Goal: Task Accomplishment & Management: Complete application form

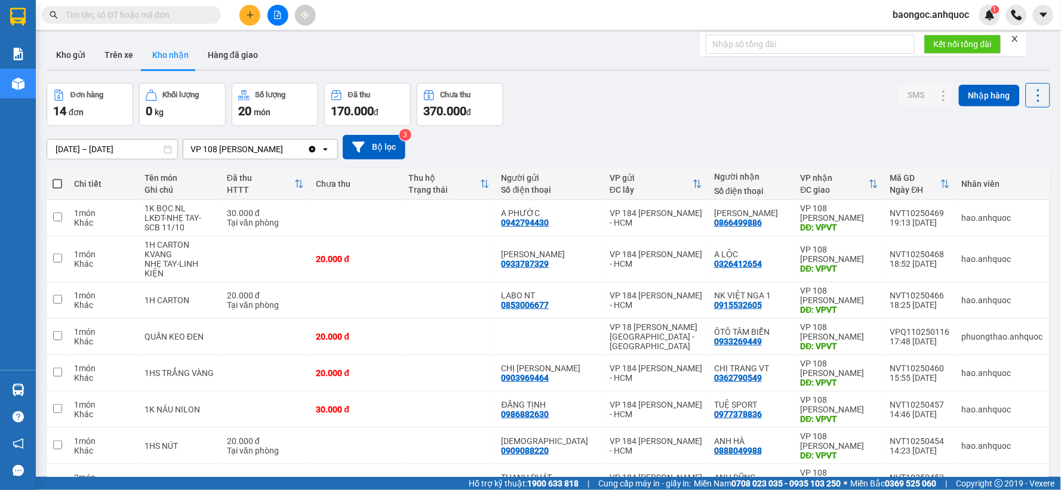
click at [249, 17] on icon "plus" at bounding box center [250, 15] width 8 height 8
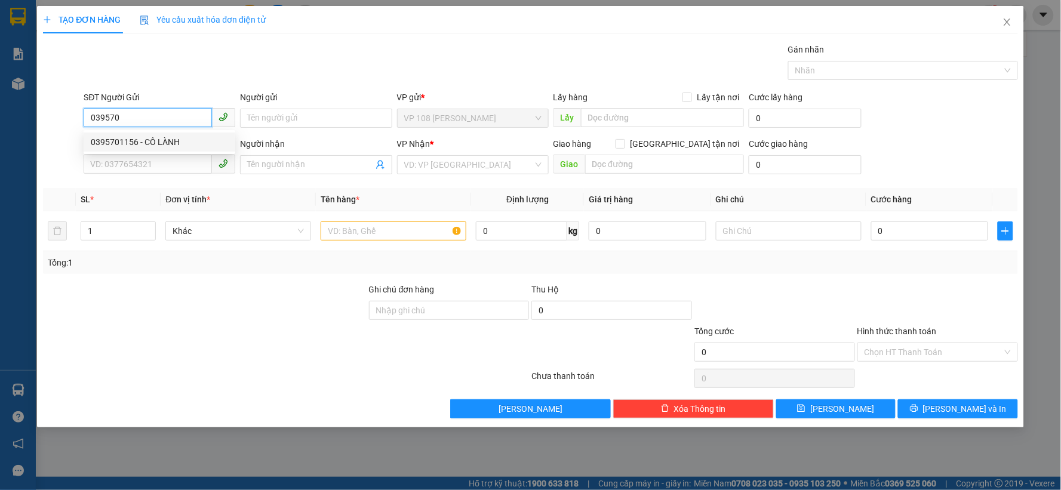
click at [192, 145] on div "0395701156 - CÔ LÀNH" at bounding box center [159, 142] width 137 height 13
type input "0395701156"
type input "CÔ LÀNH"
type input "0979789713"
type input "[PERSON_NAME]"
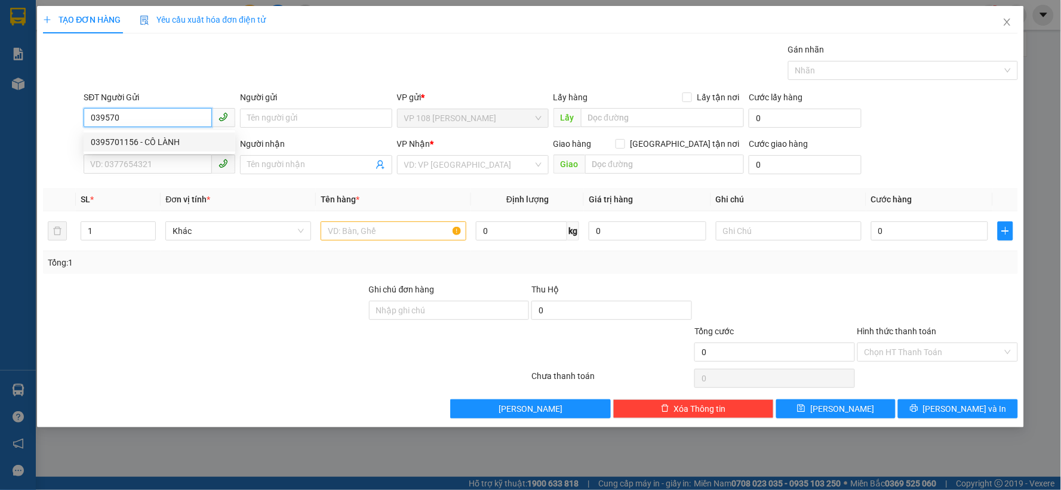
type input "VPNVT"
type input "TM 27/9 VP184 HẢO"
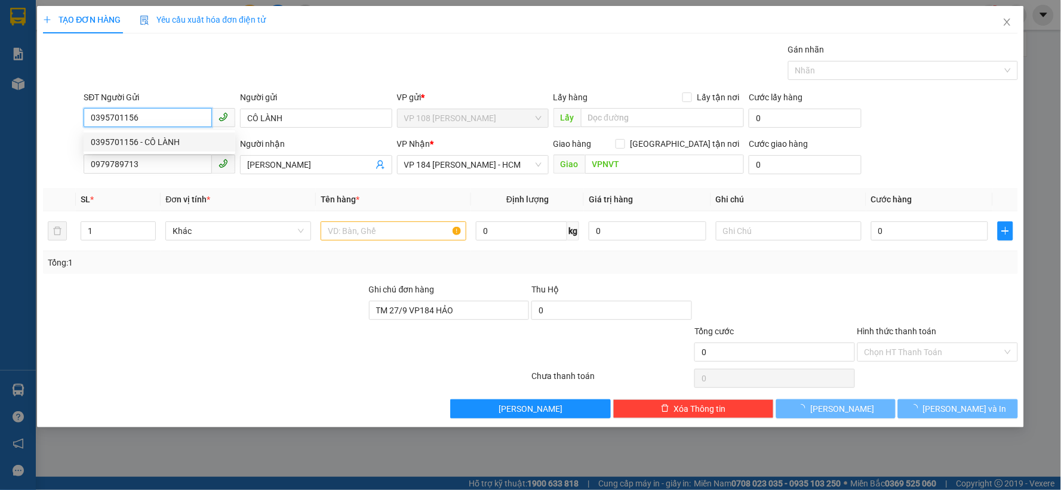
type input "50.000"
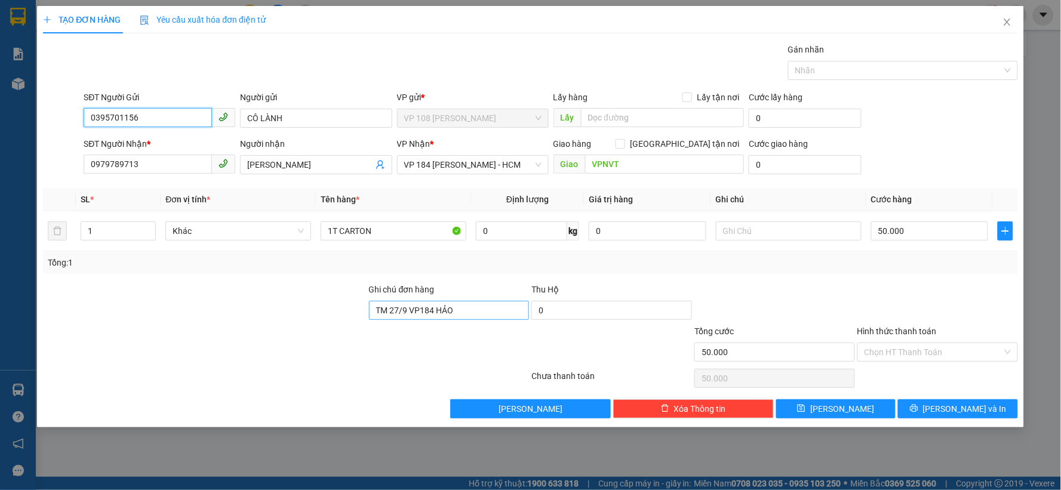
type input "0395701156"
drag, startPoint x: 462, startPoint y: 300, endPoint x: 394, endPoint y: 311, distance: 68.9
click at [356, 316] on div "Ghi chú đơn hàng TM 27/9 VP184 HẢO Thu Hộ 0" at bounding box center [530, 304] width 977 height 42
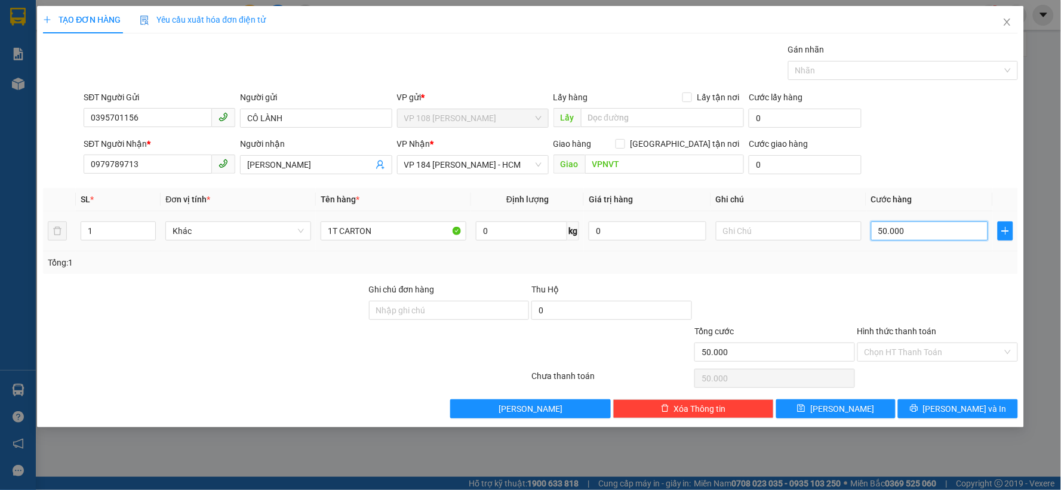
click at [933, 239] on input "50.000" at bounding box center [930, 231] width 118 height 19
type input "4"
type input "40"
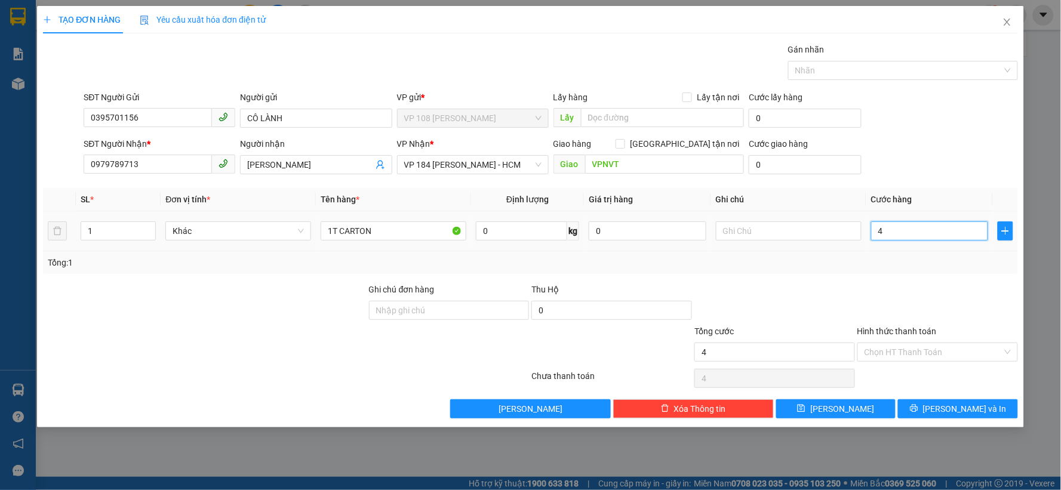
type input "40"
type input "400"
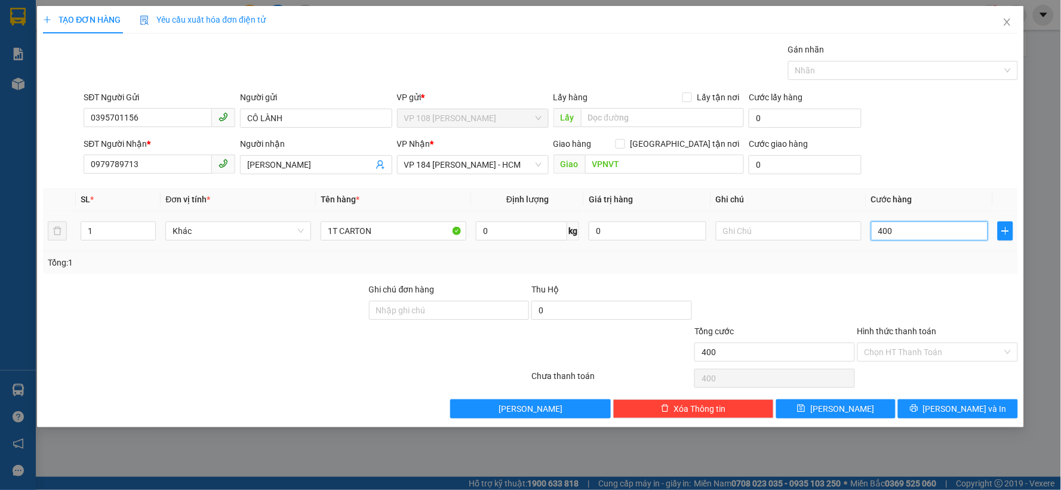
type input "4.000"
type input "40.000"
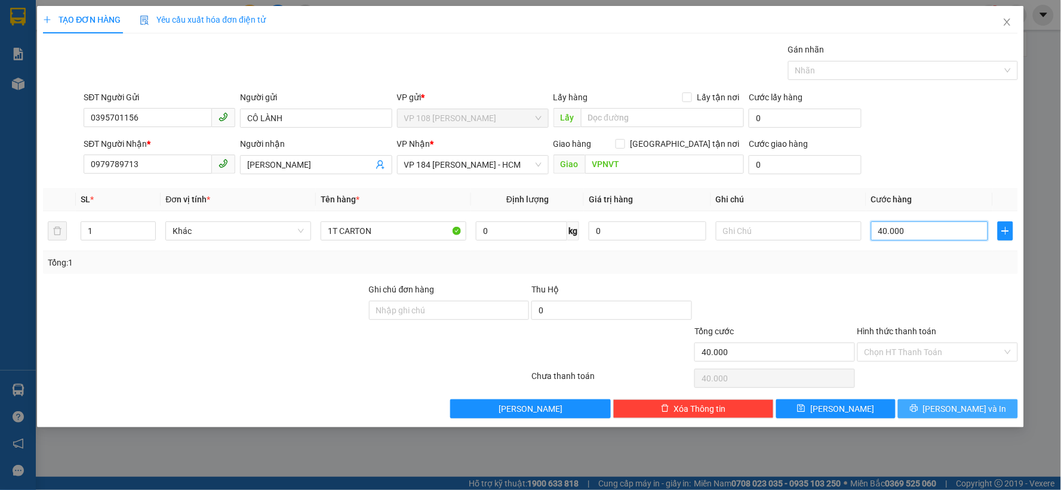
type input "40.000"
click at [962, 401] on button "[PERSON_NAME] và In" at bounding box center [958, 408] width 120 height 19
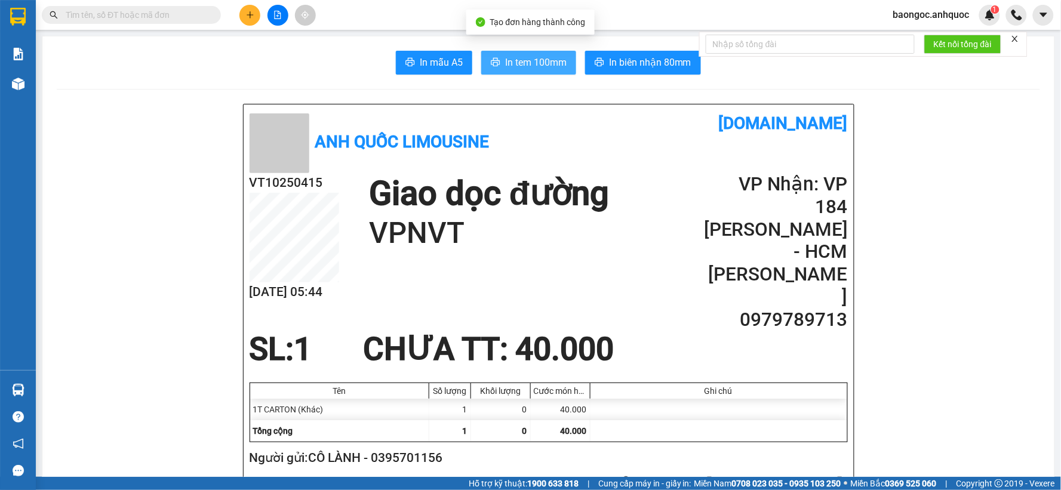
click at [517, 69] on span "In tem 100mm" at bounding box center [536, 62] width 62 height 15
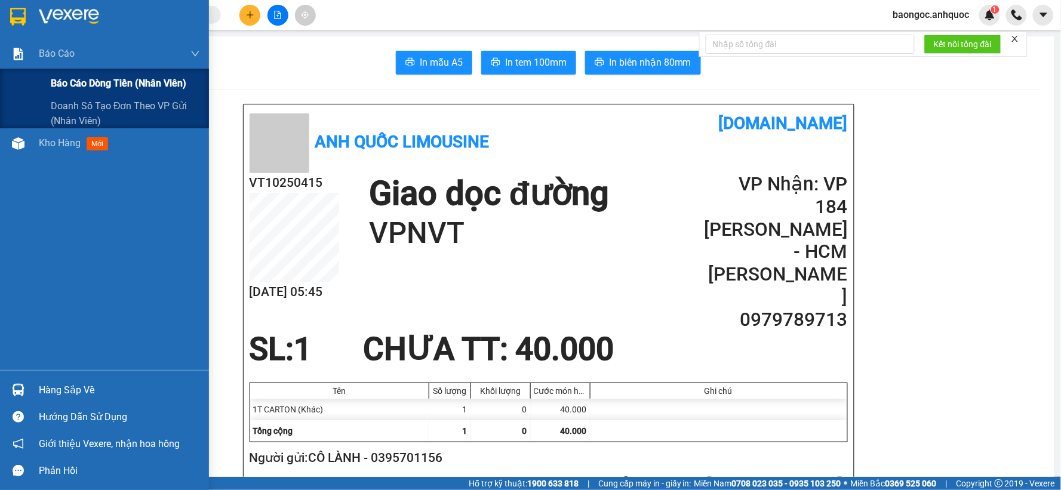
click at [25, 79] on div "Báo cáo dòng tiền (nhân viên)" at bounding box center [104, 84] width 209 height 30
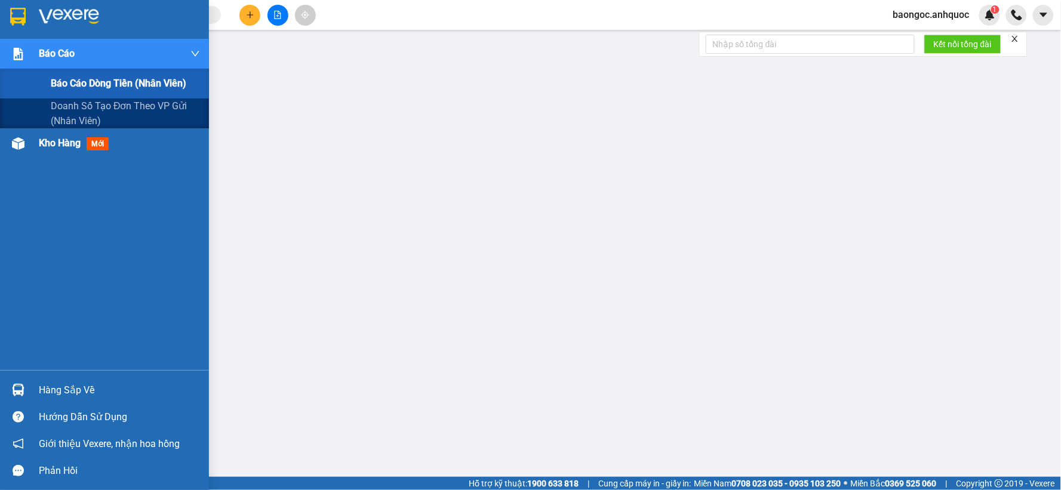
click at [36, 140] on div "Báo cáo Báo cáo dòng tiền (nhân viên) Doanh số tạo đơn theo VP gửi (nhân viên) …" at bounding box center [104, 204] width 209 height 331
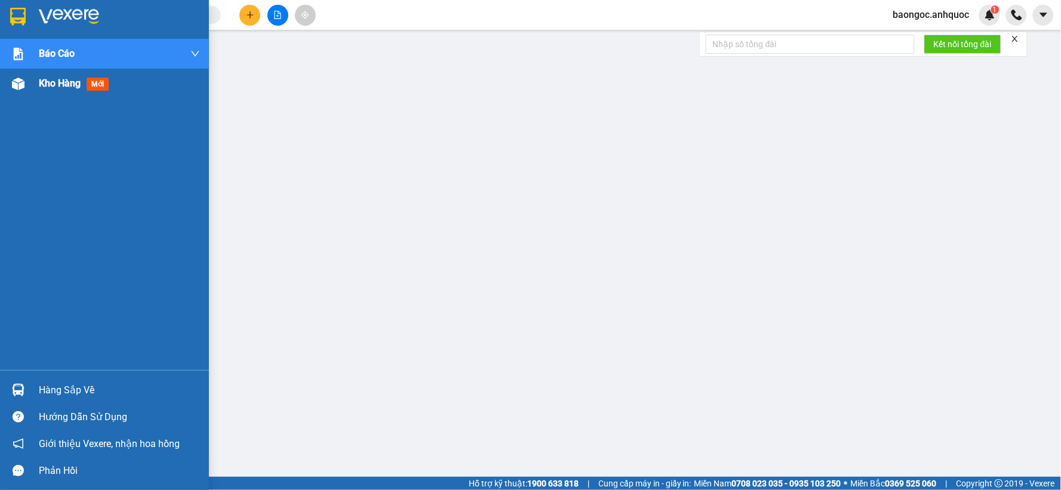
click at [45, 85] on span "Kho hàng" at bounding box center [60, 83] width 42 height 11
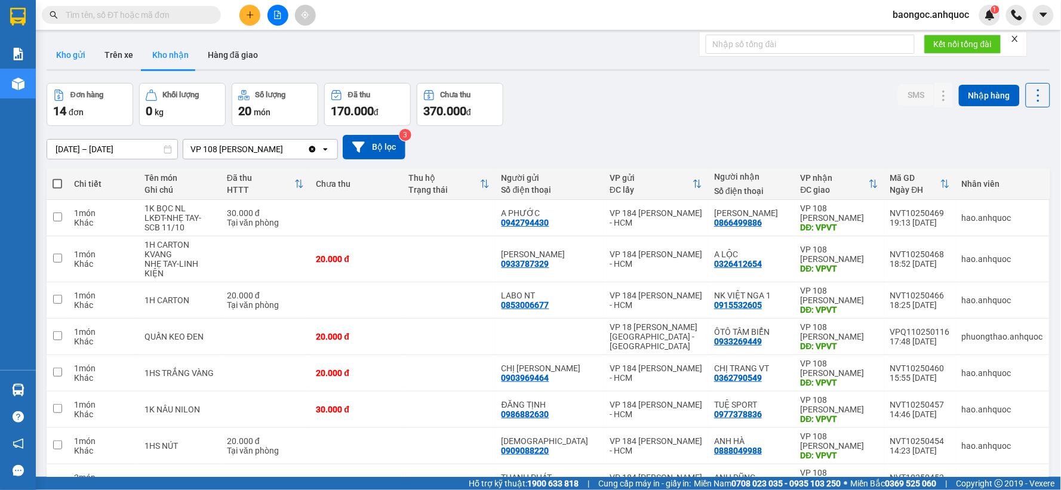
click at [69, 51] on button "Kho gửi" at bounding box center [71, 55] width 48 height 29
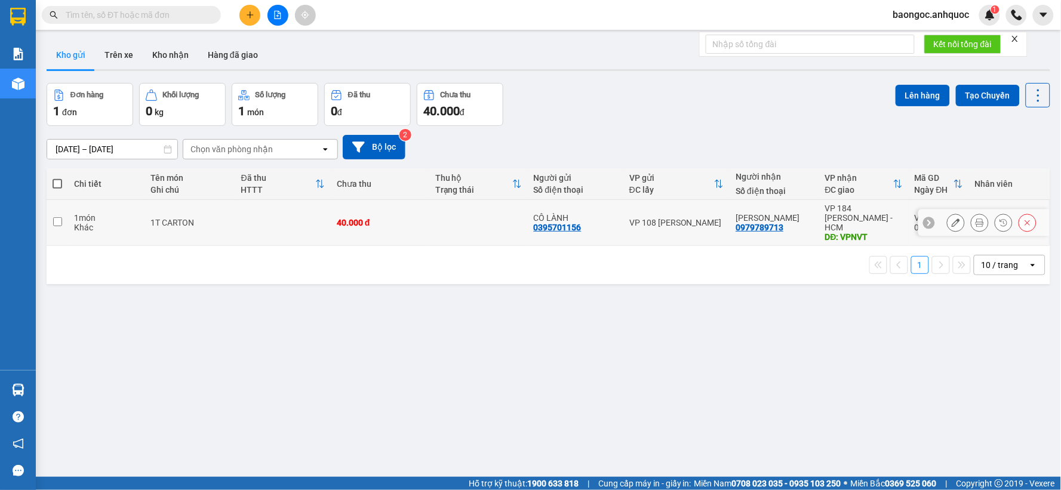
click at [407, 220] on div "40.000 đ" at bounding box center [380, 223] width 87 height 10
checkbox input "true"
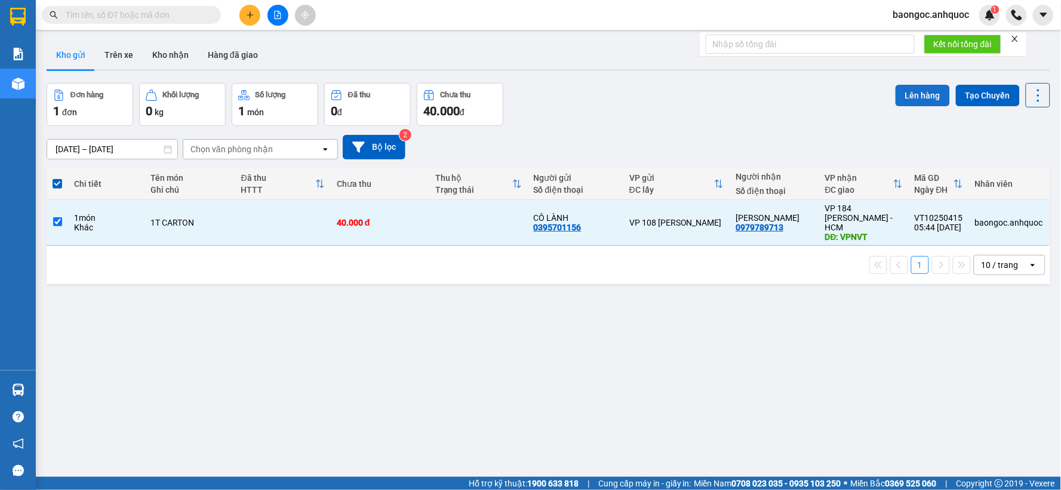
click at [918, 90] on button "Lên hàng" at bounding box center [923, 95] width 54 height 21
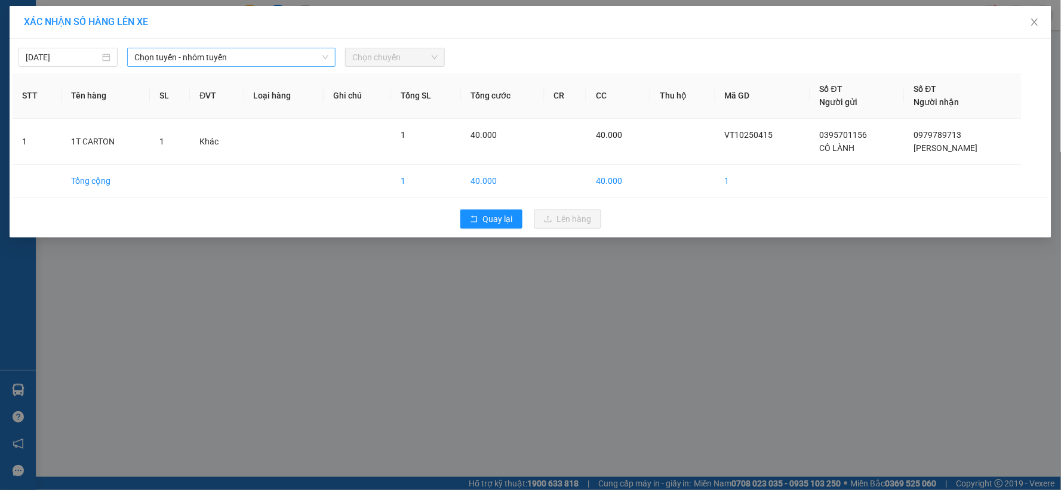
click at [198, 60] on span "Chọn tuyến - nhóm tuyến" at bounding box center [231, 57] width 194 height 18
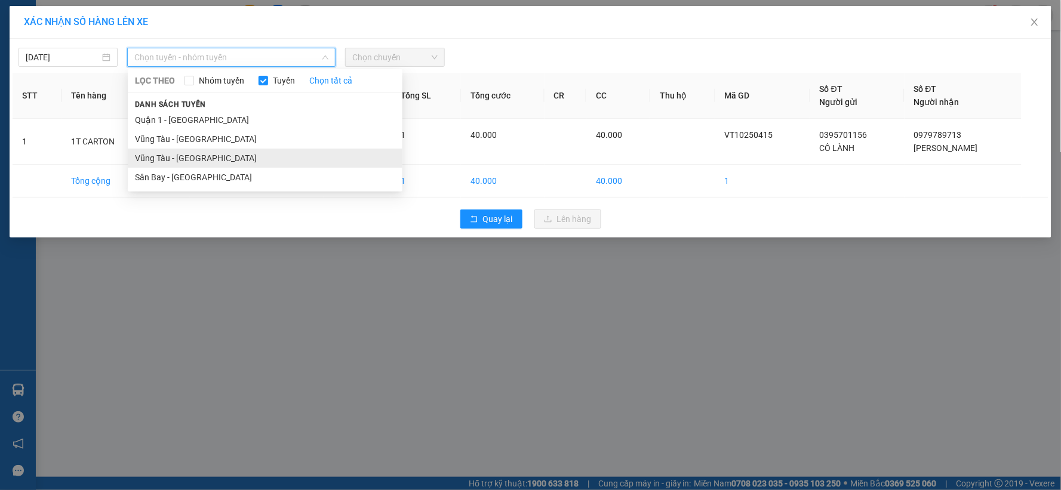
click at [197, 158] on li "Vũng Tàu - [GEOGRAPHIC_DATA]" at bounding box center [265, 158] width 275 height 19
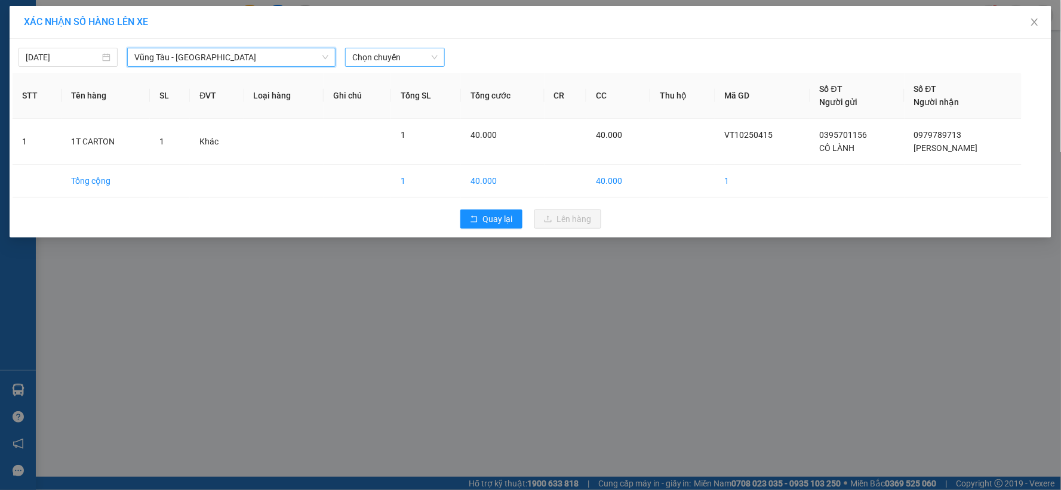
click at [386, 60] on span "Chọn chuyến" at bounding box center [394, 57] width 85 height 18
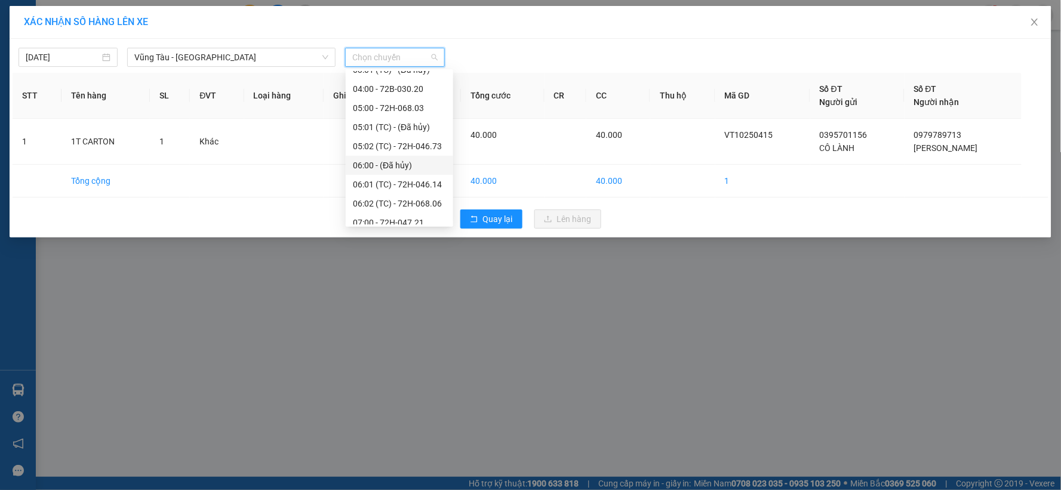
scroll to position [66, 0]
click at [393, 204] on div "07:00 - 72H-047.21" at bounding box center [399, 205] width 93 height 13
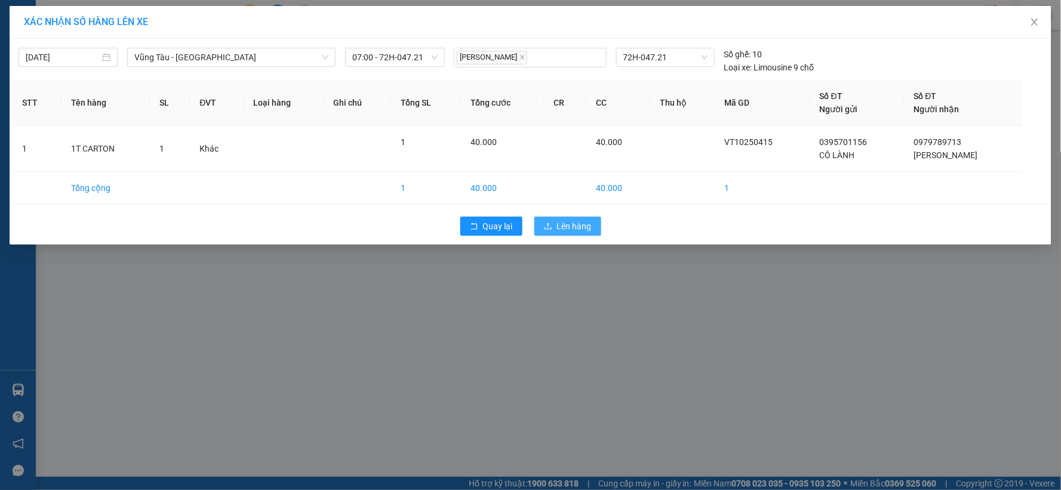
click at [582, 230] on span "Lên hàng" at bounding box center [574, 226] width 35 height 13
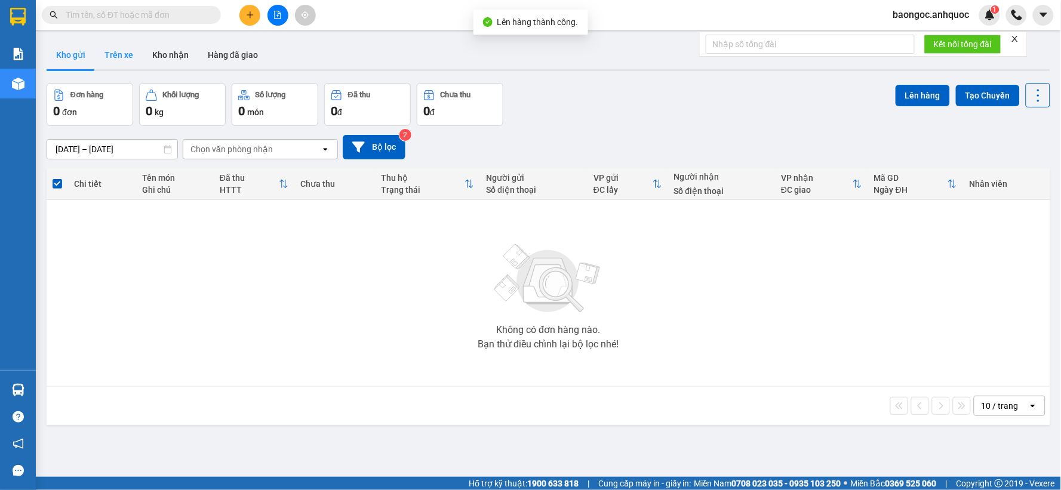
click at [116, 56] on button "Trên xe" at bounding box center [119, 55] width 48 height 29
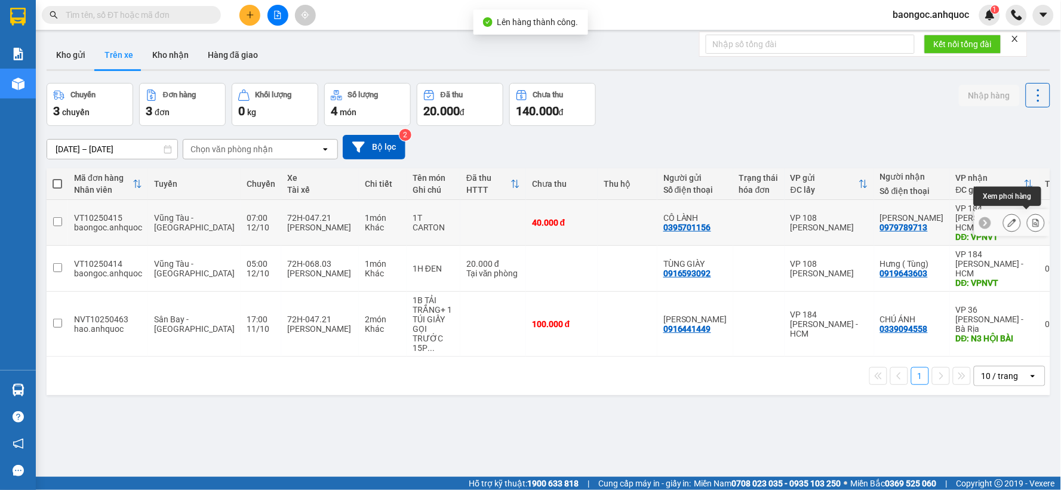
click at [1028, 217] on button at bounding box center [1036, 223] width 17 height 21
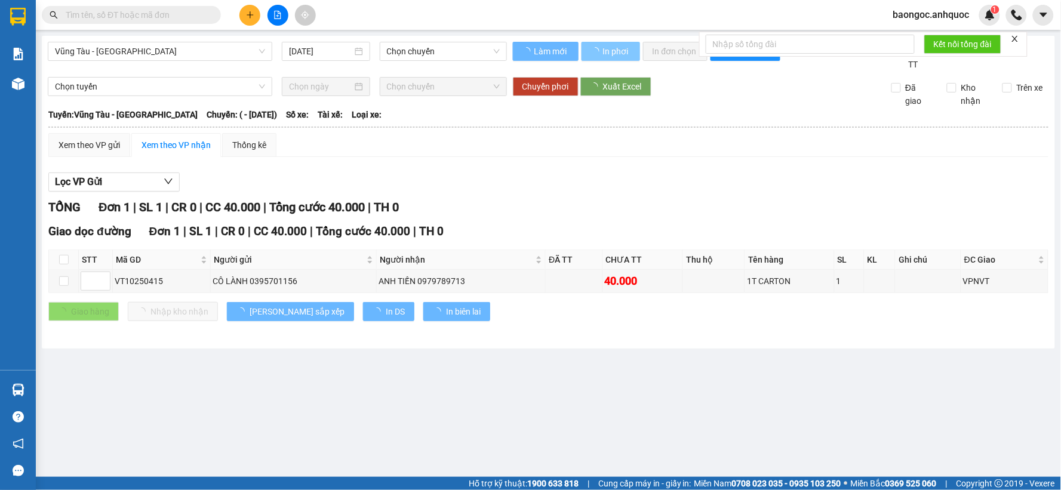
type input "[DATE]"
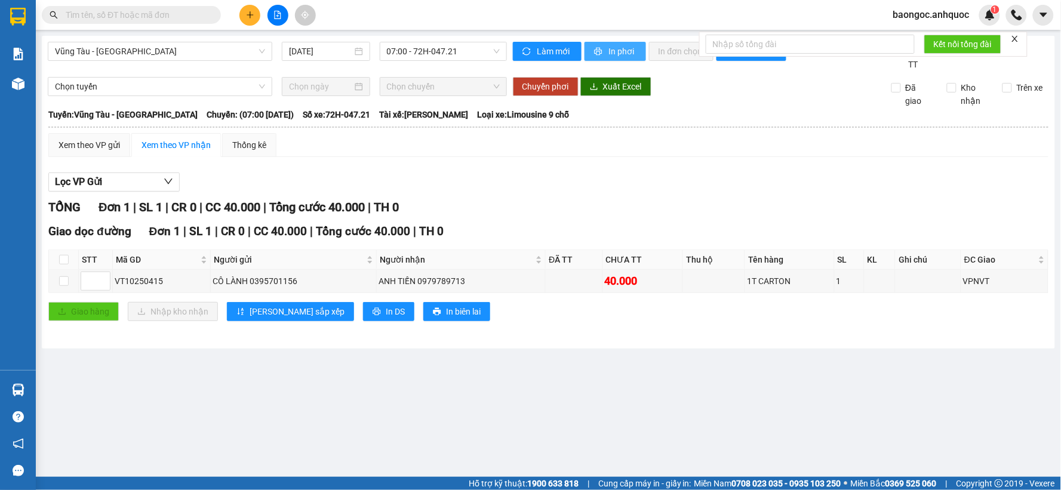
click at [619, 54] on span "In phơi" at bounding box center [622, 51] width 27 height 13
click at [613, 52] on span "In phơi" at bounding box center [622, 51] width 27 height 13
click at [254, 8] on button at bounding box center [249, 15] width 21 height 21
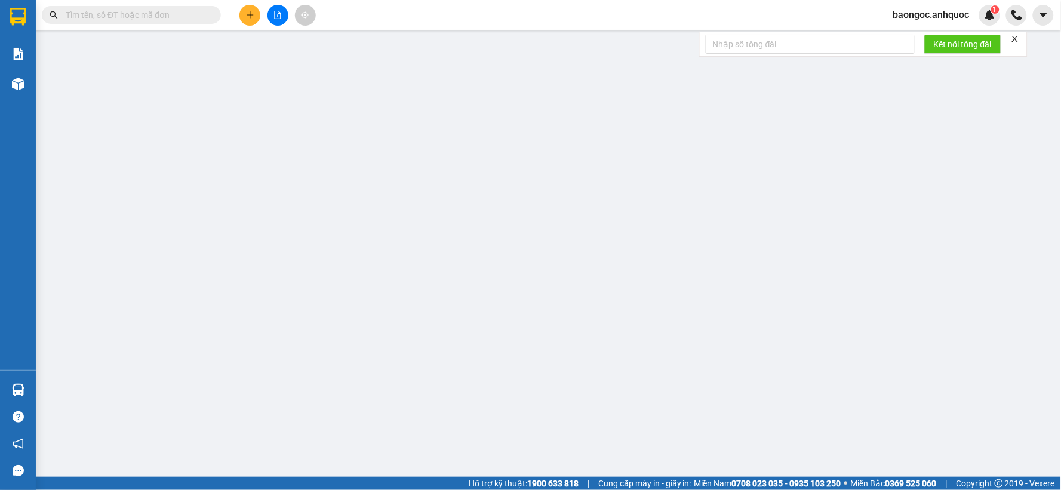
click at [251, 13] on div "Yêu cầu xuất hóa đơn điện tử" at bounding box center [203, 19] width 126 height 13
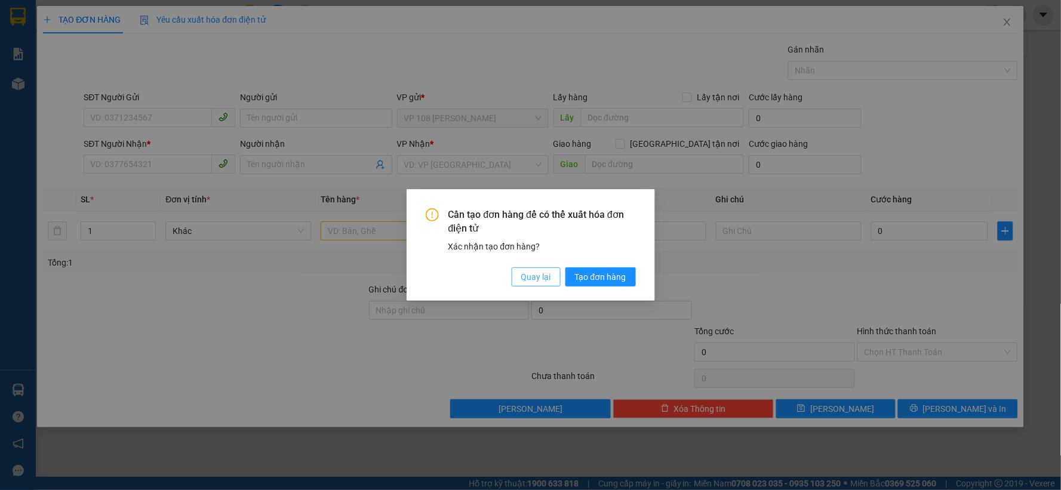
click at [535, 276] on span "Quay lại" at bounding box center [536, 276] width 30 height 13
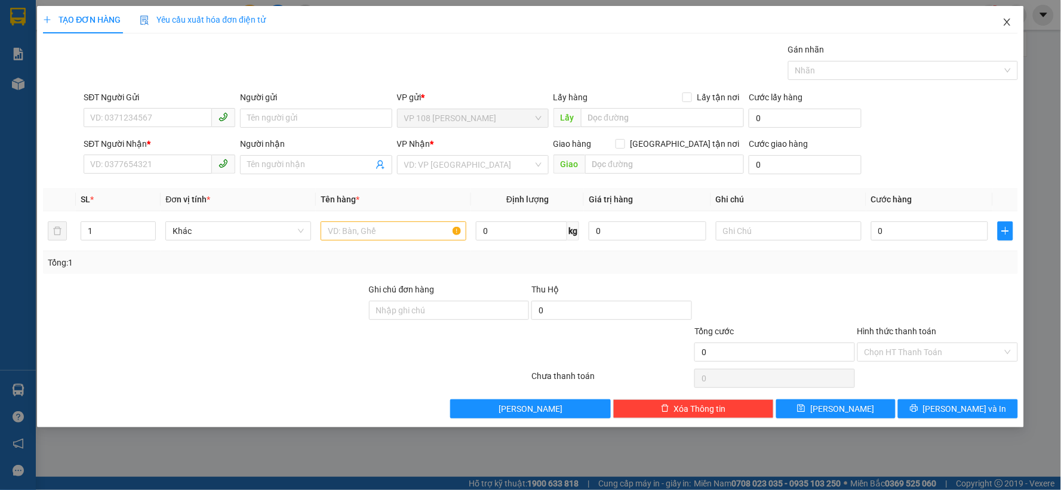
click at [1003, 22] on icon "close" at bounding box center [1008, 22] width 10 height 10
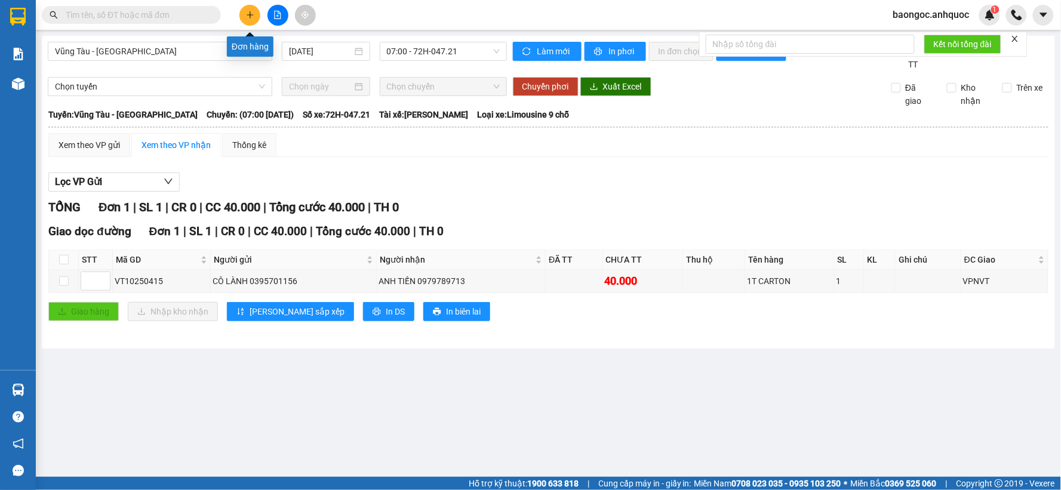
click at [254, 14] on button at bounding box center [249, 15] width 21 height 21
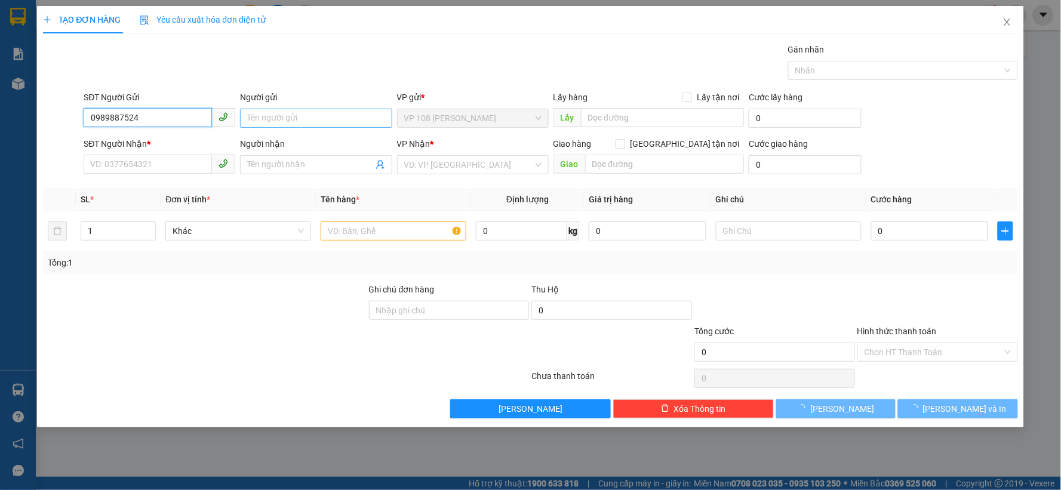
type input "0989887524"
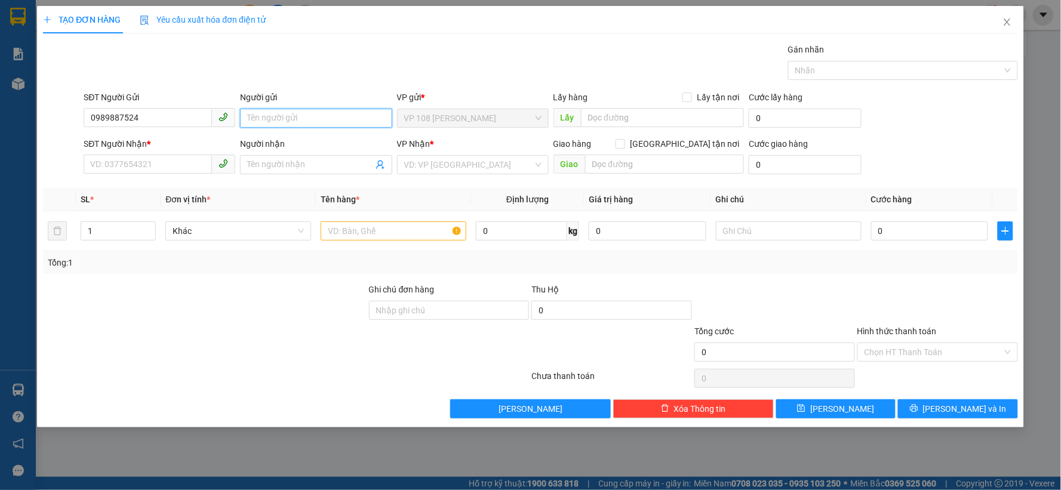
click at [333, 114] on input "Người gửi" at bounding box center [316, 118] width 152 height 19
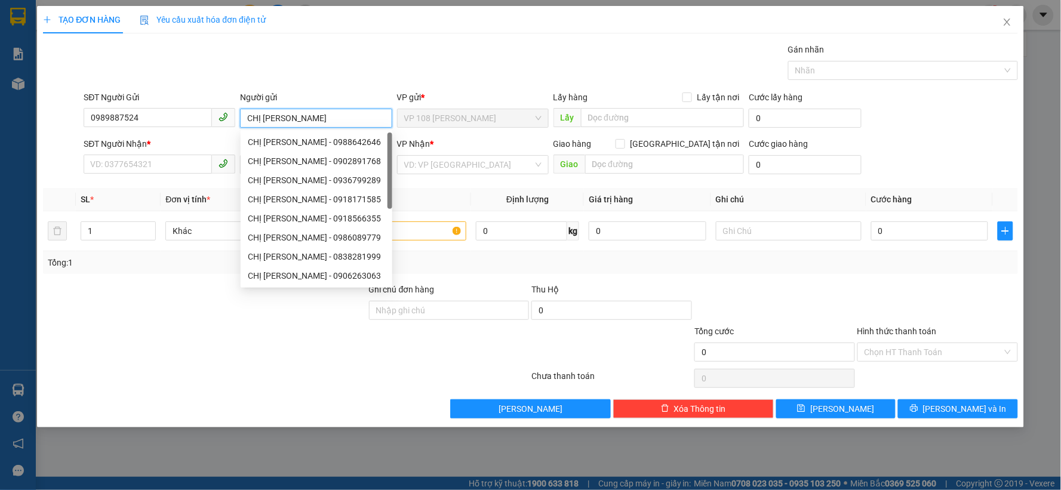
type input "CHỊ [PERSON_NAME]"
click at [177, 152] on div "SĐT Người Nhận *" at bounding box center [160, 146] width 152 height 18
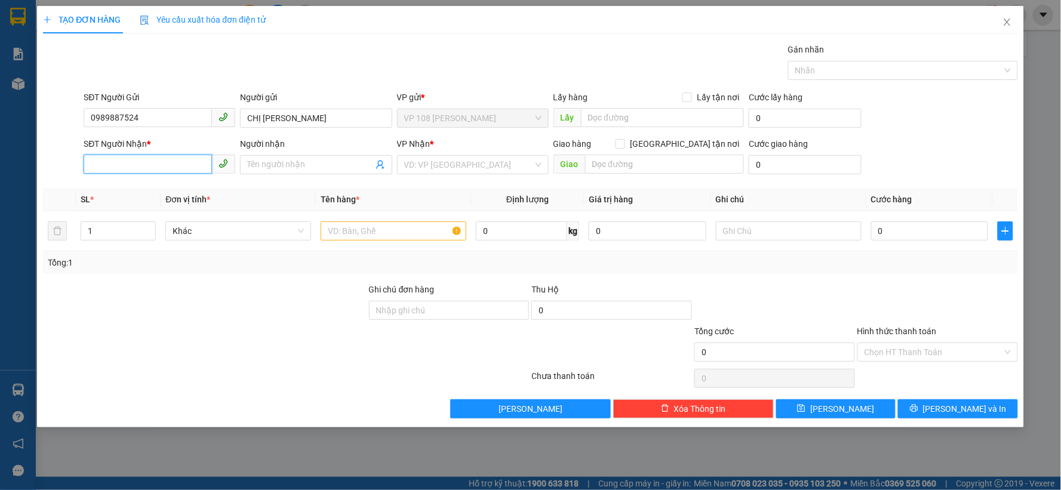
click at [171, 156] on input "SĐT Người Nhận *" at bounding box center [148, 164] width 128 height 19
type input "0961654528"
click at [251, 156] on span at bounding box center [316, 164] width 152 height 19
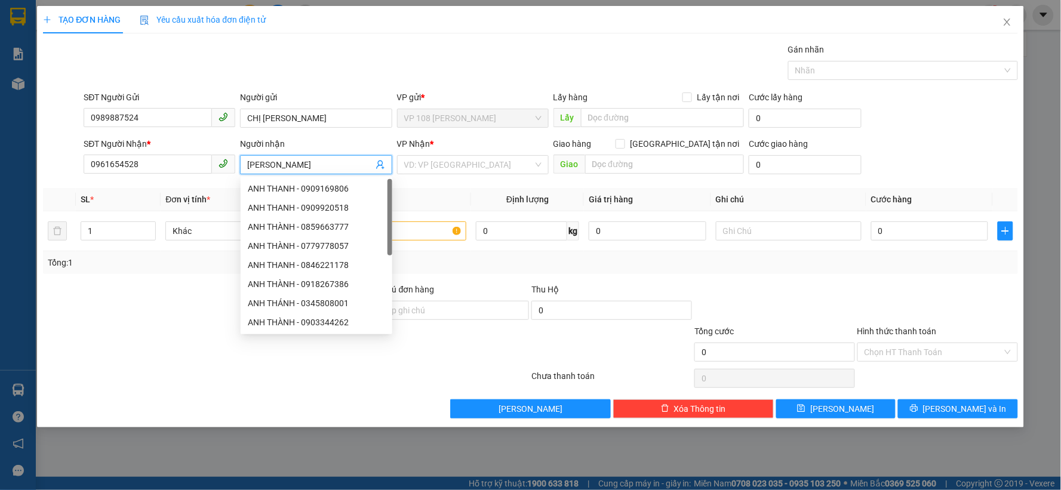
type input "[PERSON_NAME]"
click at [455, 152] on div "VP Nhận *" at bounding box center [473, 146] width 152 height 18
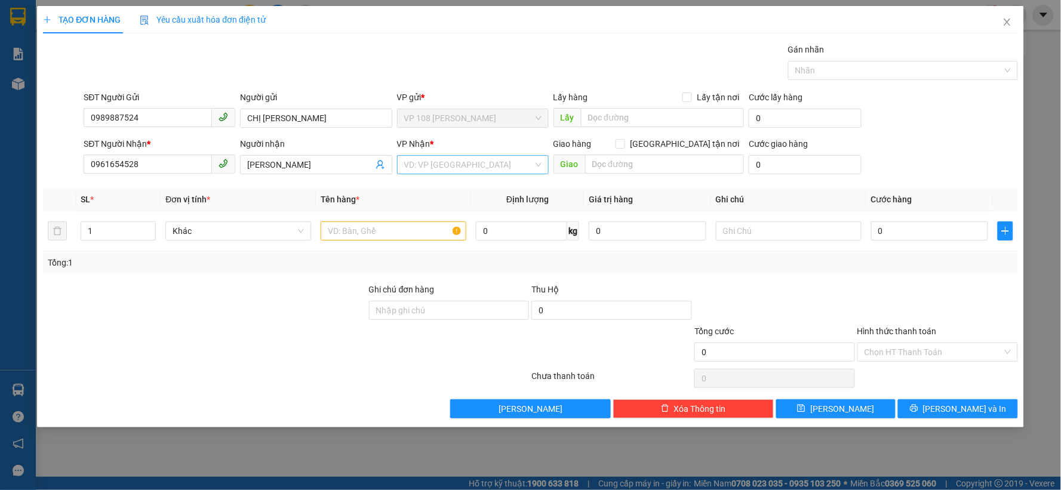
click at [460, 165] on input "search" at bounding box center [468, 165] width 129 height 18
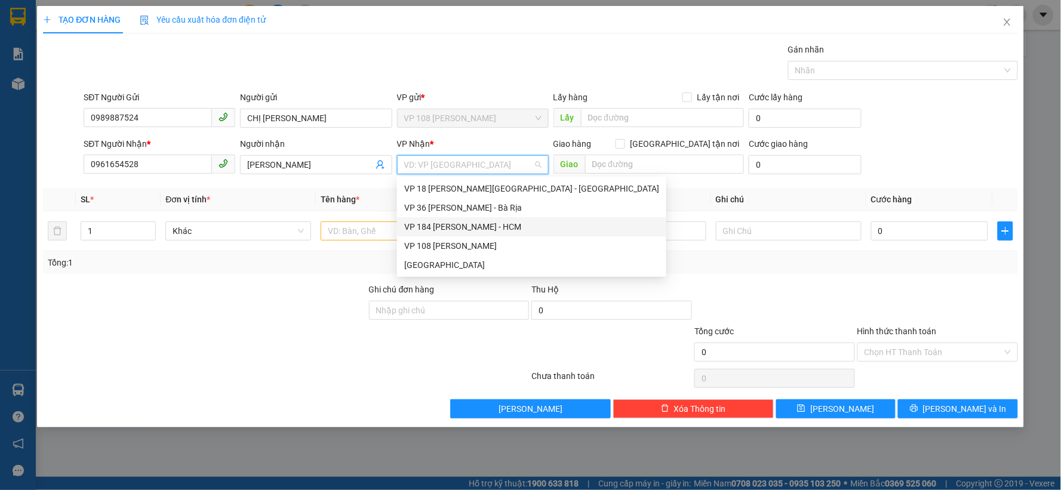
click at [497, 220] on div "VP 184 [PERSON_NAME] - HCM" at bounding box center [531, 226] width 255 height 13
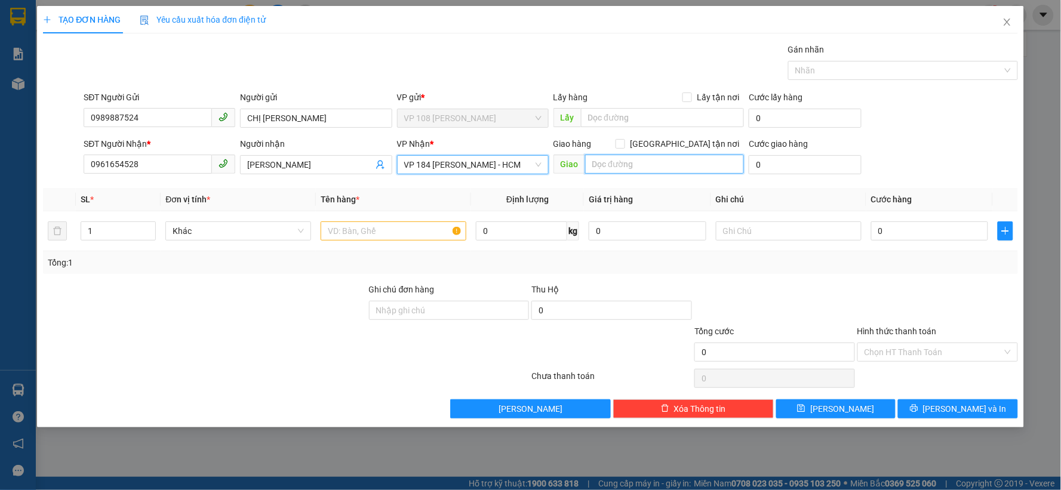
click at [613, 160] on input "text" at bounding box center [664, 164] width 159 height 19
type input "VPNVT"
click at [725, 145] on span "[GEOGRAPHIC_DATA] tận nơi" at bounding box center [684, 143] width 119 height 13
click at [624, 145] on input "[GEOGRAPHIC_DATA] tận nơi" at bounding box center [620, 143] width 8 height 8
checkbox input "true"
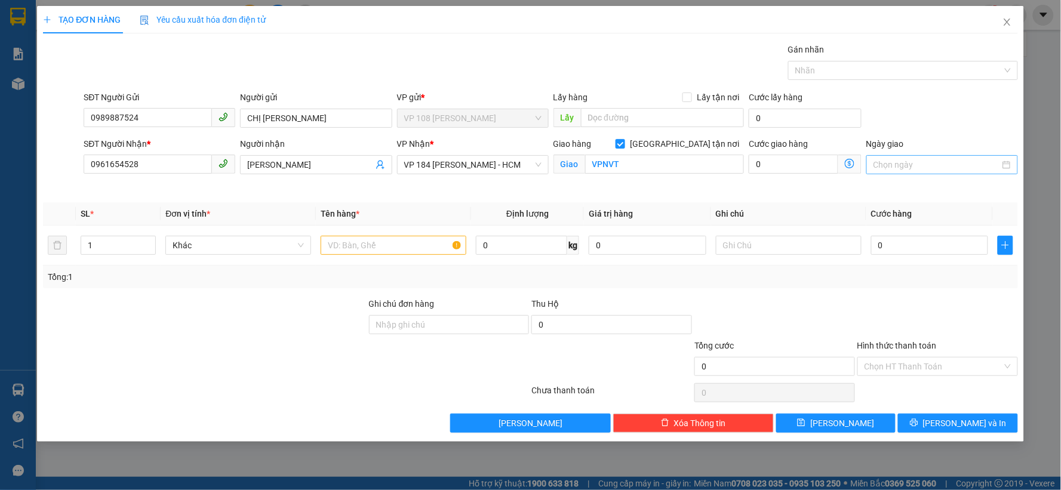
click at [914, 165] on input "Ngày giao" at bounding box center [937, 164] width 127 height 13
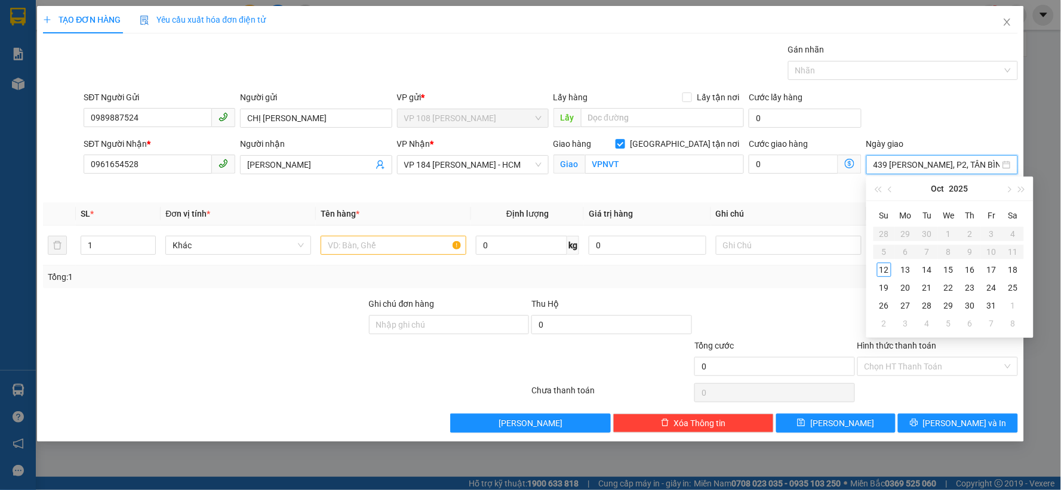
type input "439 LÊ VĂN SỸ, P2, TÂN BÌNH"
click at [408, 240] on input "text" at bounding box center [394, 245] width 146 height 19
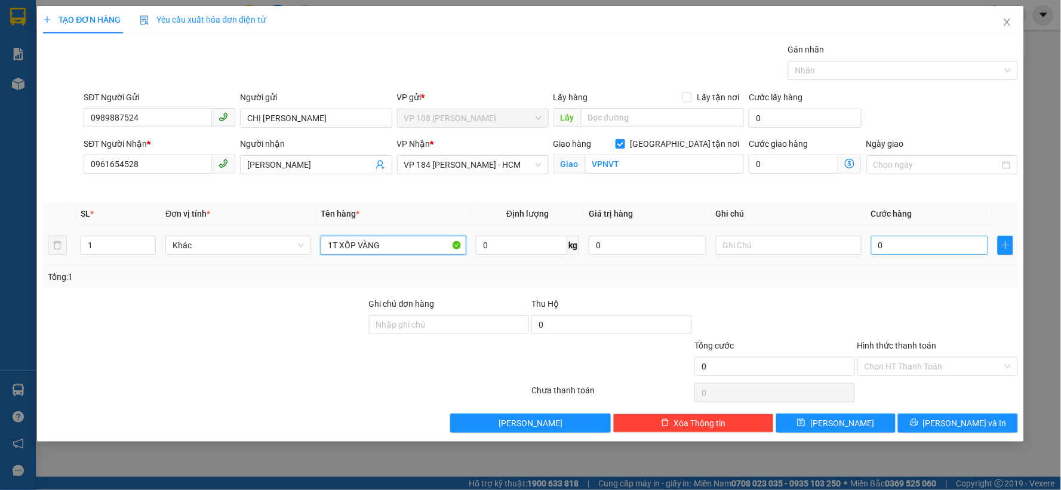
type input "1T XỐP VÀNG"
click at [883, 242] on input "0" at bounding box center [930, 245] width 118 height 19
type input "4"
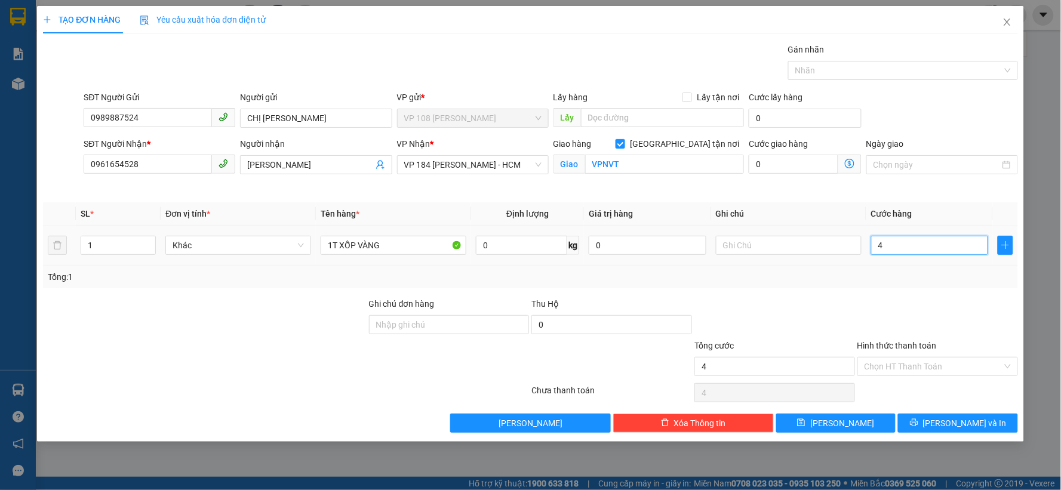
type input "40"
type input "400"
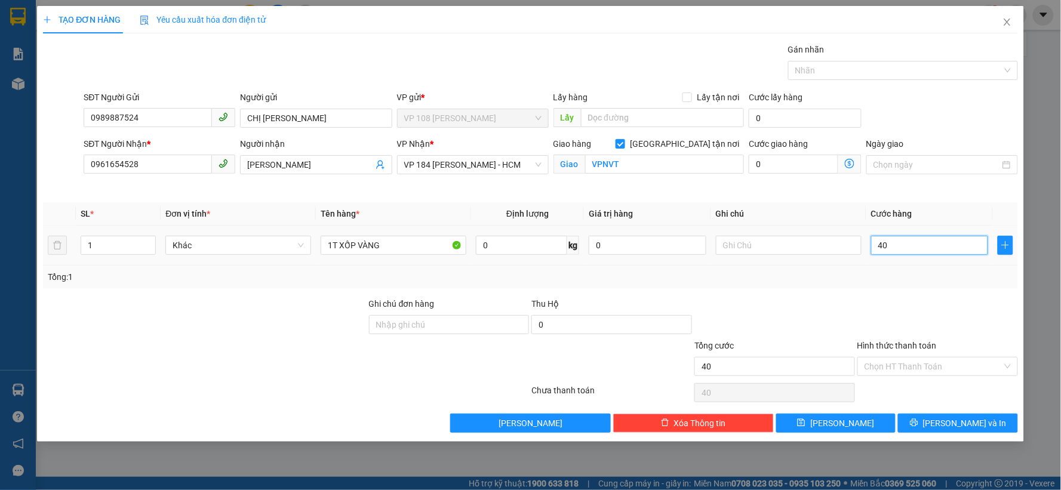
type input "400"
type input "4.000"
type input "40.000"
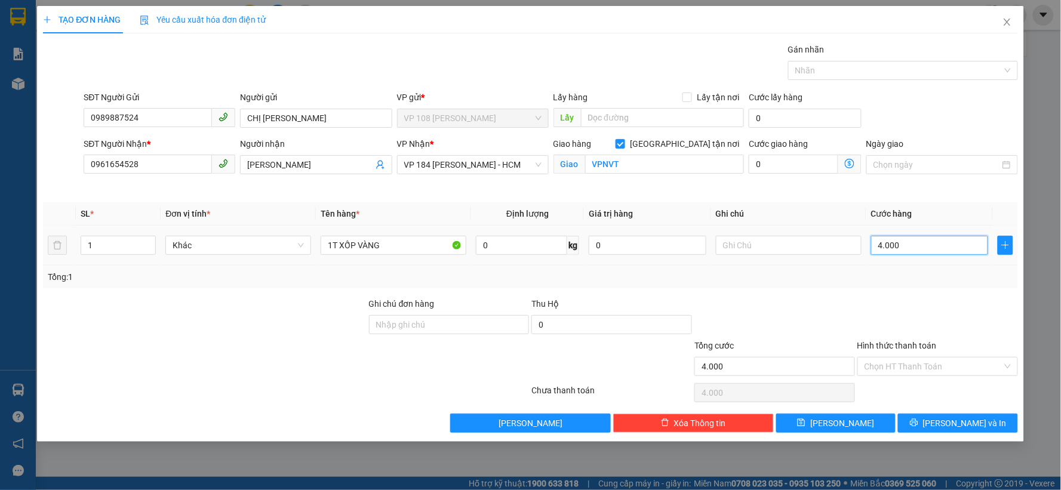
type input "40.000"
click at [891, 361] on input "Hình thức thanh toán" at bounding box center [934, 367] width 138 height 18
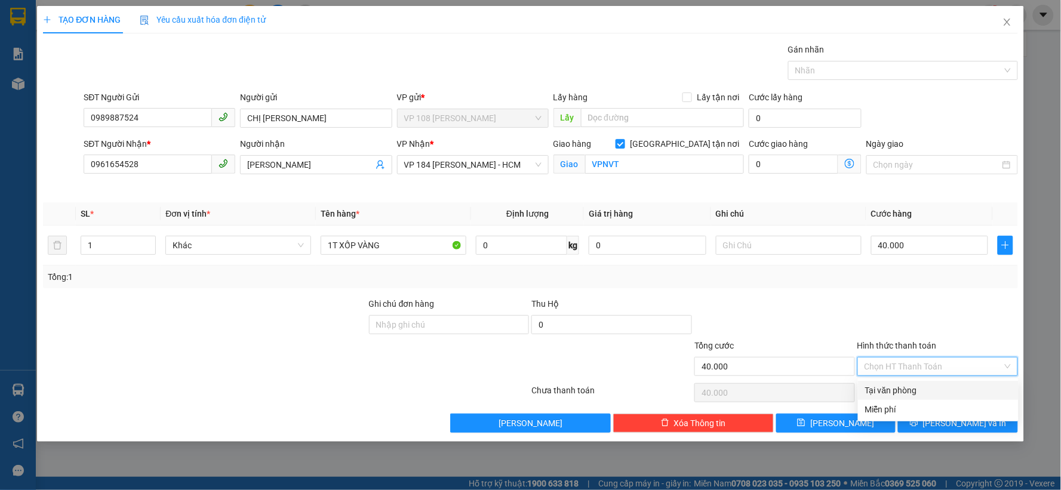
click at [909, 391] on div "Tại văn phòng" at bounding box center [938, 390] width 146 height 13
type input "0"
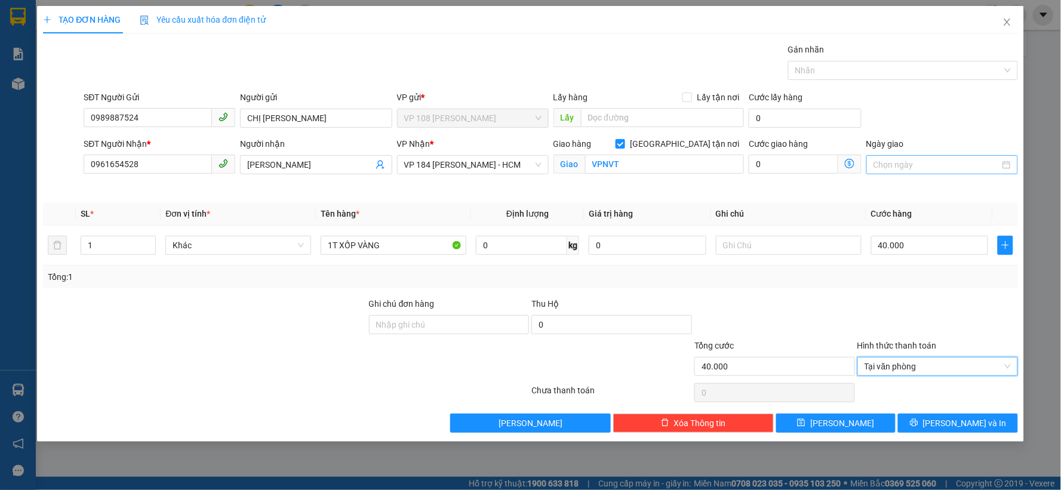
click at [894, 167] on input "Ngày giao" at bounding box center [937, 164] width 127 height 13
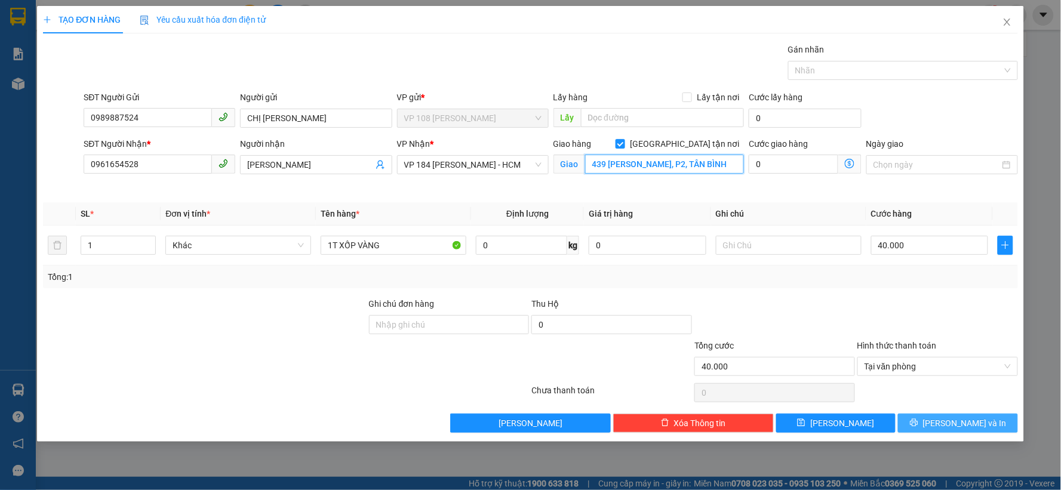
type input "439 LÊ VĂN SỸ, P2, TÂN BÌNH"
click at [955, 425] on span "[PERSON_NAME] và In" at bounding box center [965, 423] width 84 height 13
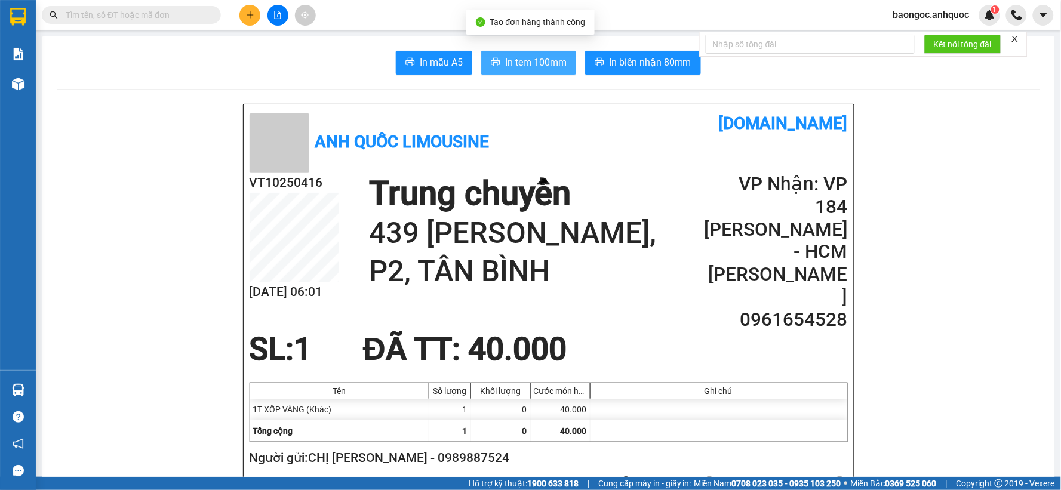
click at [527, 60] on span "In tem 100mm" at bounding box center [536, 62] width 62 height 15
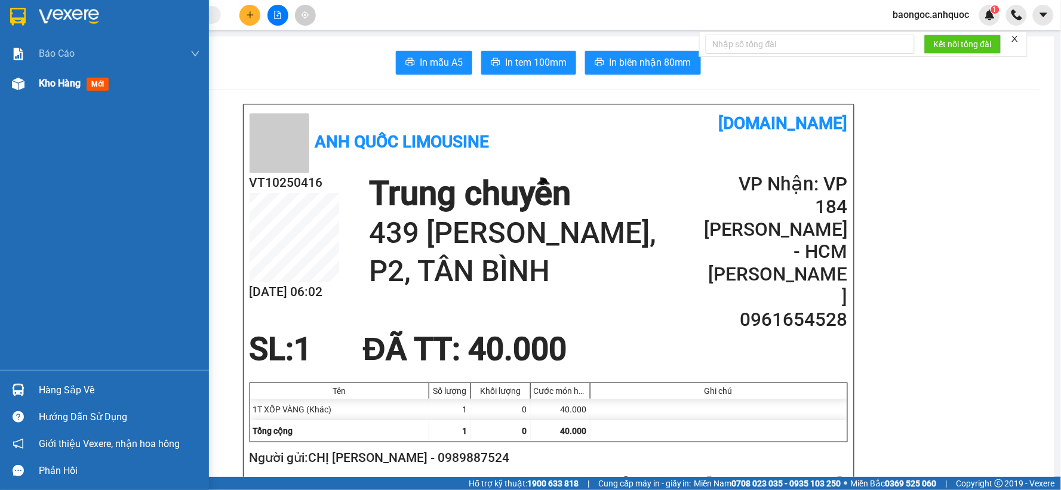
click at [13, 85] on img at bounding box center [18, 84] width 13 height 13
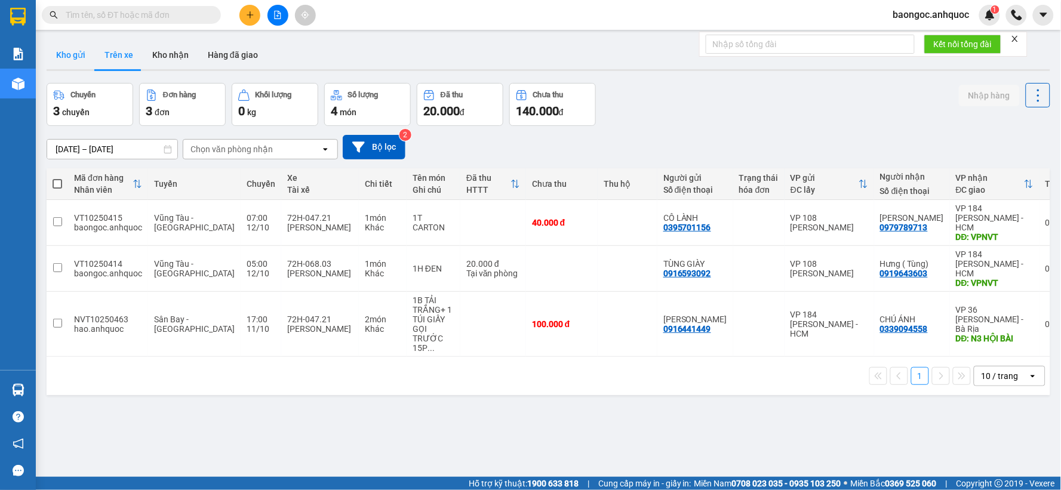
click at [66, 56] on button "Kho gửi" at bounding box center [71, 55] width 48 height 29
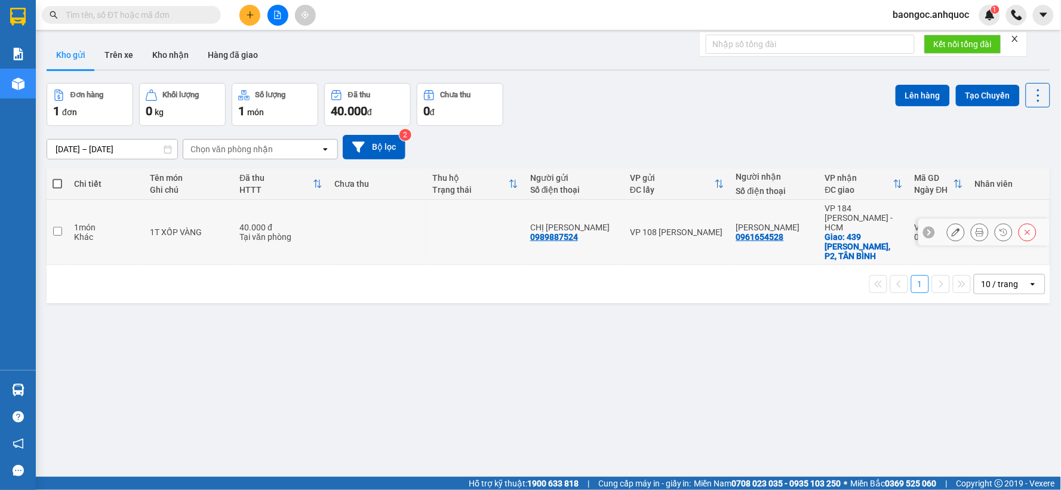
click at [401, 233] on td at bounding box center [377, 232] width 98 height 65
checkbox input "true"
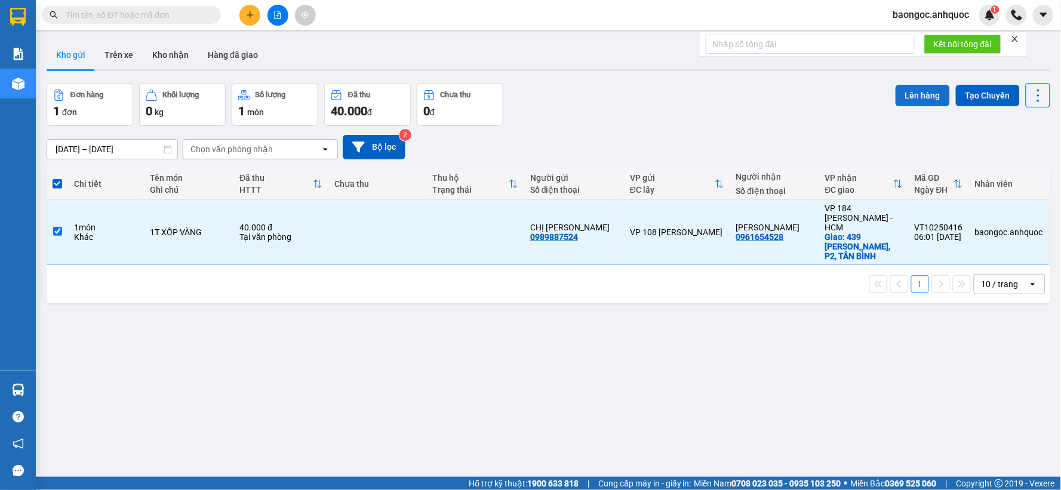
click at [915, 90] on button "Lên hàng" at bounding box center [923, 95] width 54 height 21
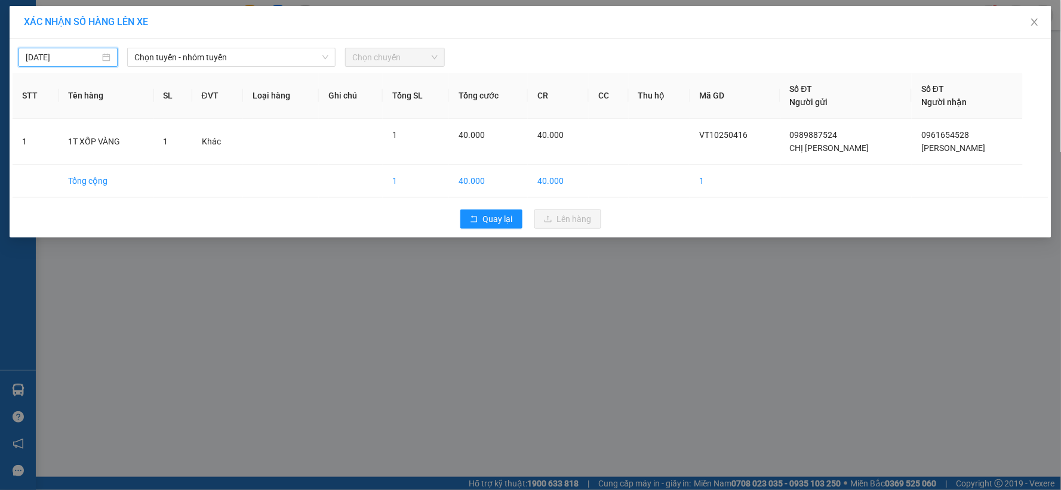
click at [73, 57] on input "11/10/2025" at bounding box center [63, 57] width 74 height 13
click at [38, 161] on div "12" at bounding box center [36, 162] width 14 height 14
type input "[DATE]"
click at [202, 61] on span "Chọn tuyến - nhóm tuyến" at bounding box center [231, 57] width 194 height 18
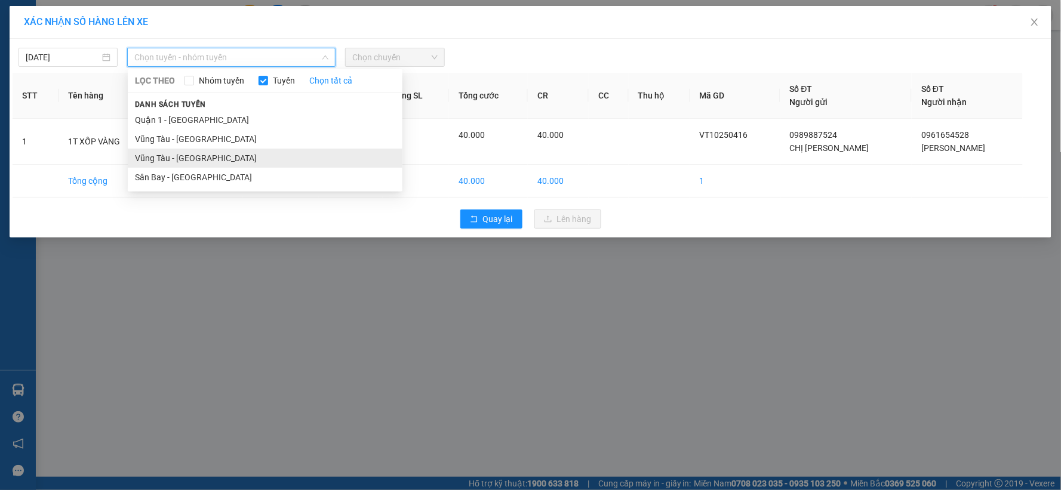
click at [172, 155] on li "Vũng Tàu - [GEOGRAPHIC_DATA]" at bounding box center [265, 158] width 275 height 19
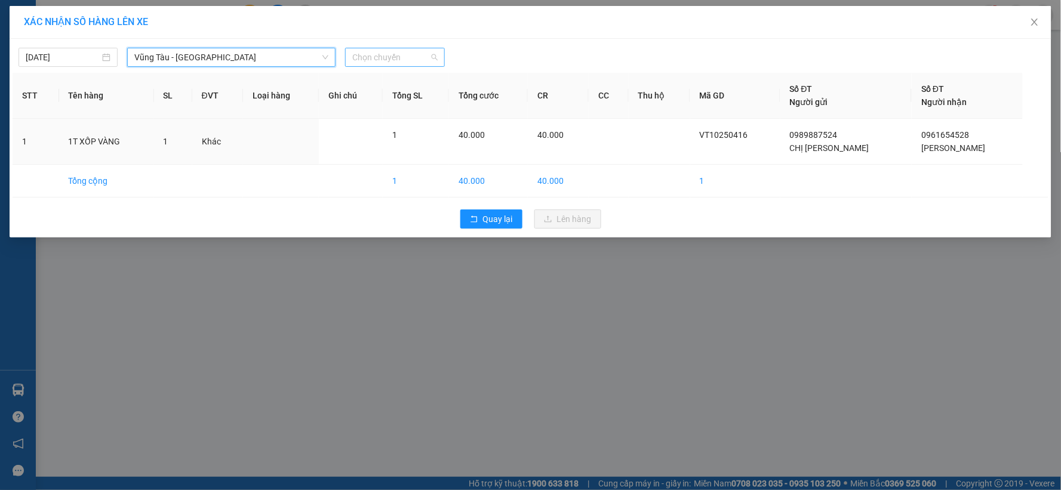
click at [412, 51] on span "Chọn chuyến" at bounding box center [394, 57] width 85 height 18
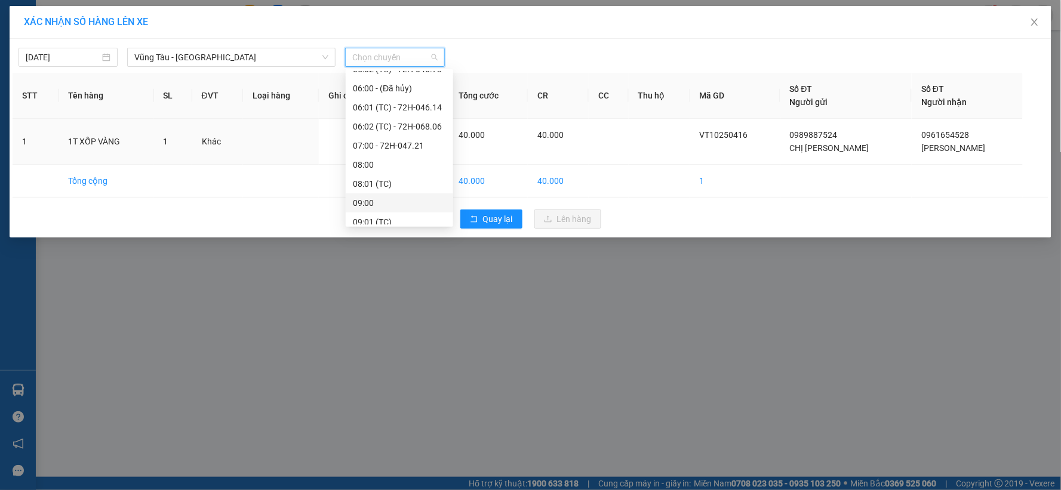
scroll to position [133, 0]
click at [401, 140] on div "07:00 - 72H-047.21" at bounding box center [399, 139] width 93 height 13
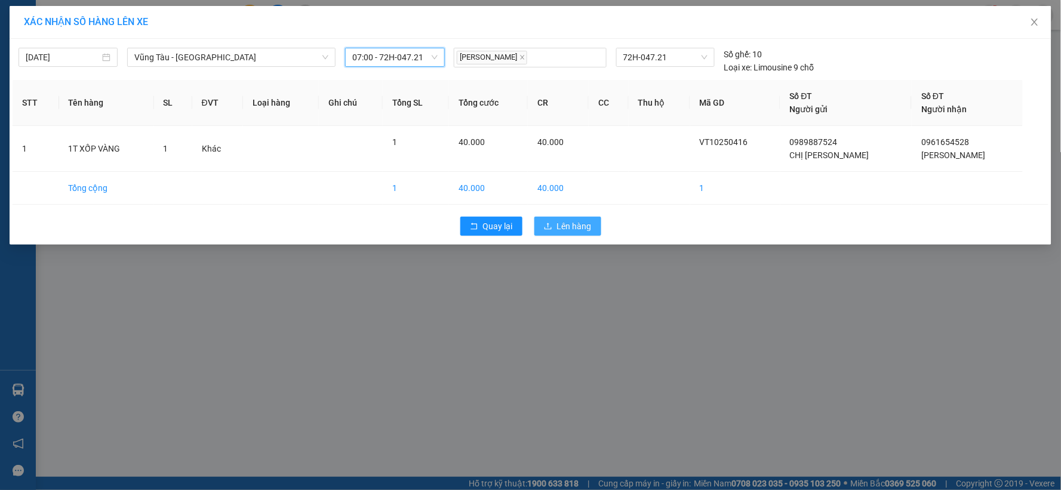
click at [551, 227] on icon "upload" at bounding box center [548, 226] width 8 height 8
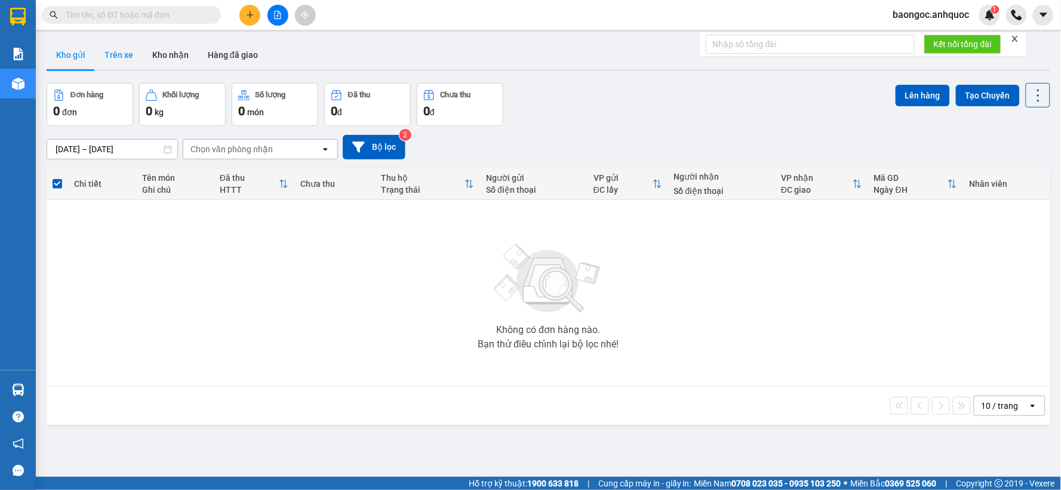
click at [118, 52] on button "Trên xe" at bounding box center [119, 55] width 48 height 29
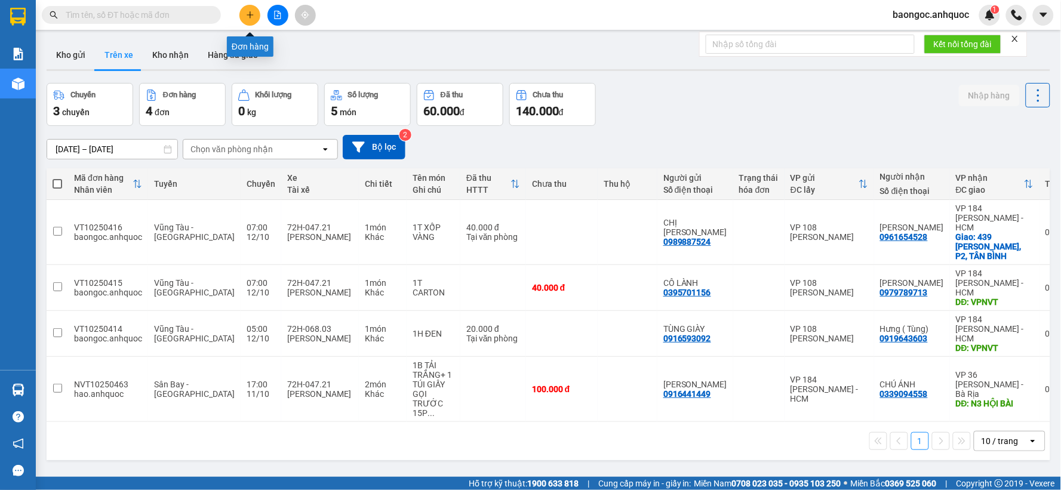
click at [250, 11] on icon "plus" at bounding box center [250, 15] width 8 height 8
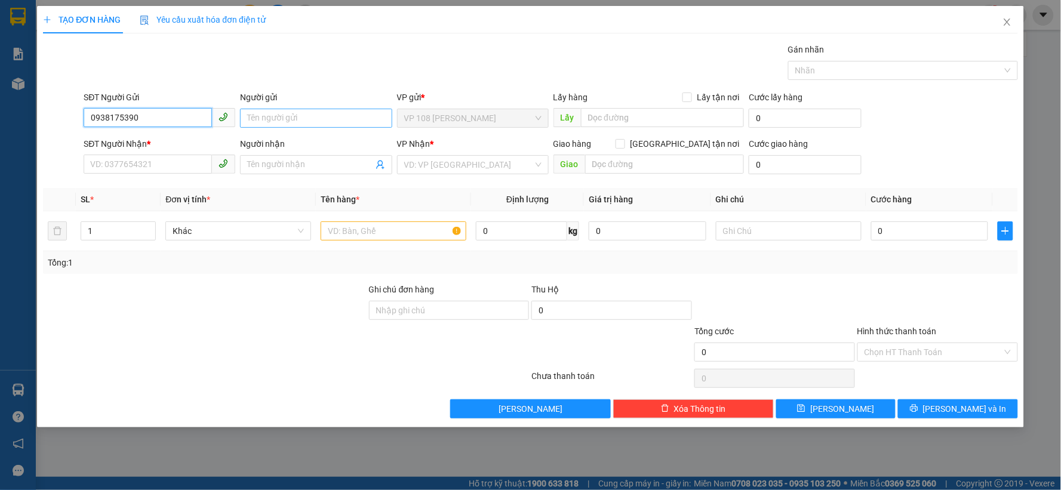
type input "0938175390"
click at [259, 115] on input "Người gửi" at bounding box center [316, 118] width 152 height 19
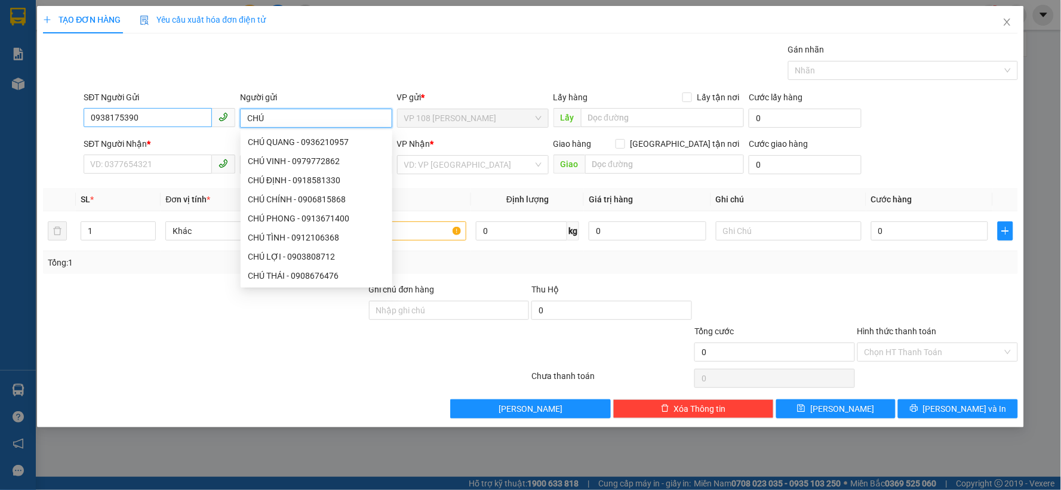
type input "CHÚ"
drag, startPoint x: 164, startPoint y: 119, endPoint x: 75, endPoint y: 115, distance: 89.7
click at [75, 115] on div "SĐT Người Gửi 0938175390 0938175390 Người gửi CHÚ VP gửi * VP 108 Lê Hồng Phong…" at bounding box center [530, 112] width 977 height 42
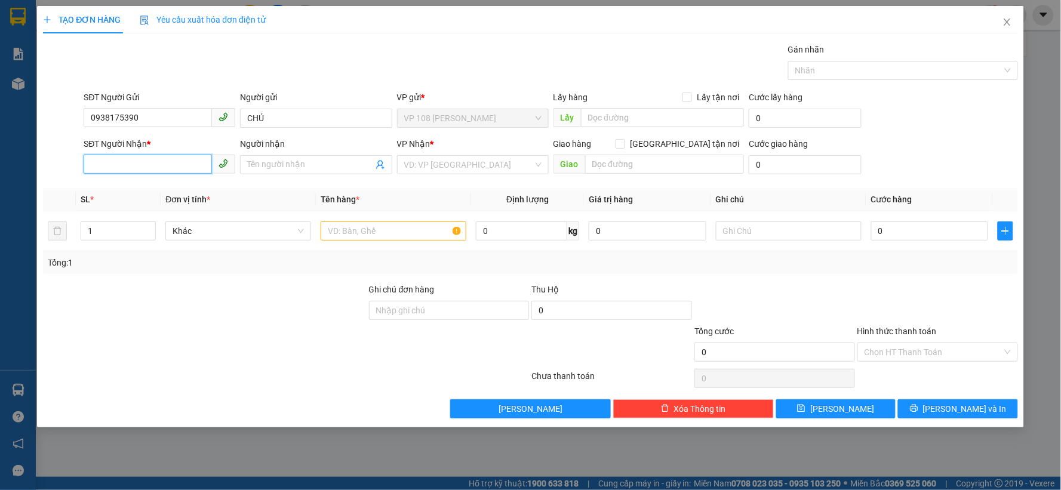
click at [128, 165] on input "SĐT Người Nhận *" at bounding box center [148, 164] width 128 height 19
paste input "0938175390"
type input "0938175390"
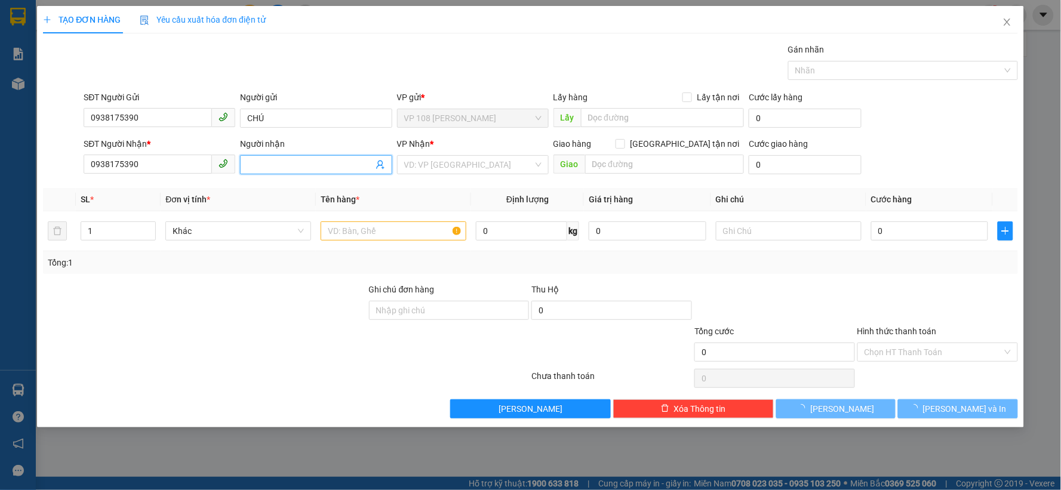
click at [273, 164] on input "Người nhận" at bounding box center [309, 164] width 125 height 13
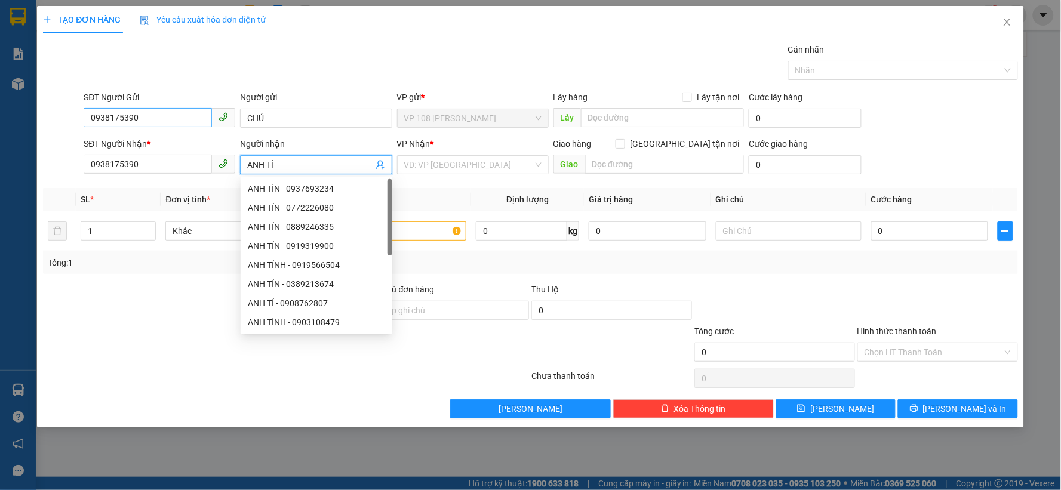
type input "ANH TÍ"
drag, startPoint x: 181, startPoint y: 118, endPoint x: 78, endPoint y: 122, distance: 103.4
click at [78, 122] on div "SĐT Người Gửi 0938175390 0938175390 Người gửi CHÚ VP gửi * VP 108 Lê Hồng Phong…" at bounding box center [530, 112] width 977 height 42
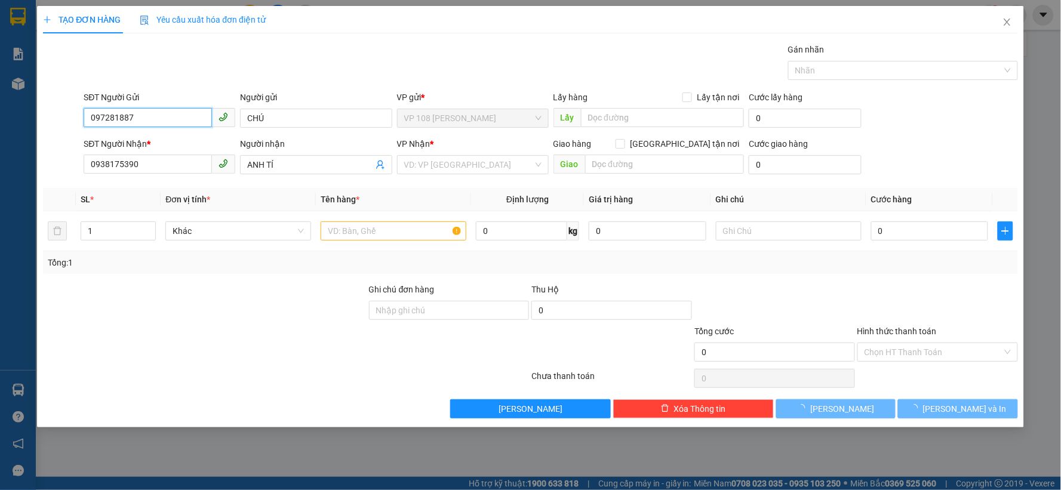
type input "0972818876"
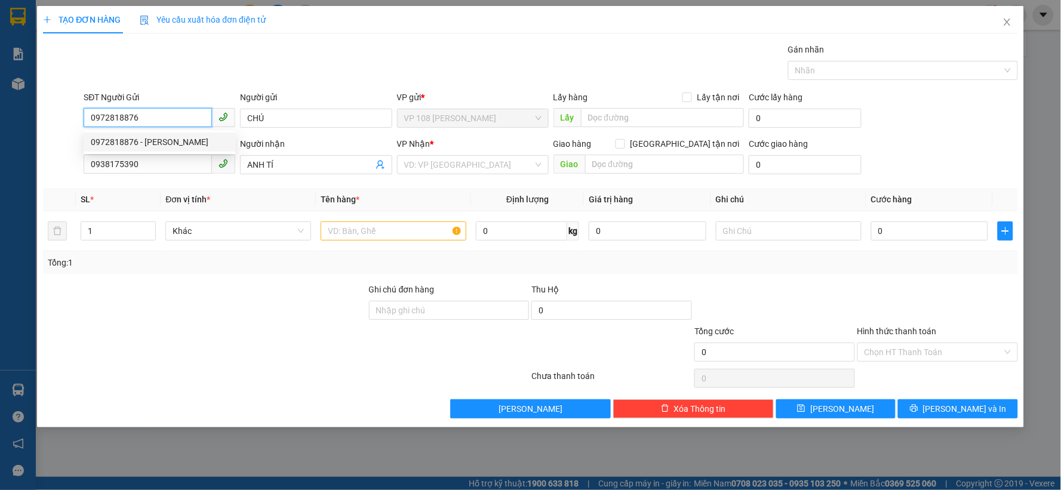
click at [211, 136] on div "0972818876 - C THANH" at bounding box center [159, 142] width 137 height 13
type input "[PERSON_NAME]"
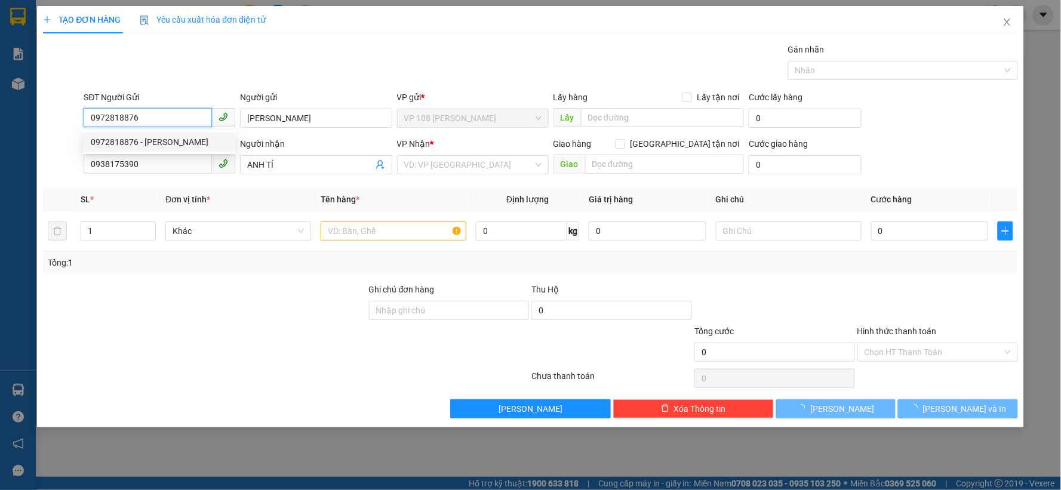
type input "30.000"
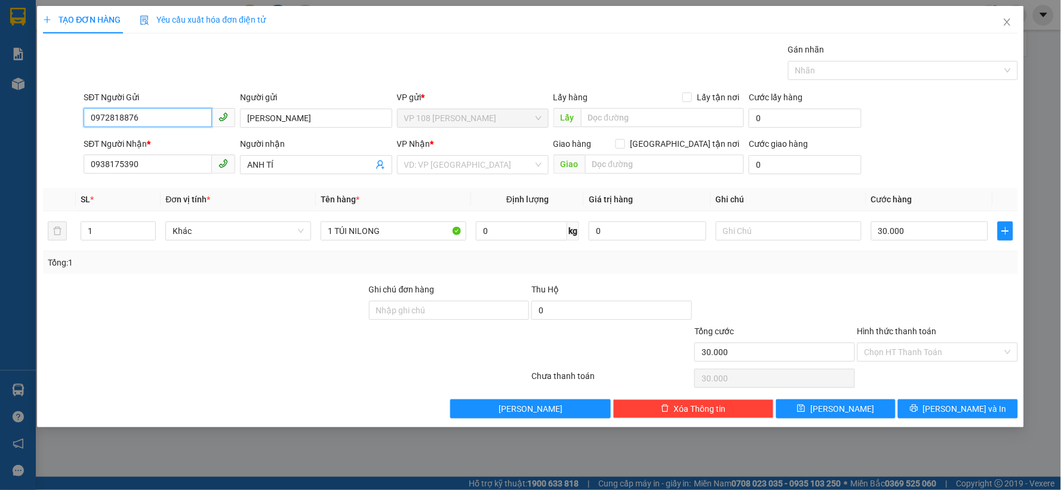
type input "0972818876"
click at [502, 176] on div "VP Nhận * VD: VP Sài Gòn" at bounding box center [473, 158] width 152 height 42
click at [499, 173] on input "search" at bounding box center [468, 165] width 129 height 18
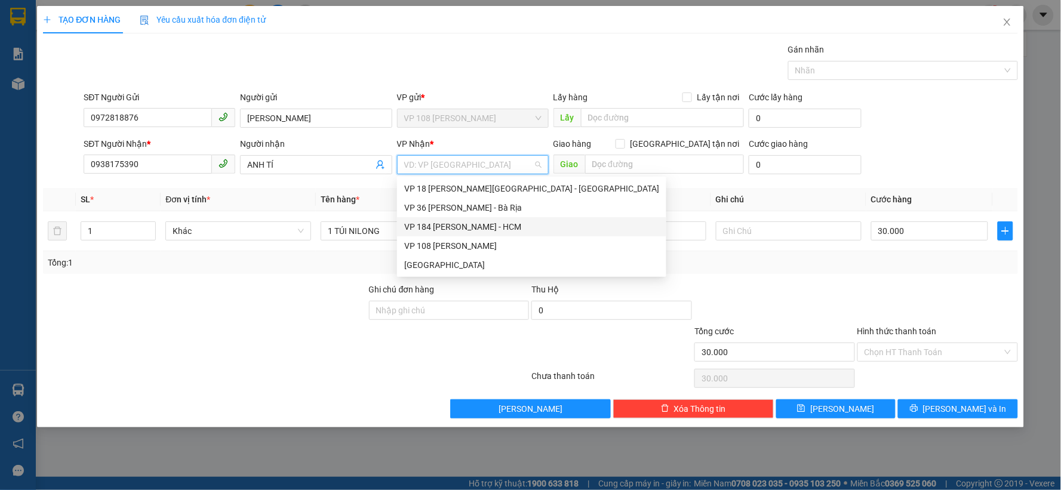
click at [500, 232] on div "VP 184 [PERSON_NAME] - HCM" at bounding box center [531, 226] width 255 height 13
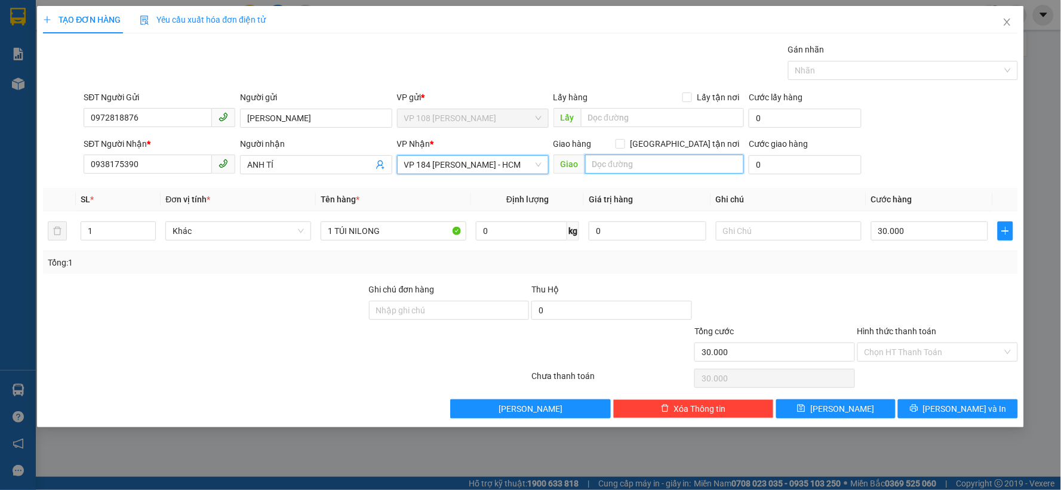
click at [612, 167] on input "text" at bounding box center [664, 164] width 159 height 19
type input "VPNVT"
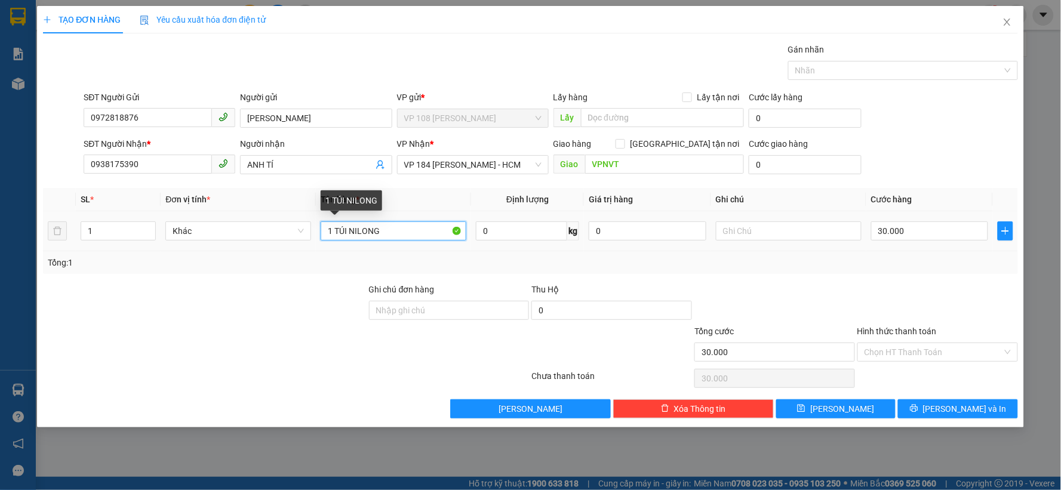
click at [410, 227] on input "1 TÚI NILONG" at bounding box center [394, 231] width 146 height 19
type input "1T XỐP VÀNG"
click at [912, 225] on input "30.000" at bounding box center [930, 231] width 118 height 19
type input "4"
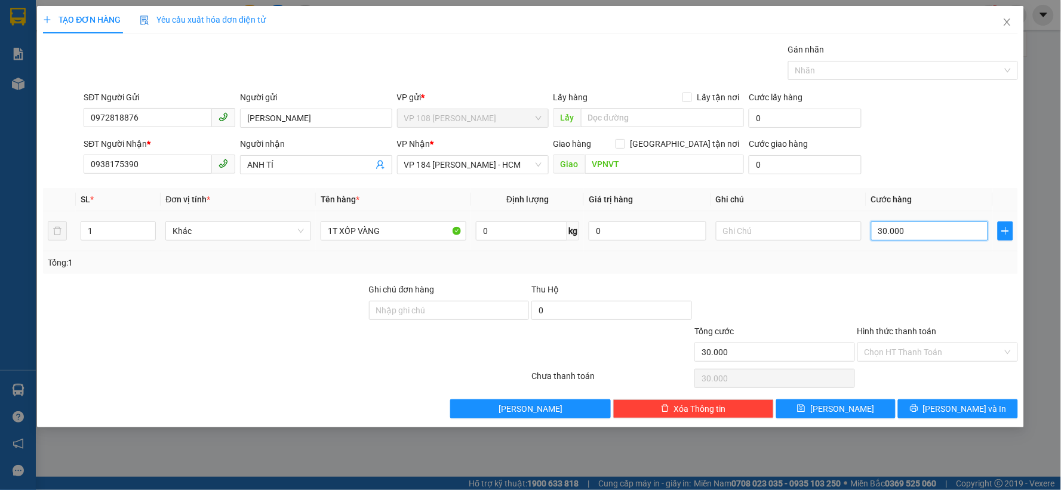
type input "4"
type input "40"
type input "400"
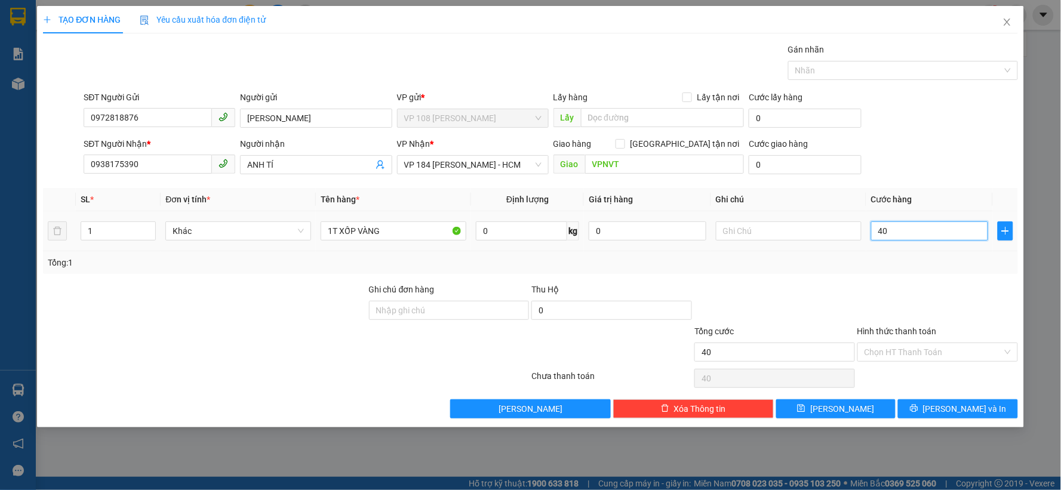
type input "400"
type input "4.000"
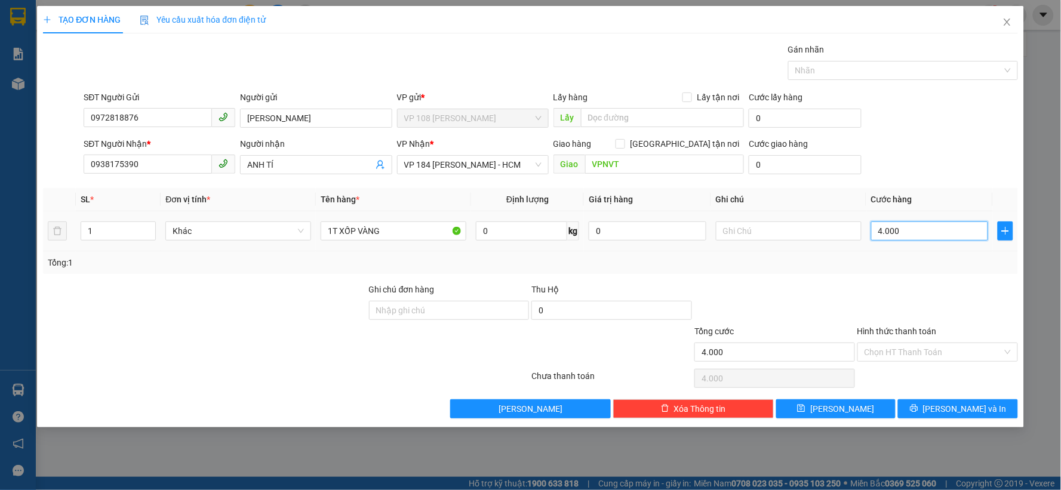
type input "40.000"
click at [974, 407] on span "[PERSON_NAME] và In" at bounding box center [965, 408] width 84 height 13
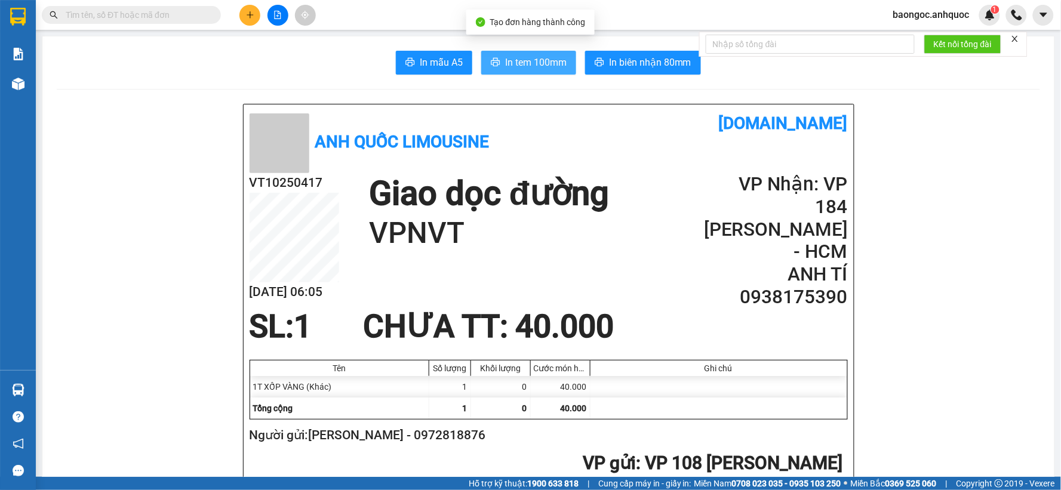
click at [561, 72] on button "In tem 100mm" at bounding box center [528, 63] width 95 height 24
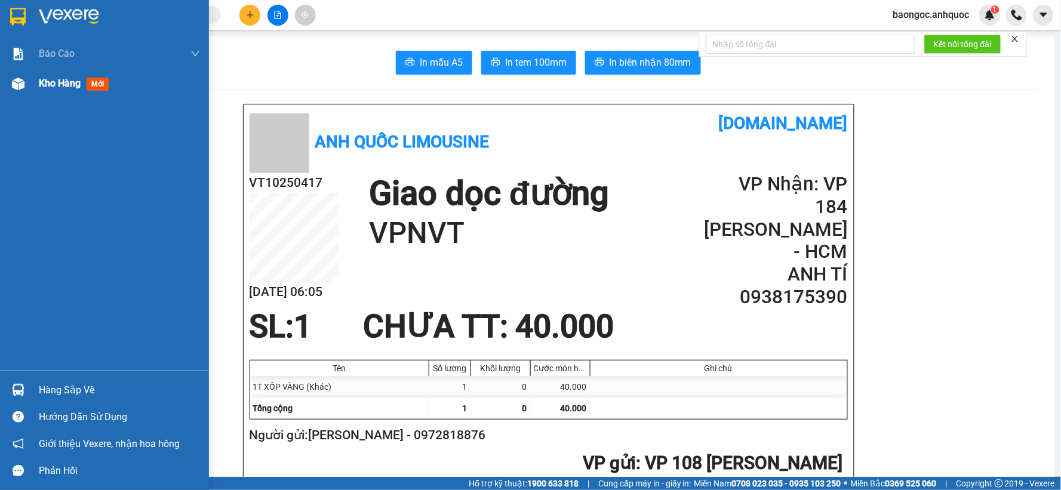
click at [27, 87] on div at bounding box center [18, 83] width 21 height 21
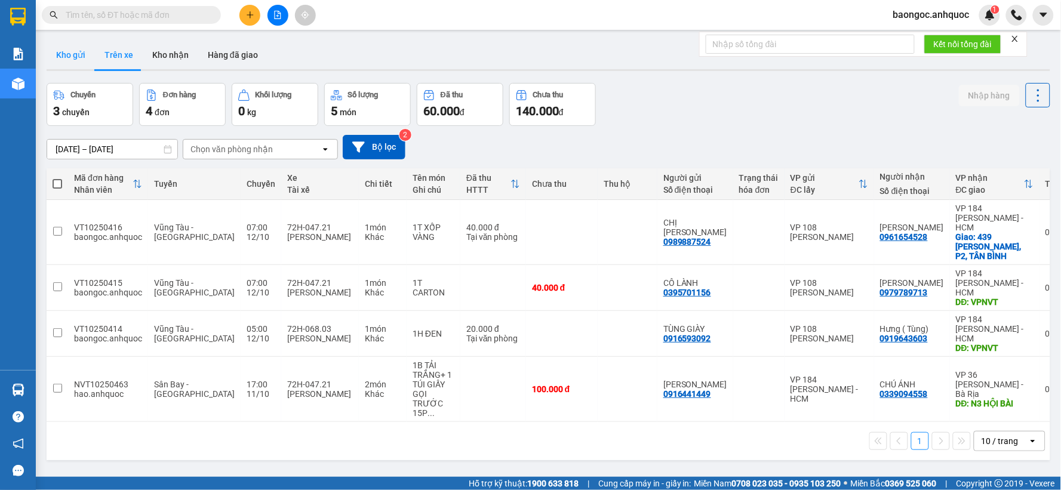
click at [54, 58] on button "Kho gửi" at bounding box center [71, 55] width 48 height 29
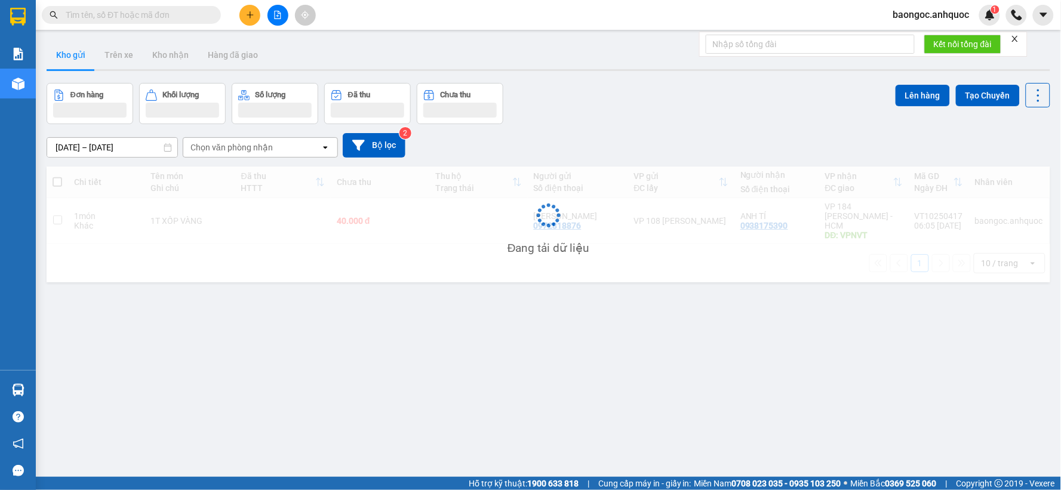
click at [268, 223] on td at bounding box center [283, 221] width 96 height 46
checkbox input "true"
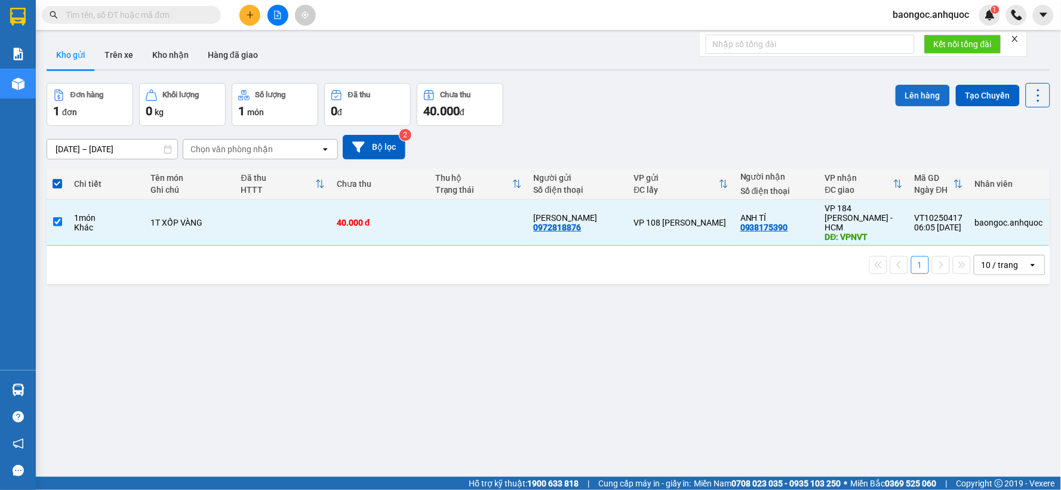
click at [917, 97] on button "Lên hàng" at bounding box center [923, 95] width 54 height 21
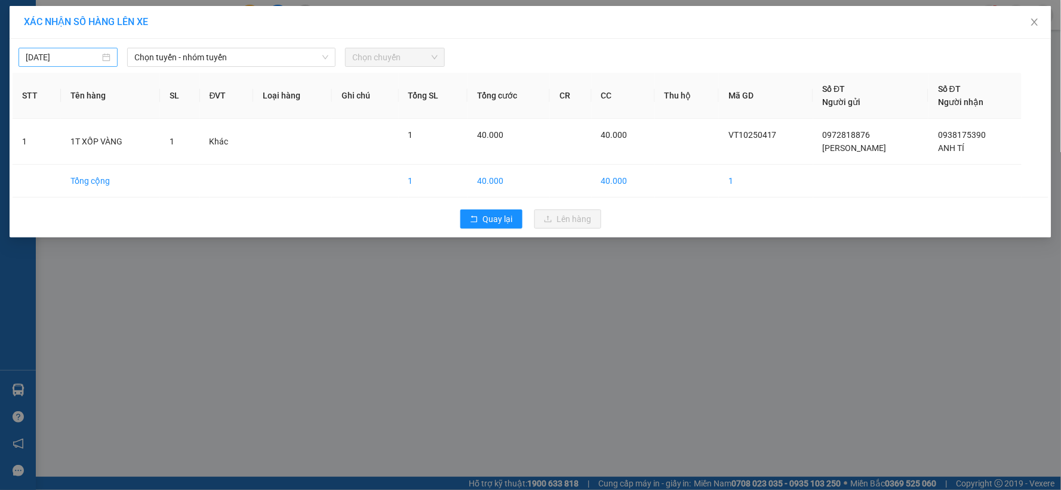
click at [85, 62] on input "11/10/2025" at bounding box center [63, 57] width 74 height 13
click at [39, 163] on div "12" at bounding box center [36, 162] width 14 height 14
type input "[DATE]"
click at [217, 60] on span "Chọn tuyến - nhóm tuyến" at bounding box center [231, 57] width 194 height 18
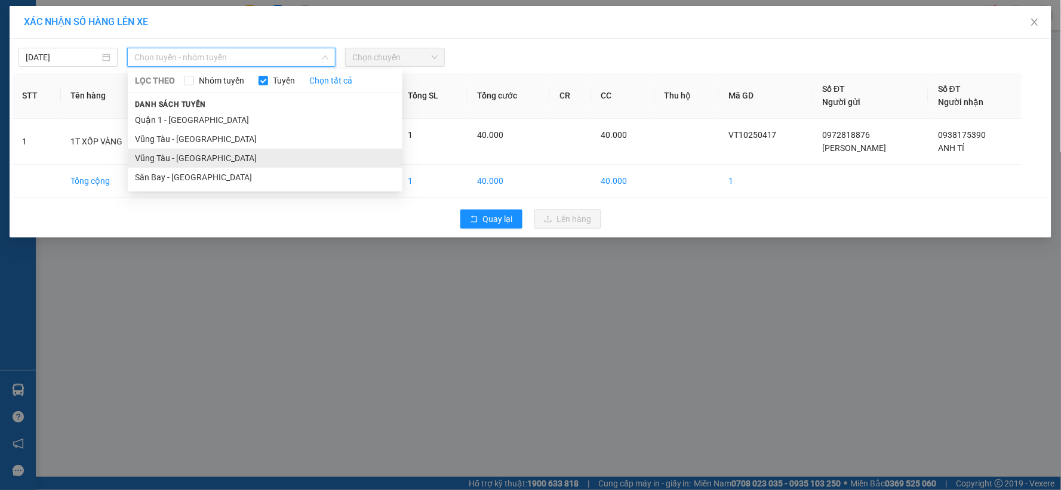
click at [209, 159] on li "Vũng Tàu - [GEOGRAPHIC_DATA]" at bounding box center [265, 158] width 275 height 19
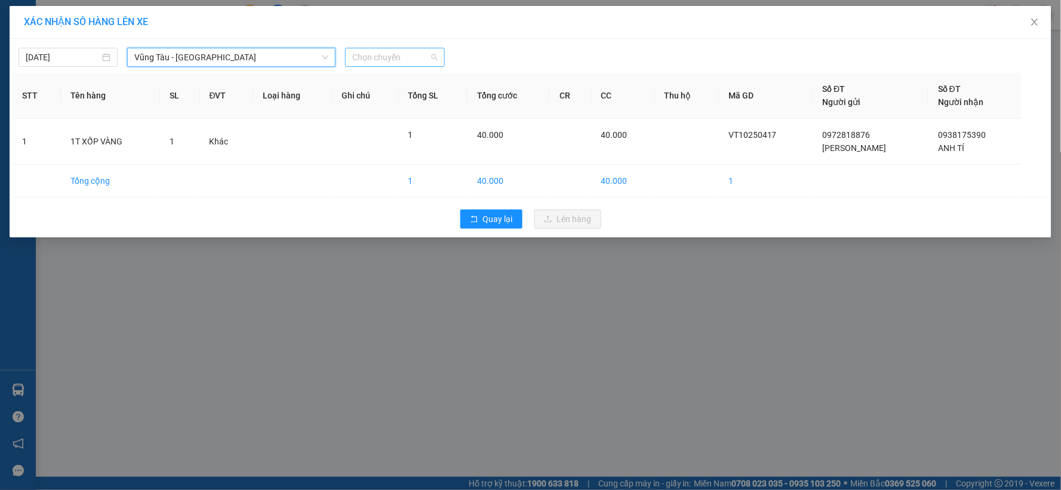
click at [384, 56] on span "Chọn chuyến" at bounding box center [394, 57] width 85 height 18
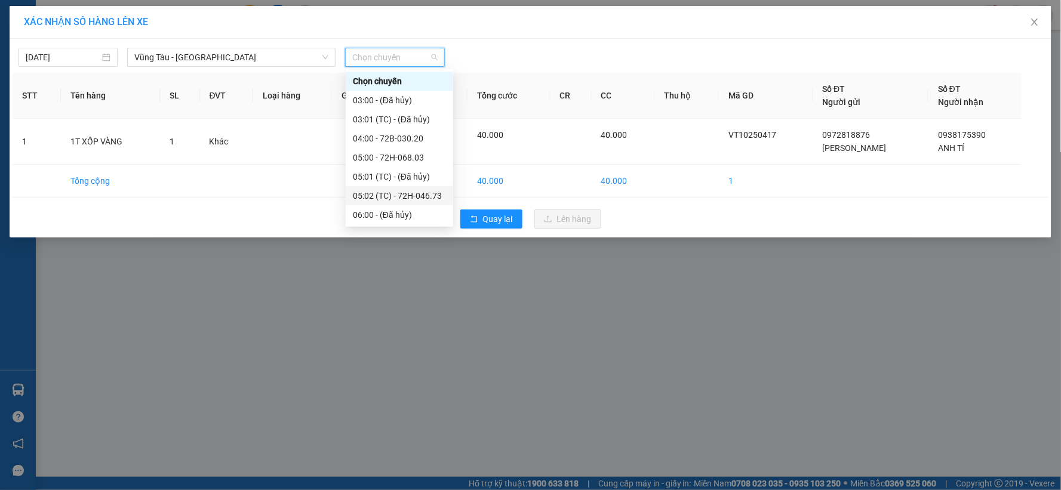
scroll to position [66, 0]
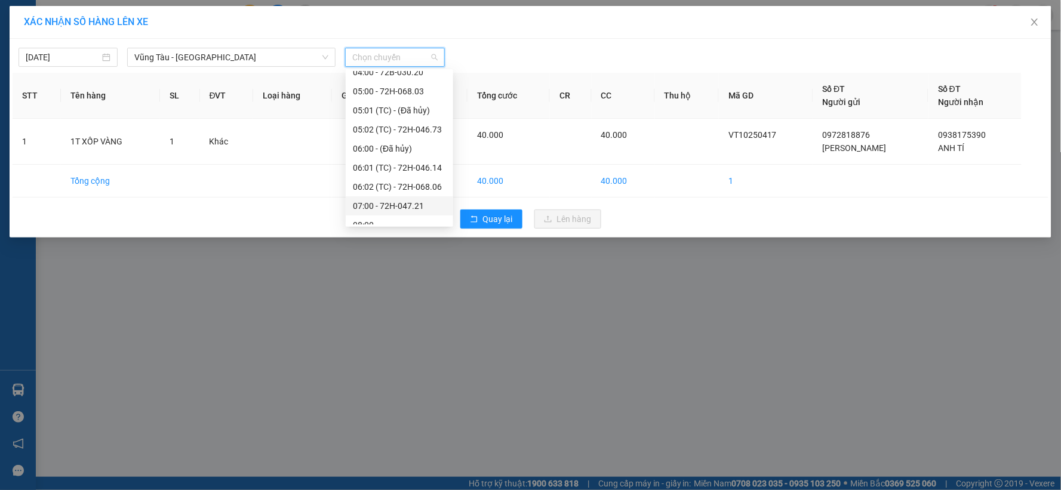
click at [389, 200] on div "07:00 - 72H-047.21" at bounding box center [399, 205] width 93 height 13
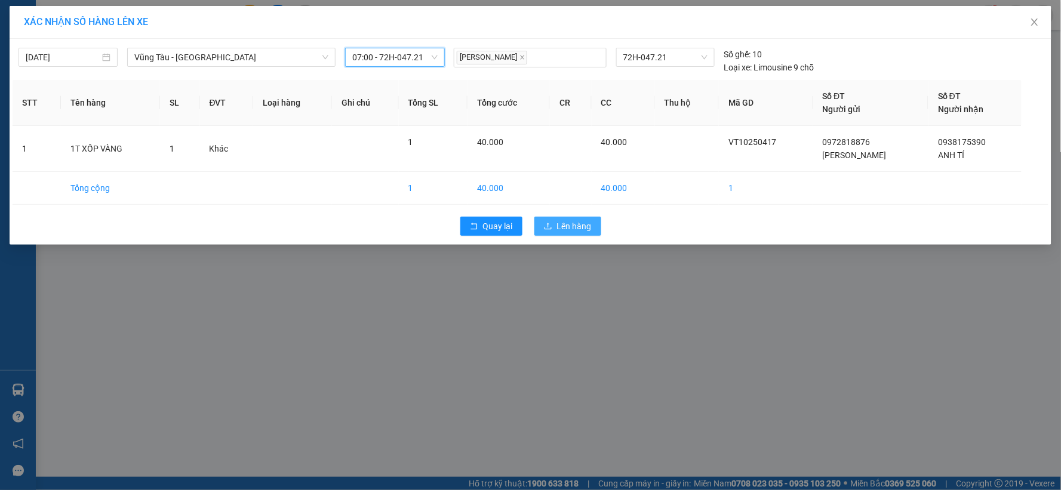
click at [582, 222] on span "Lên hàng" at bounding box center [574, 226] width 35 height 13
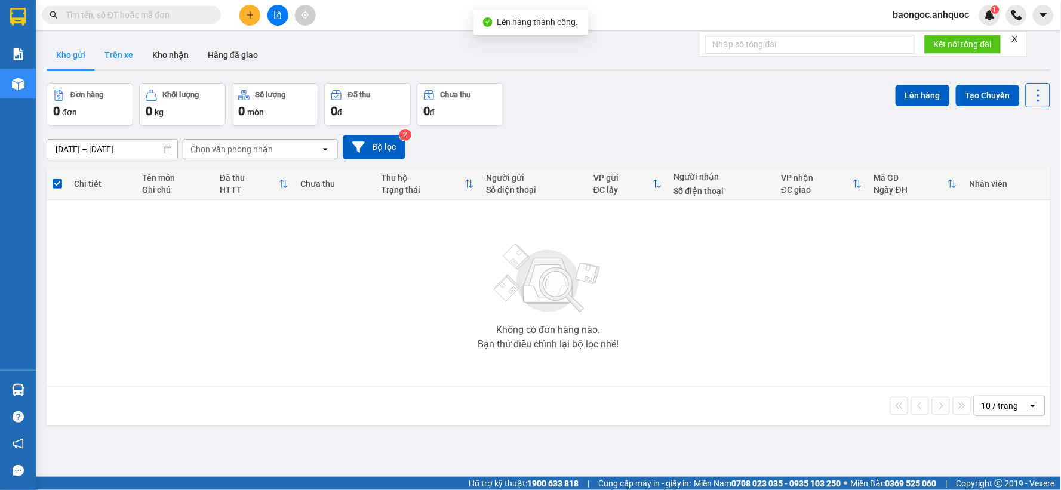
click at [130, 64] on button "Trên xe" at bounding box center [119, 55] width 48 height 29
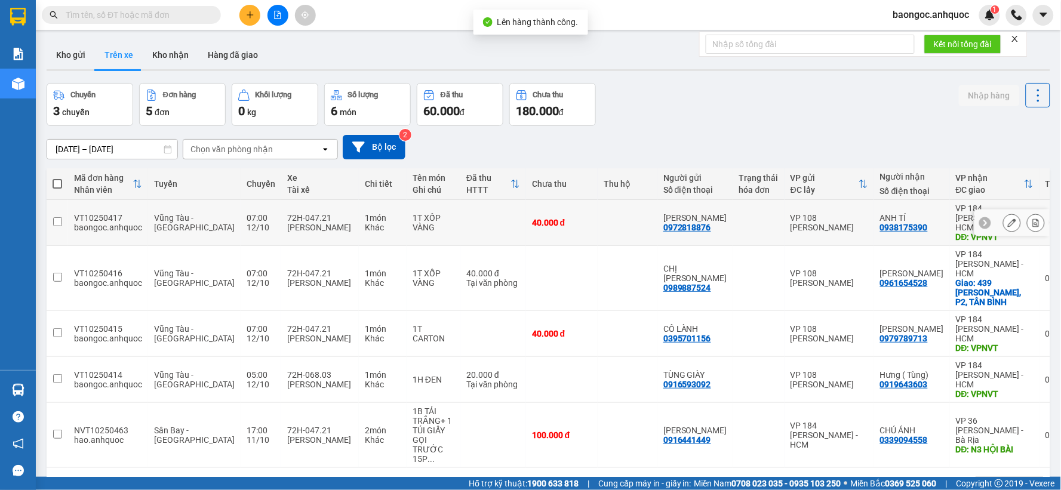
click at [1028, 213] on button at bounding box center [1036, 223] width 17 height 21
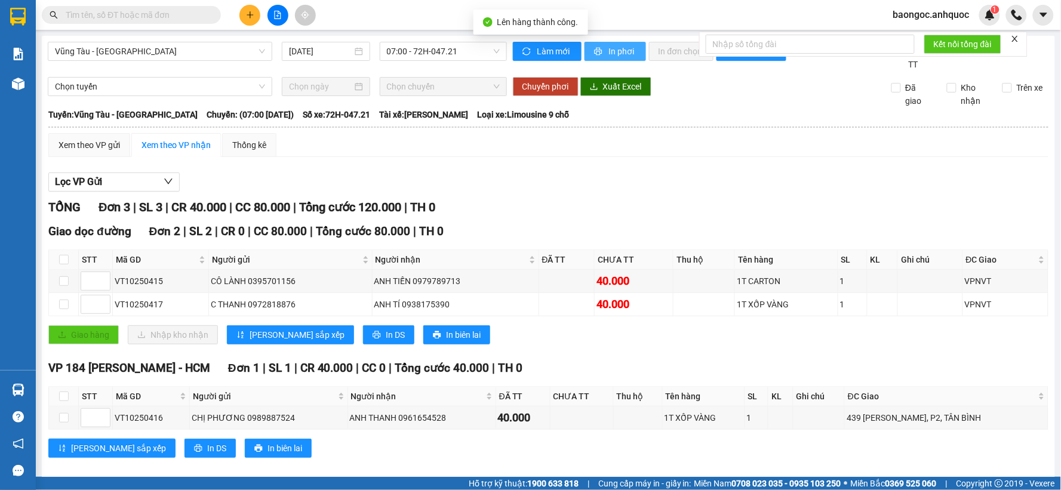
click at [613, 56] on span "In phơi" at bounding box center [622, 51] width 27 height 13
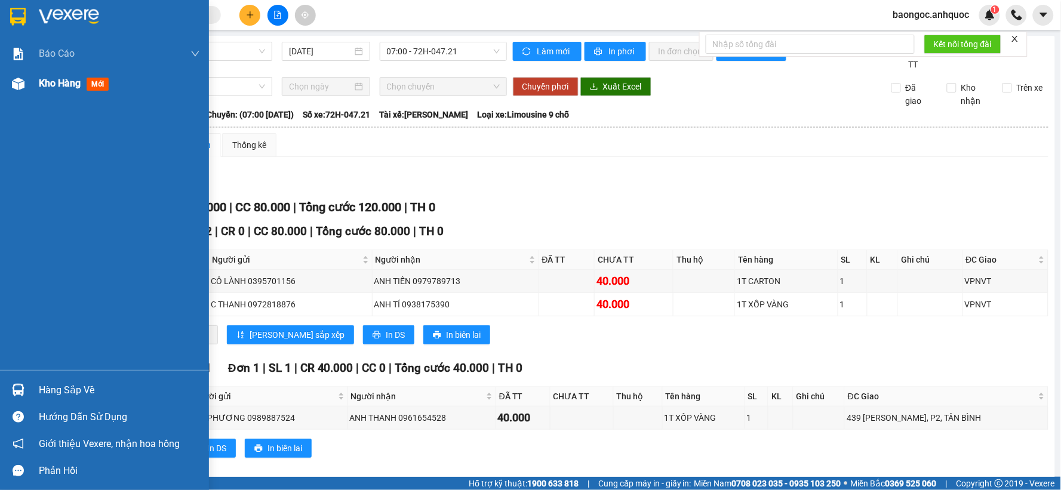
click at [36, 87] on div "Kho hàng mới" at bounding box center [104, 84] width 209 height 30
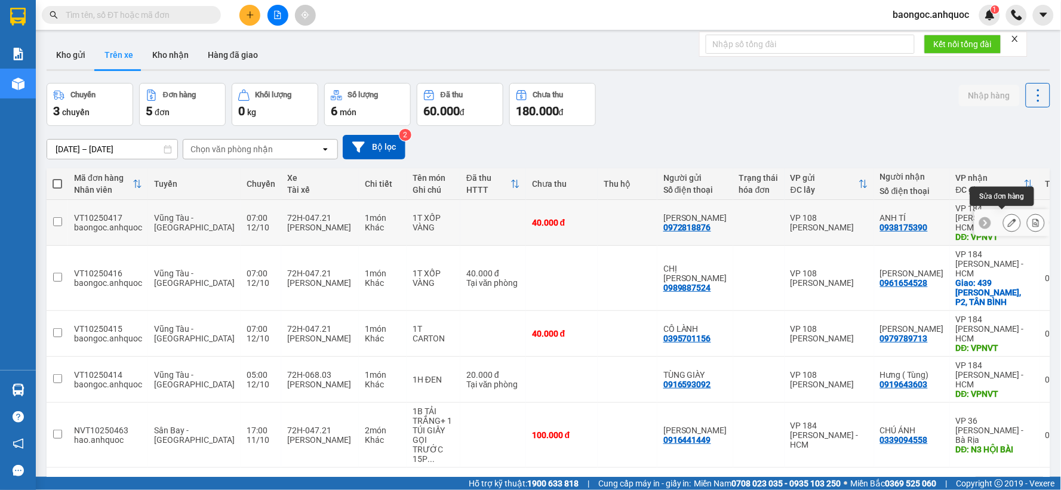
click at [1008, 222] on icon at bounding box center [1012, 223] width 8 height 8
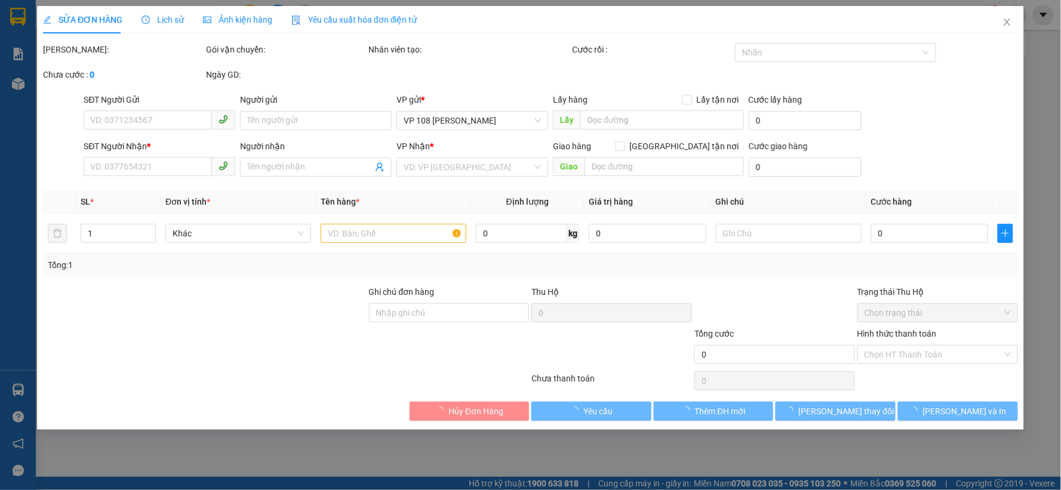
type input "0972818876"
type input "[PERSON_NAME]"
type input "0938175390"
type input "ANH TÍ"
type input "VPNVT"
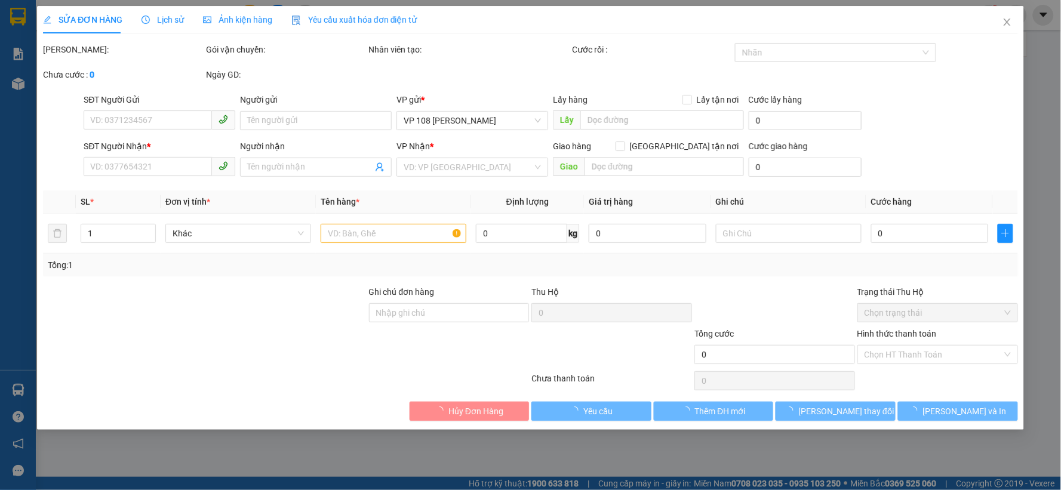
type input "40.000"
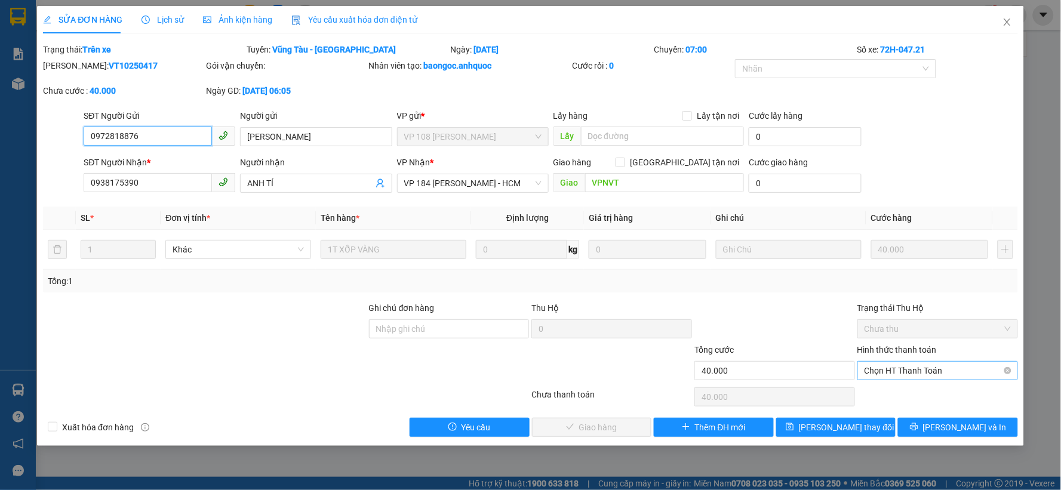
click at [927, 365] on span "Chọn HT Thanh Toán" at bounding box center [938, 371] width 146 height 18
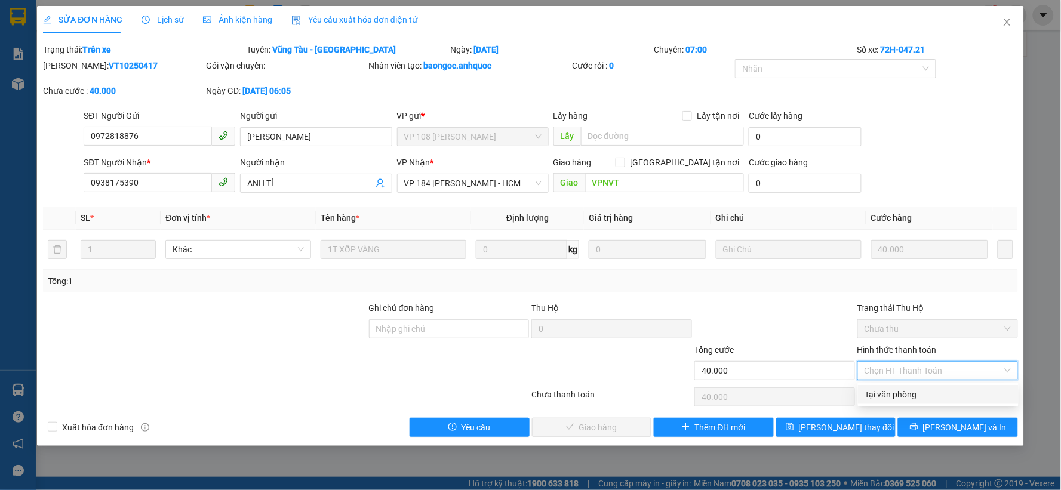
click at [920, 400] on div "Tại văn phòng" at bounding box center [938, 394] width 146 height 13
type input "0"
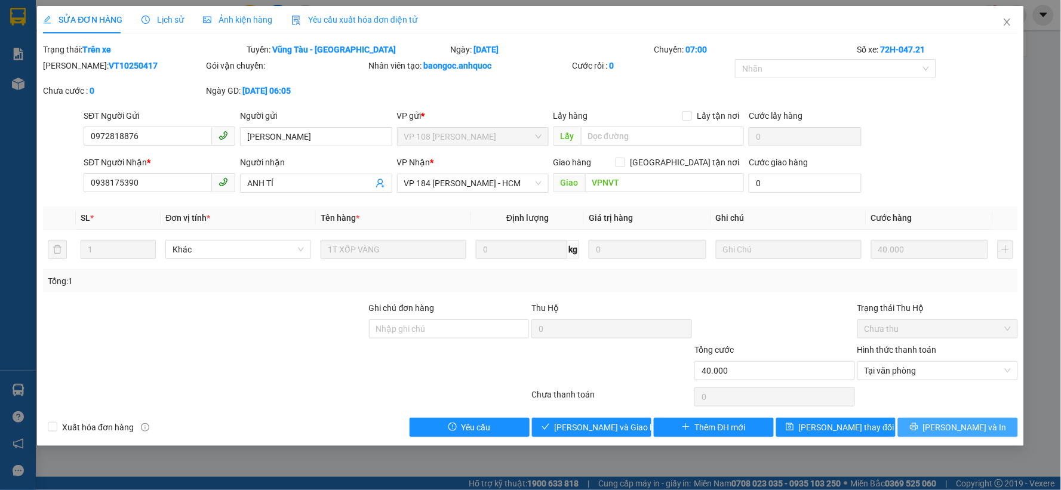
click at [948, 428] on span "[PERSON_NAME] và In" at bounding box center [965, 427] width 84 height 13
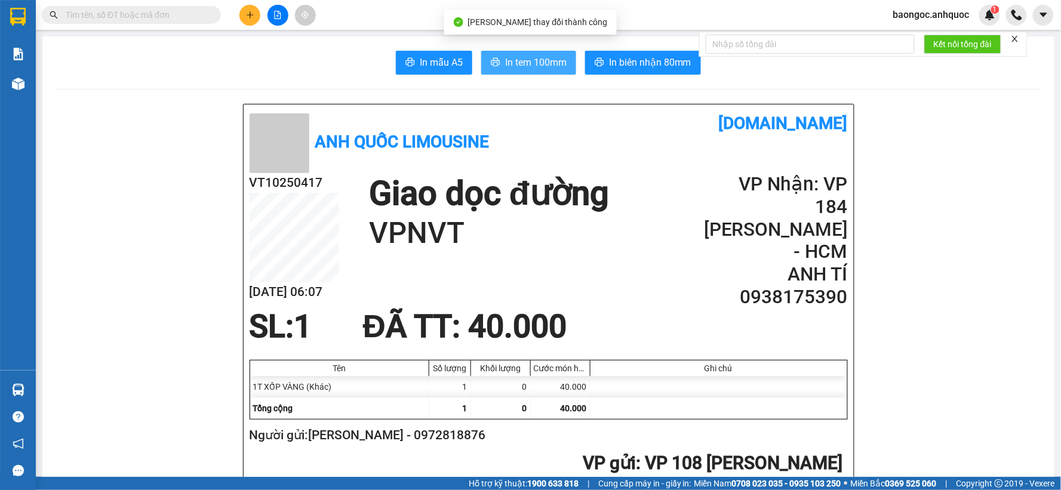
click at [551, 70] on button "In tem 100mm" at bounding box center [528, 63] width 95 height 24
click at [553, 55] on span "In tem 100mm" at bounding box center [536, 62] width 62 height 15
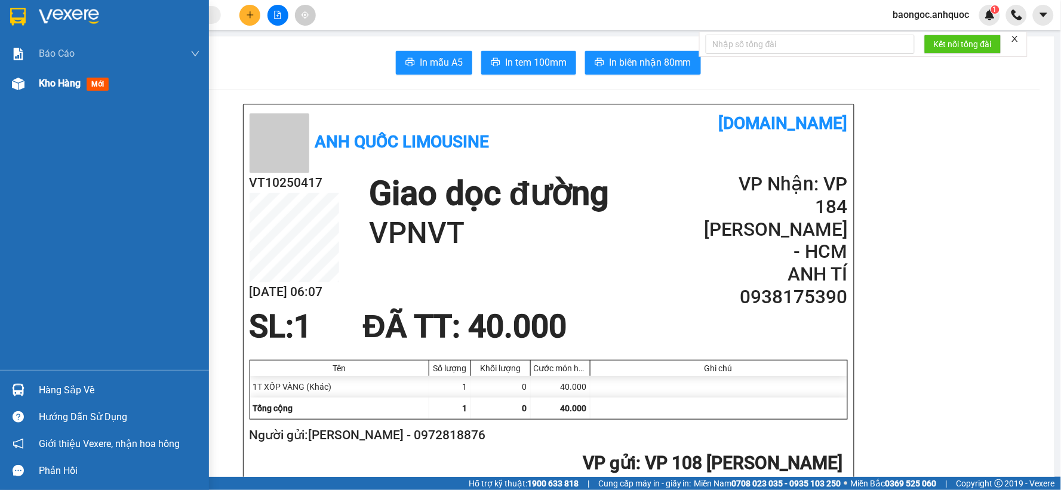
click at [45, 69] on div "Kho hàng mới" at bounding box center [119, 84] width 161 height 30
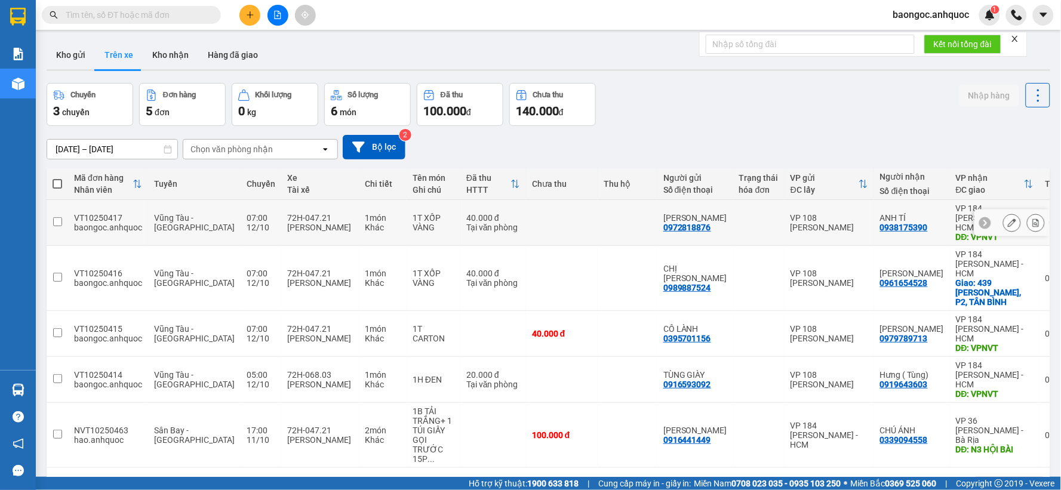
click at [1033, 222] on icon at bounding box center [1036, 223] width 7 height 8
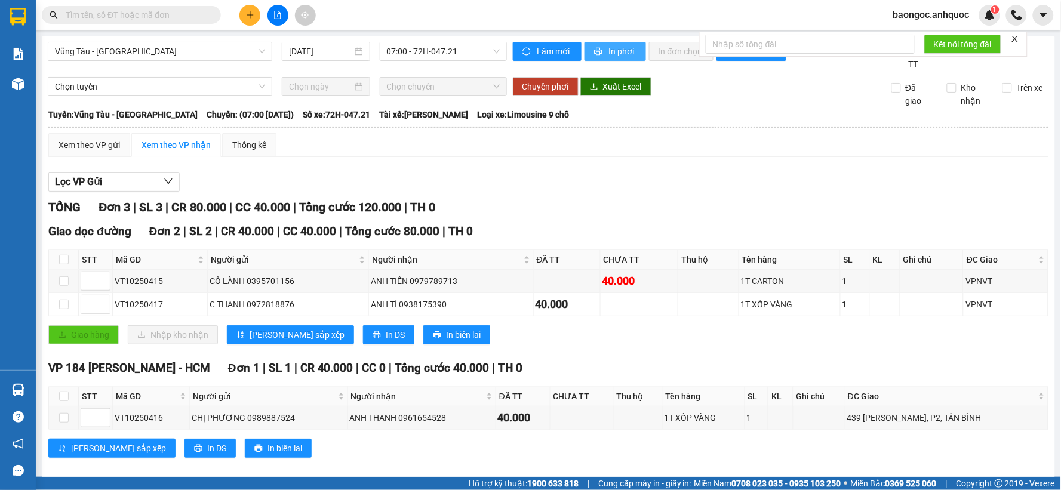
click at [618, 57] on span "In phơi" at bounding box center [622, 51] width 27 height 13
click at [253, 17] on icon "plus" at bounding box center [250, 15] width 8 height 8
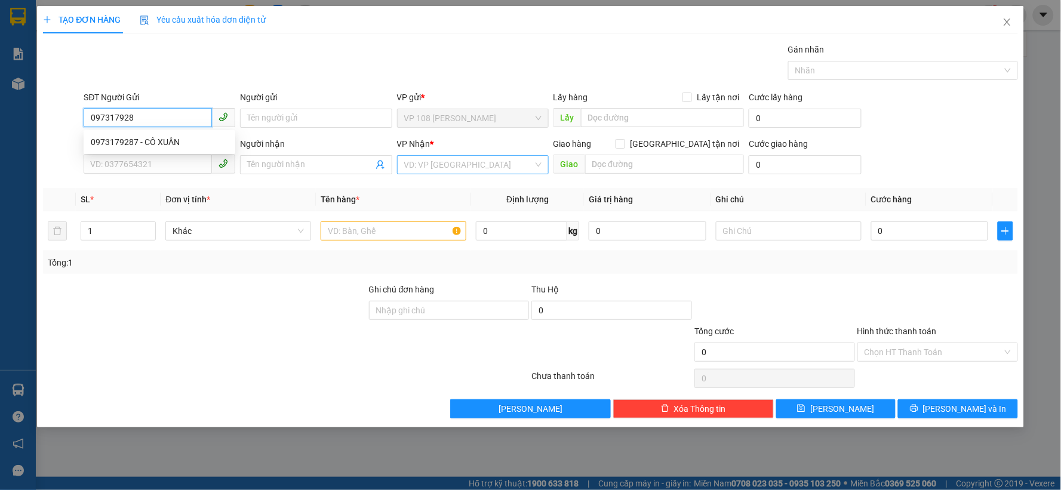
type input "0973179287"
click at [169, 146] on div "0973179287 - CÔ XUÂN" at bounding box center [159, 142] width 137 height 13
type input "CÔ XUÂN"
type input "0362559427"
type input "PHƯƠNG ANH"
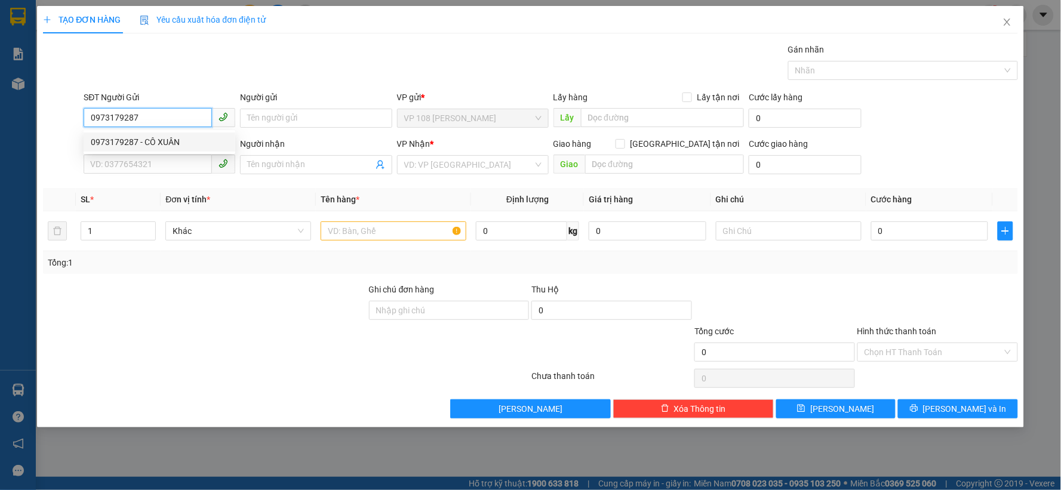
type input "VP184"
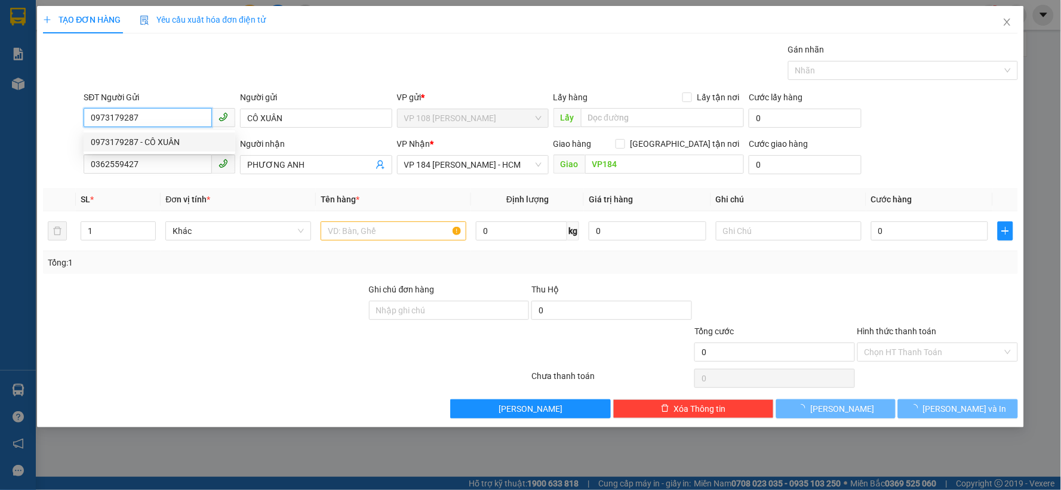
type input "30.000"
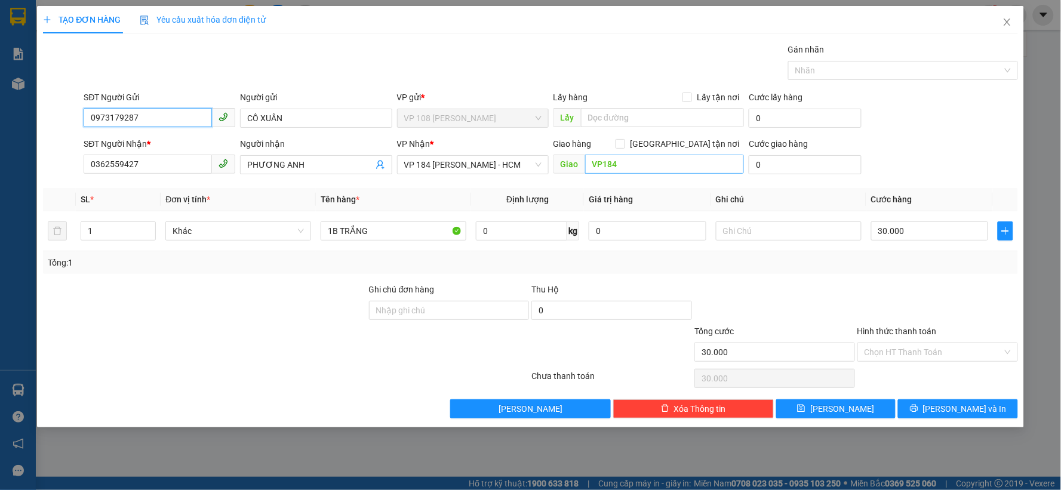
type input "0973179287"
click at [666, 164] on input "VP184" at bounding box center [664, 164] width 159 height 19
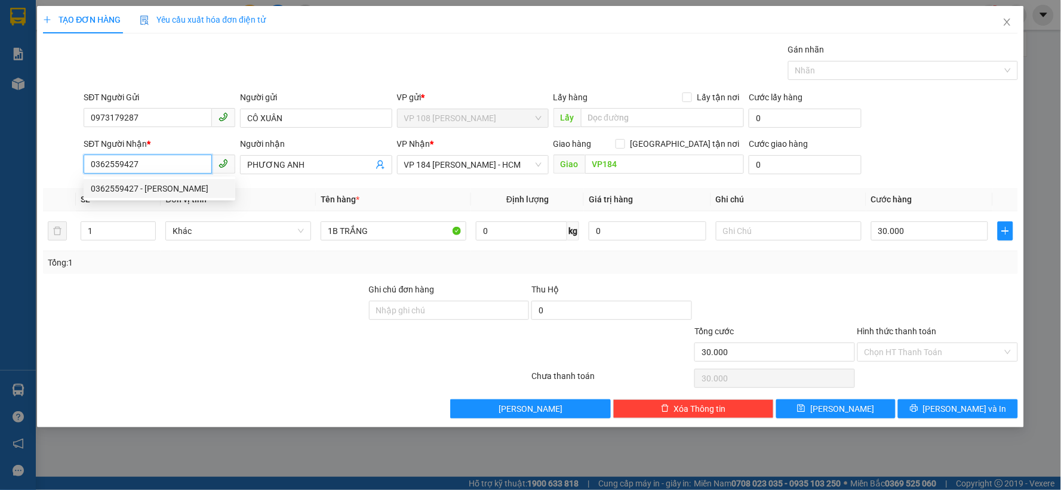
drag, startPoint x: 165, startPoint y: 161, endPoint x: 76, endPoint y: 171, distance: 89.5
click at [76, 171] on div "SĐT Người Nhận * 0362559427 Người nhận PHƯƠNG ANH VP Nhận * VP 184 Nguyễn Văn T…" at bounding box center [530, 158] width 977 height 42
click at [130, 210] on div "0336354637 - A ĐẠT" at bounding box center [159, 207] width 137 height 13
type input "0336354637"
type input "A ĐẠT"
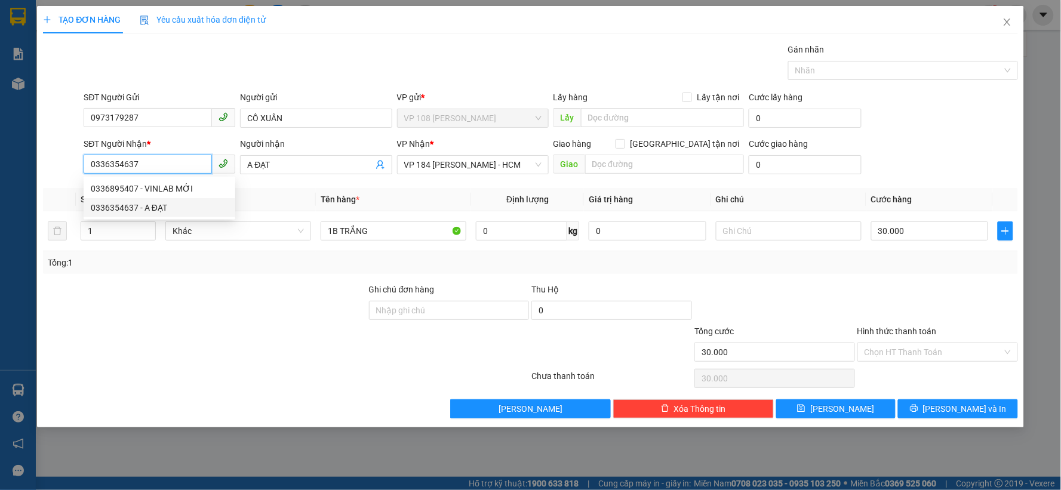
type input "20.000"
type input "0336354637"
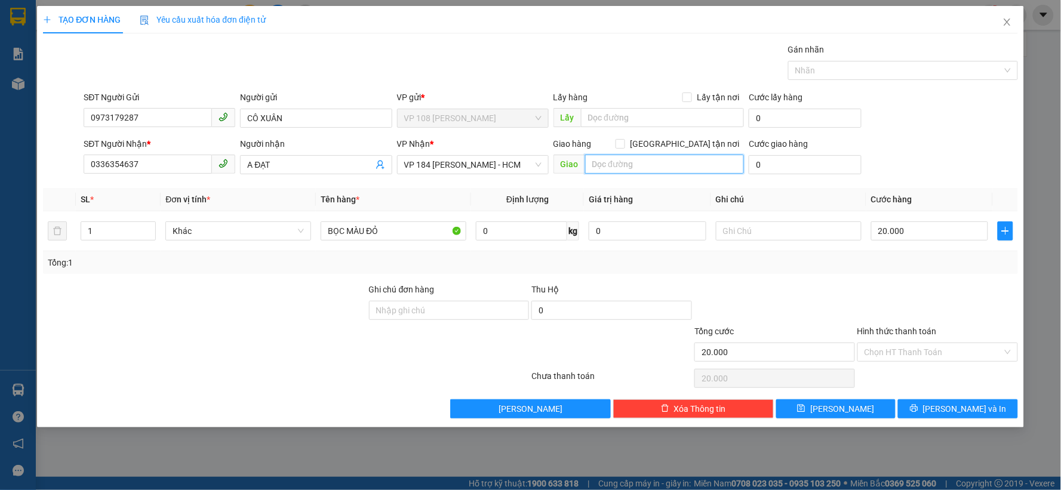
click at [609, 166] on input "text" at bounding box center [664, 164] width 159 height 19
type input "VPNVT"
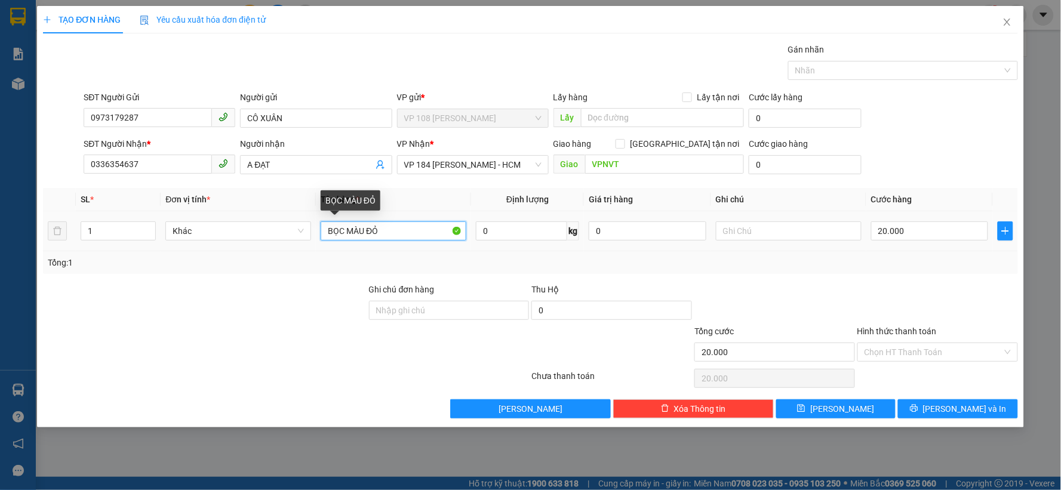
drag, startPoint x: 397, startPoint y: 226, endPoint x: 314, endPoint y: 235, distance: 83.5
click at [314, 235] on tr "1 Khác BỌC MÀU ĐỎ 0 kg 0 20.000" at bounding box center [530, 231] width 975 height 40
type input "1 CÂY ĐÀN+1 T XỐP NILON"
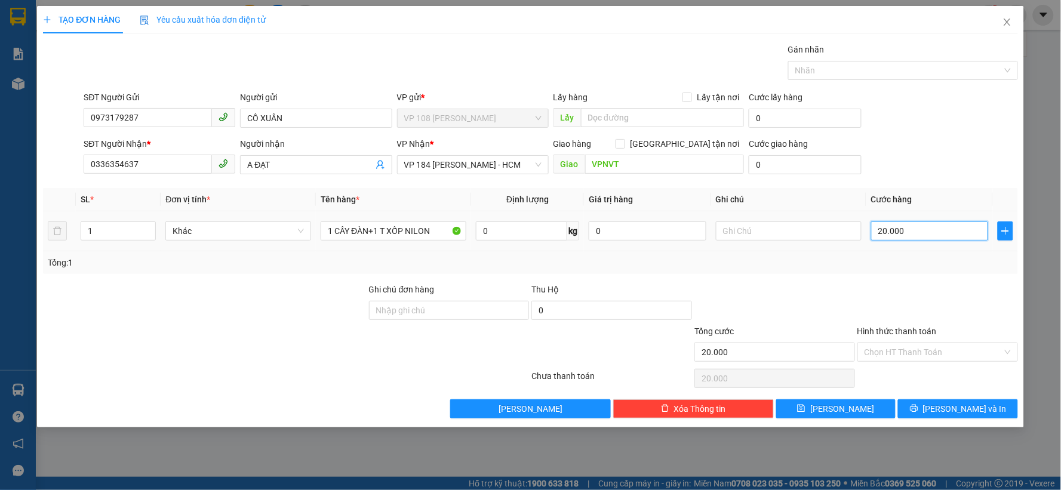
click at [920, 237] on input "20.000" at bounding box center [930, 231] width 118 height 19
type input "1"
type input "15"
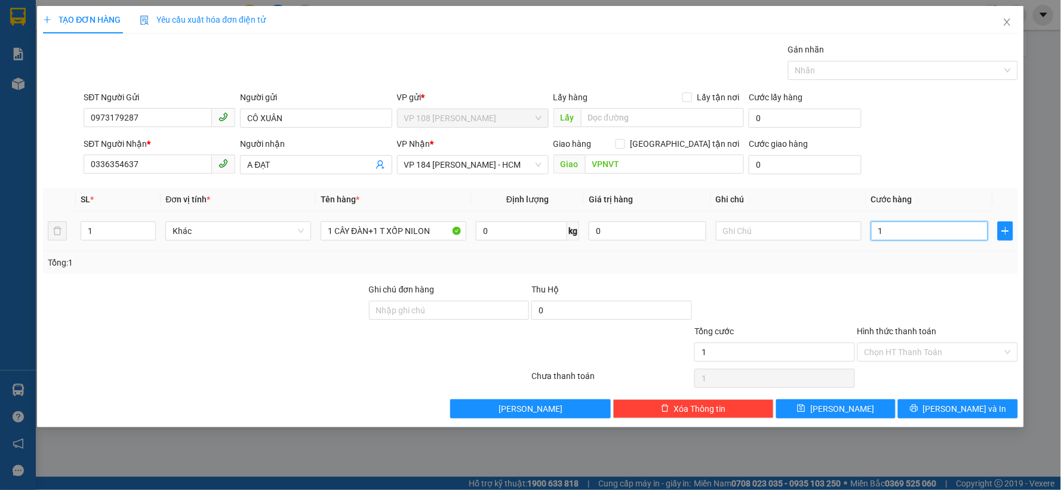
type input "15"
type input "150"
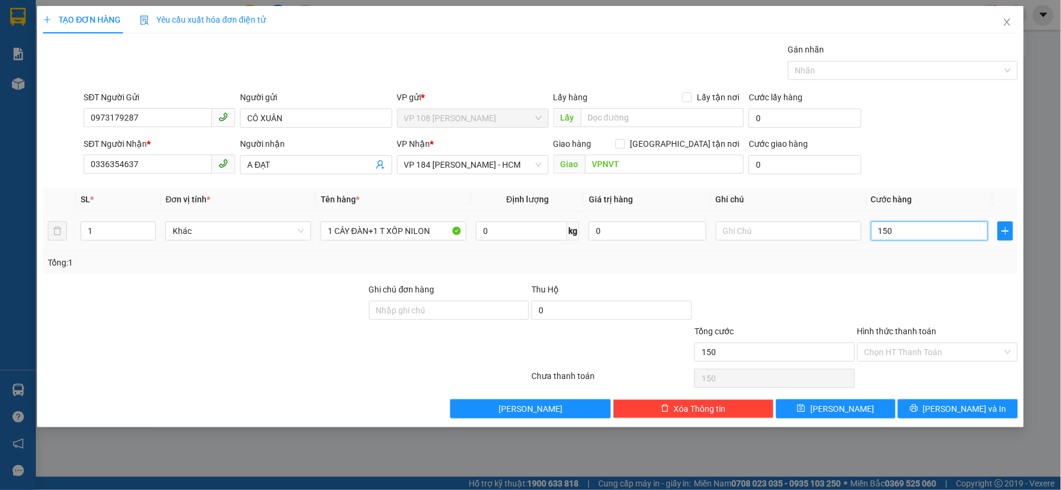
type input "1.500"
type input "15.000"
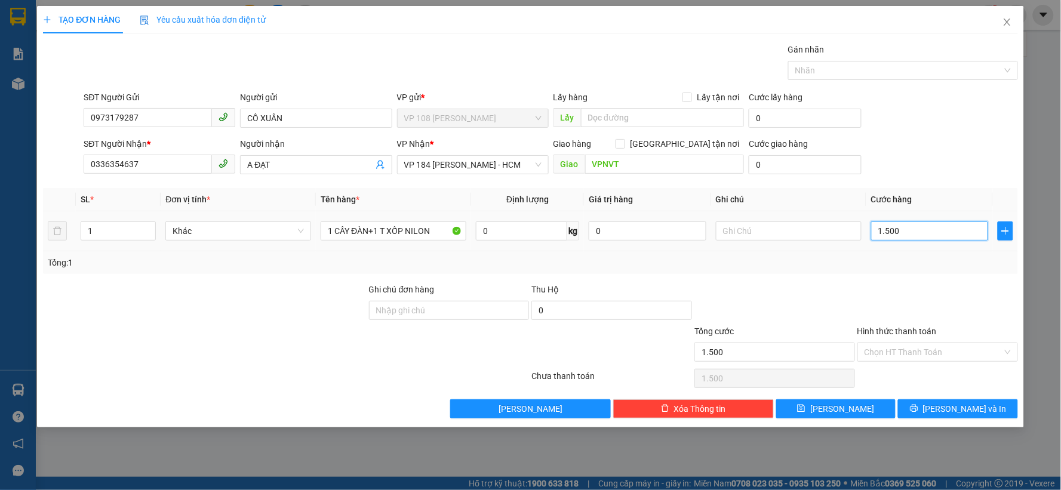
type input "15.000"
type input "150.000"
click at [951, 353] on input "Hình thức thanh toán" at bounding box center [934, 352] width 138 height 18
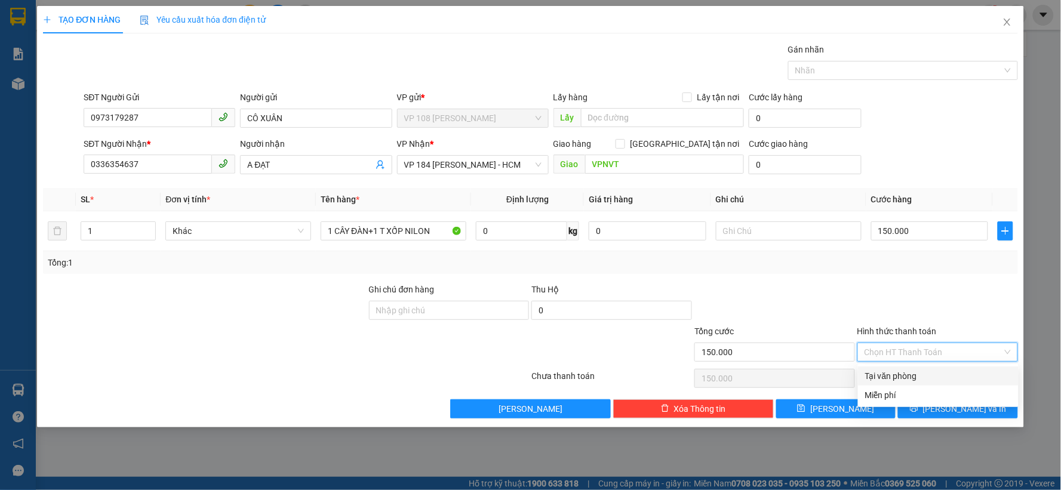
click at [926, 377] on div "Tại văn phòng" at bounding box center [938, 376] width 146 height 13
type input "0"
click at [624, 144] on input "[GEOGRAPHIC_DATA] tận nơi" at bounding box center [620, 143] width 8 height 8
checkbox input "true"
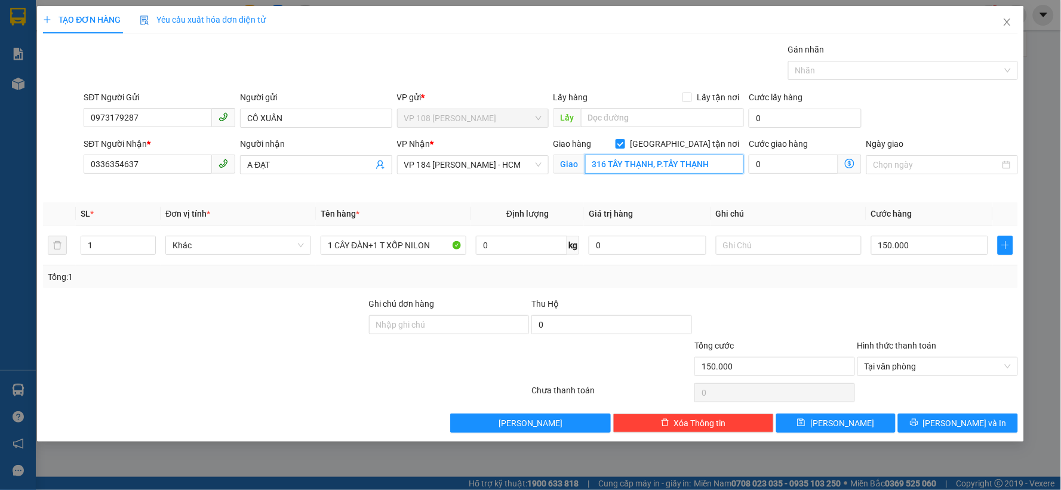
click at [619, 165] on input "316 TÂY THẠNH, P.TÂY THẠNH" at bounding box center [664, 164] width 159 height 19
click at [675, 164] on input "316 TAY THẠNH, P.TÂY THẠNH" at bounding box center [664, 164] width 159 height 19
click at [618, 165] on input "316 TAY THẠNH, P.TÂY THẠNH" at bounding box center [664, 164] width 159 height 19
click at [714, 164] on input "316 TÂY THẠNH, P.TÂY THẠNH" at bounding box center [664, 164] width 159 height 19
type input "316 TÂY THẠNH, P.TÂY THẠNH, HCM"
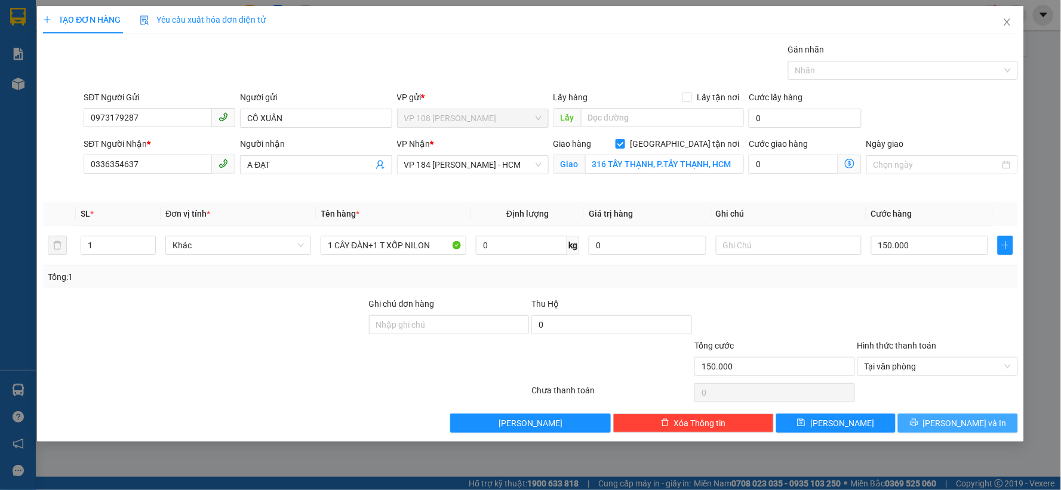
click at [952, 422] on span "[PERSON_NAME] và In" at bounding box center [965, 423] width 84 height 13
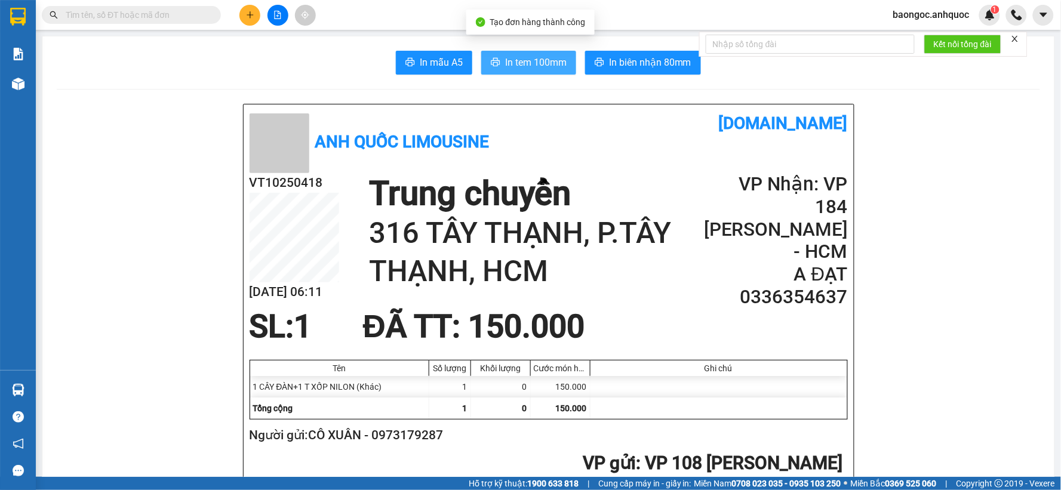
click at [545, 57] on span "In tem 100mm" at bounding box center [536, 62] width 62 height 15
click at [517, 56] on span "In tem 100mm" at bounding box center [536, 62] width 62 height 15
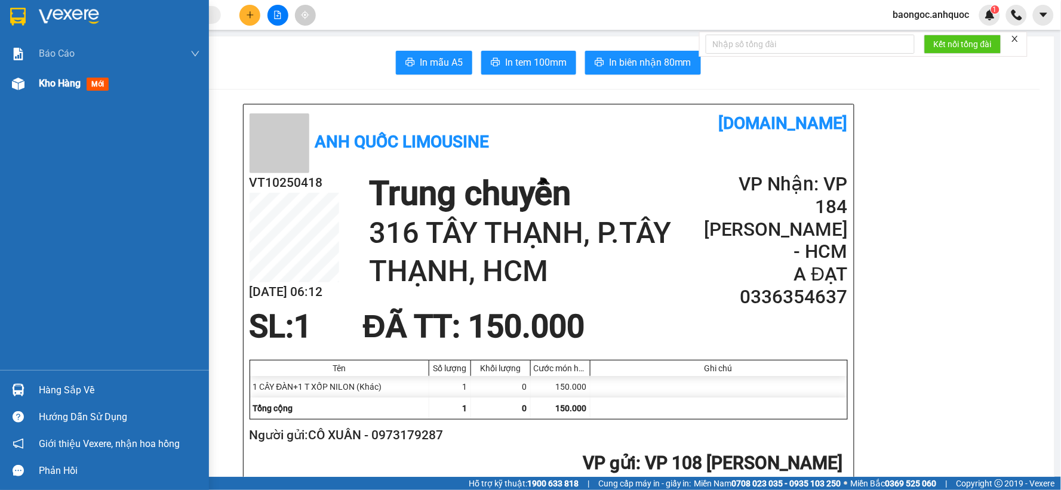
click at [39, 87] on span "Kho hàng" at bounding box center [60, 83] width 42 height 11
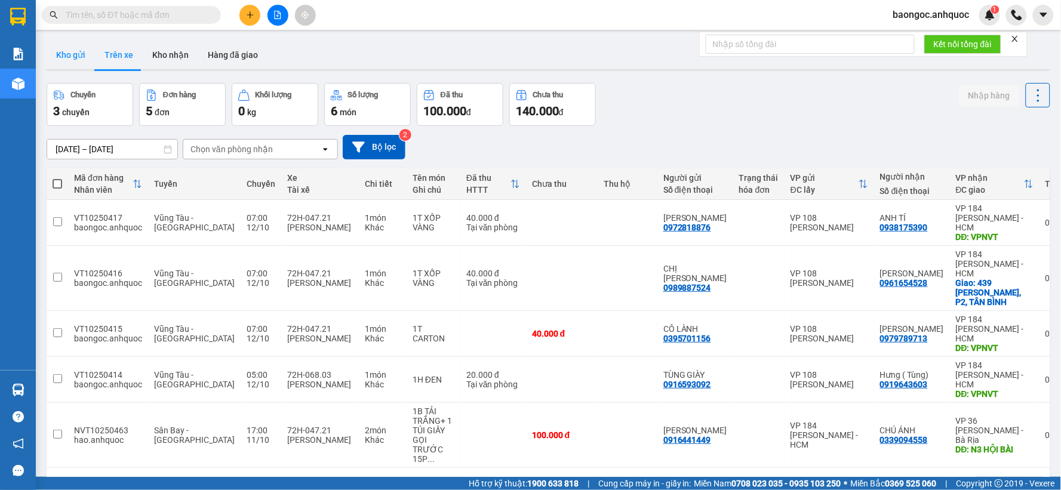
click at [75, 61] on button "Kho gửi" at bounding box center [71, 55] width 48 height 29
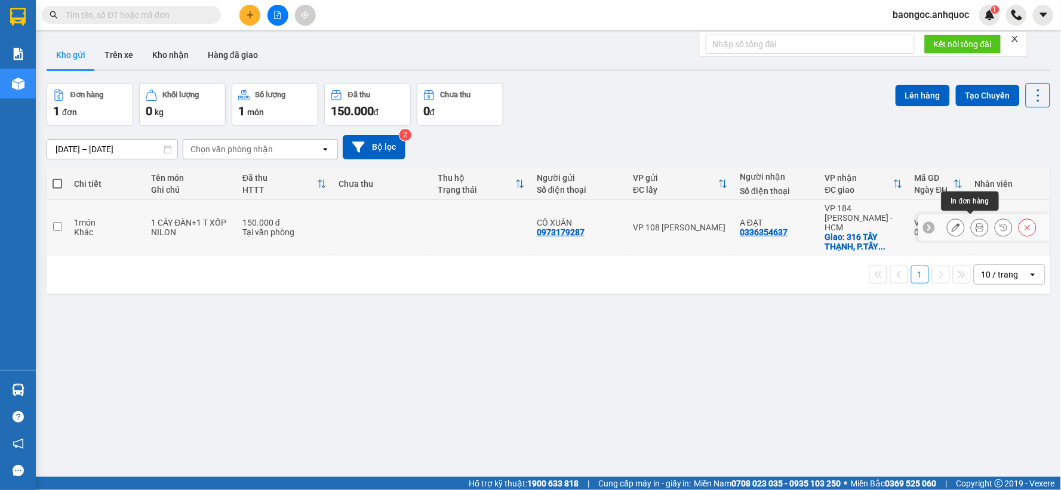
click at [952, 227] on icon at bounding box center [956, 227] width 8 height 8
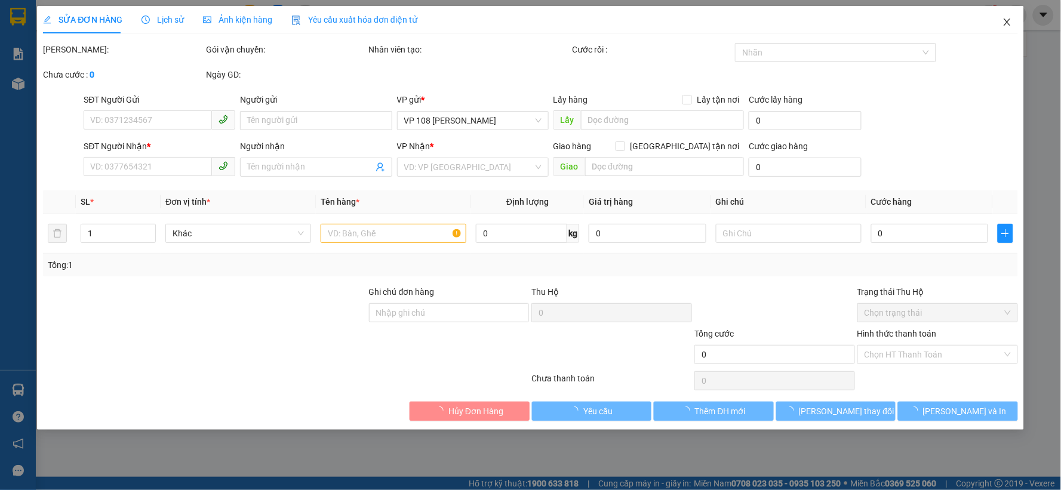
click at [1010, 24] on icon "close" at bounding box center [1008, 22] width 10 height 10
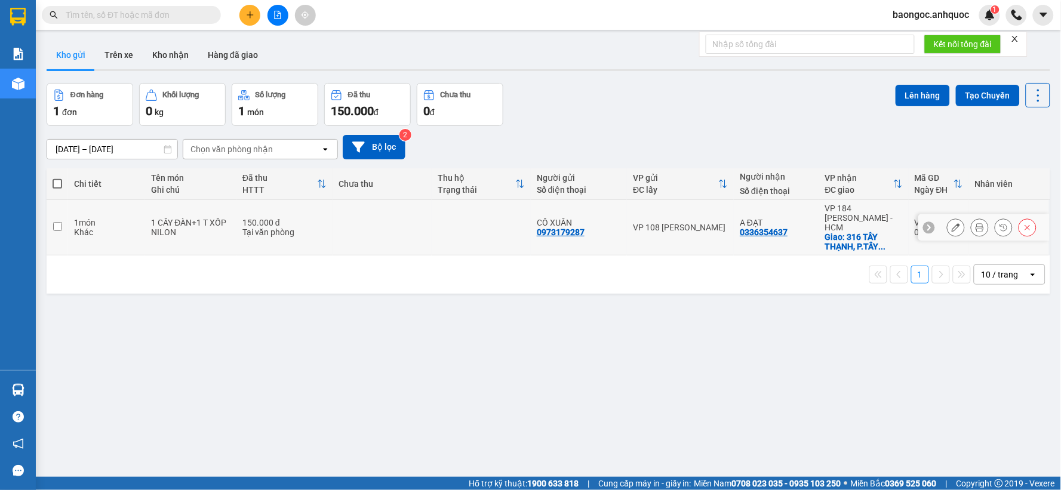
click at [948, 218] on button at bounding box center [956, 227] width 17 height 21
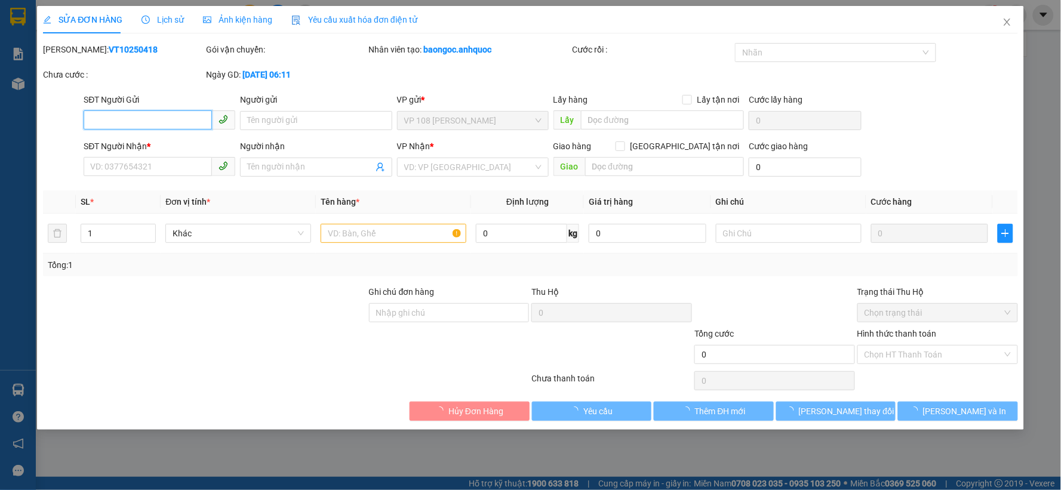
type input "0973179287"
type input "CÔ XUÂN"
type input "0336354637"
type input "A ĐẠT"
checkbox input "true"
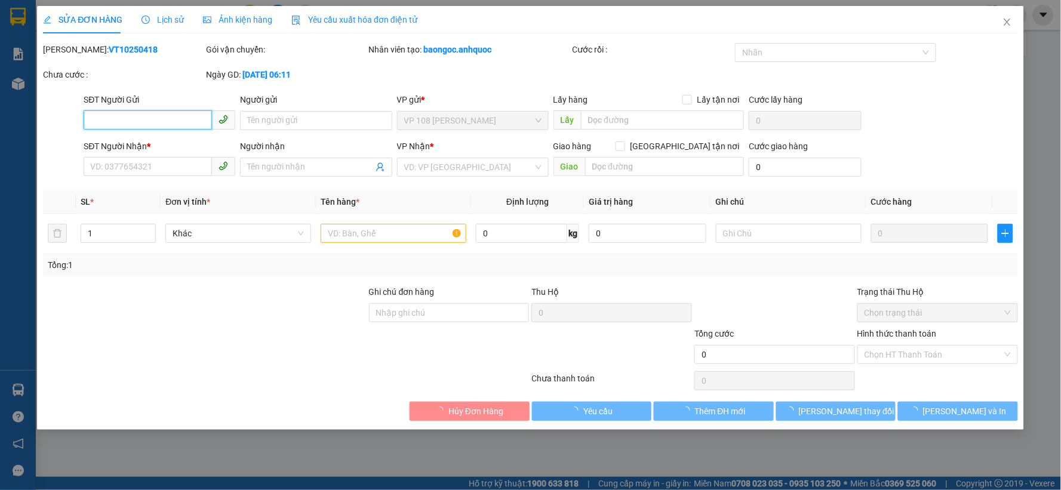
type input "316 TÂY THẠNH, P.TÂY THẠNH, HCM"
type input "150.000"
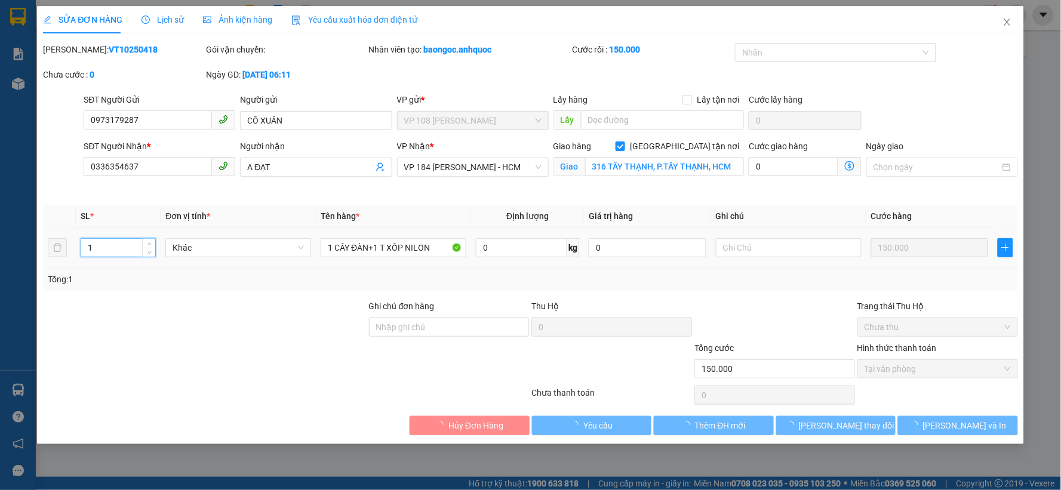
click at [125, 244] on input "1" at bounding box center [118, 248] width 74 height 18
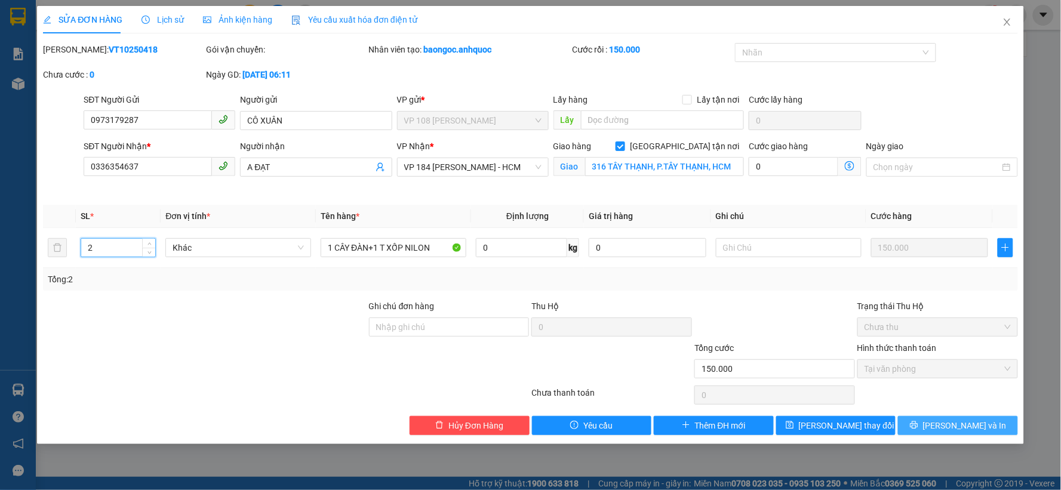
type input "2"
click at [954, 423] on span "[PERSON_NAME] và In" at bounding box center [965, 425] width 84 height 13
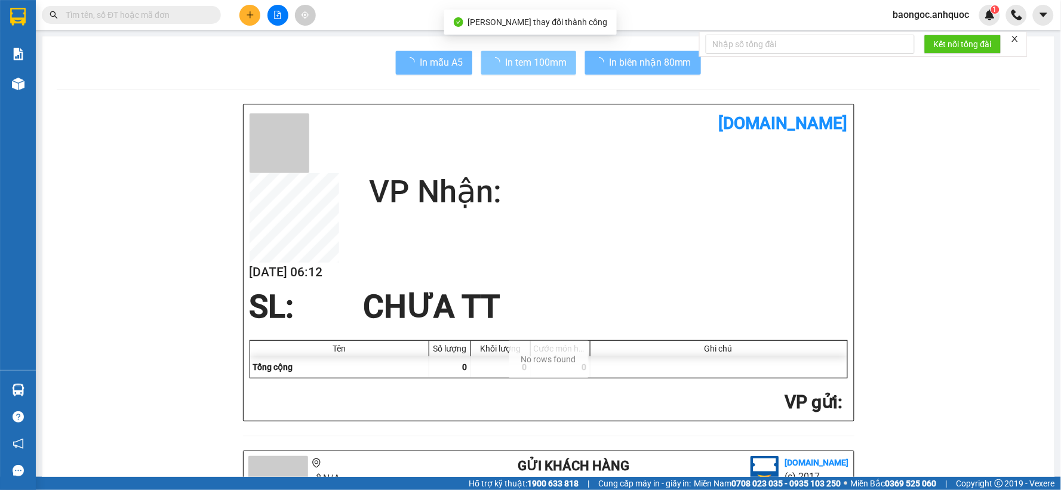
click at [496, 64] on span "loading" at bounding box center [498, 62] width 14 height 10
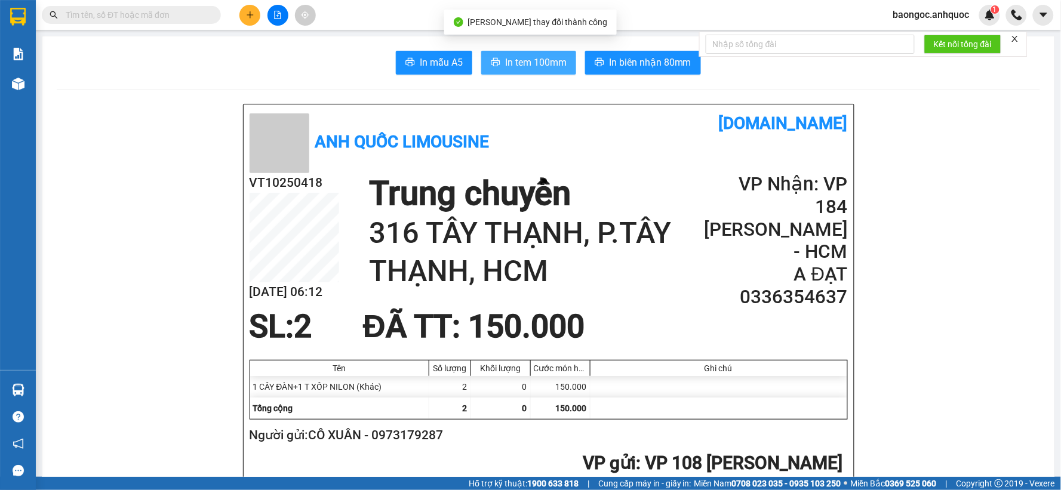
click at [496, 64] on button "In tem 100mm" at bounding box center [528, 63] width 95 height 24
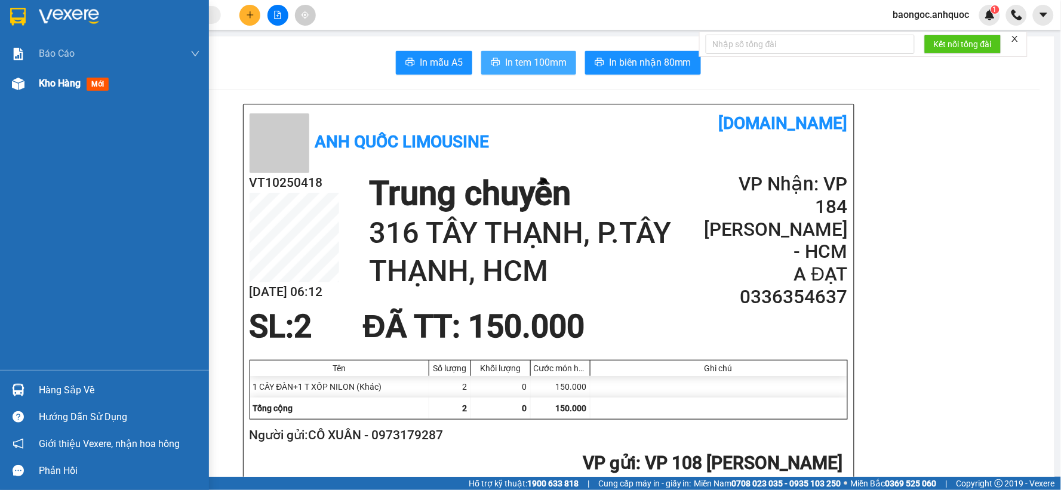
click at [54, 91] on div "Kho hàng mới" at bounding box center [119, 84] width 161 height 30
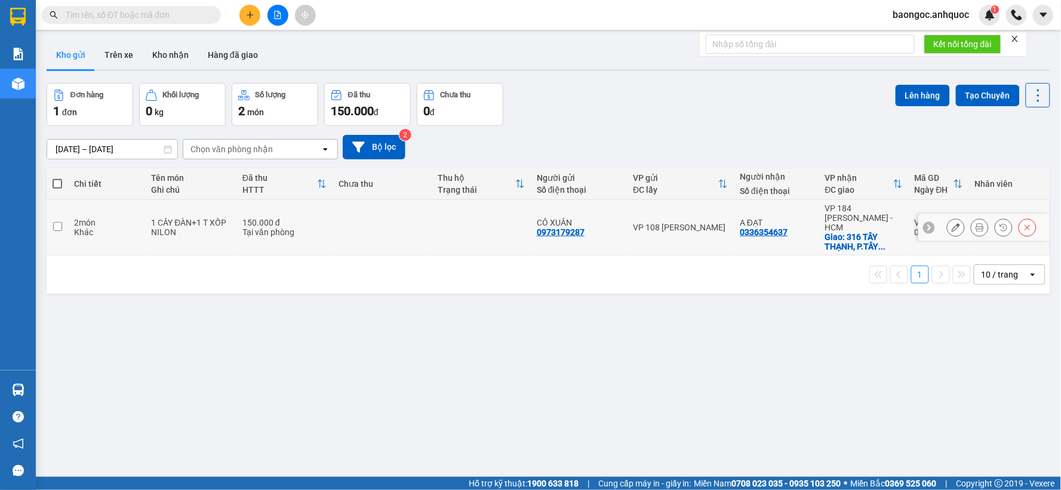
click at [338, 227] on td at bounding box center [382, 228] width 99 height 56
checkbox input "true"
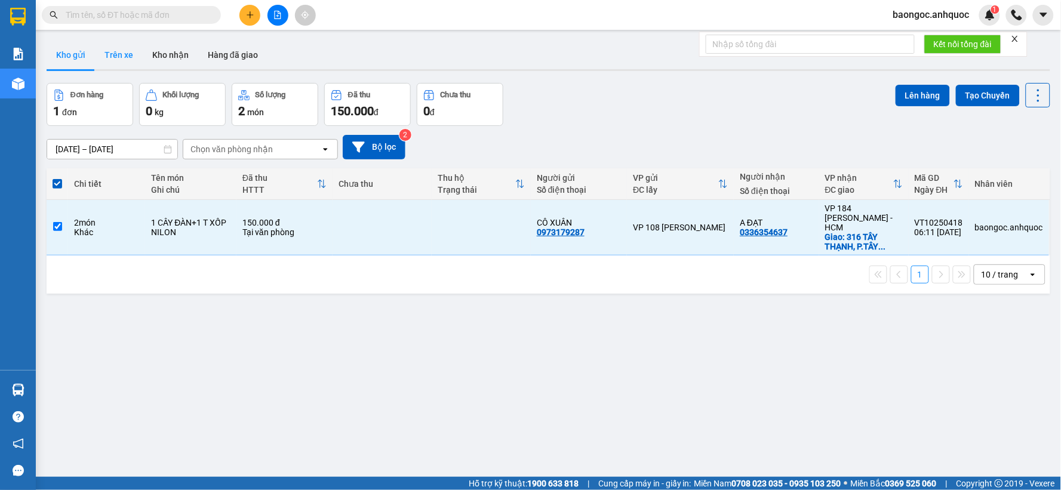
click at [112, 51] on button "Trên xe" at bounding box center [119, 55] width 48 height 29
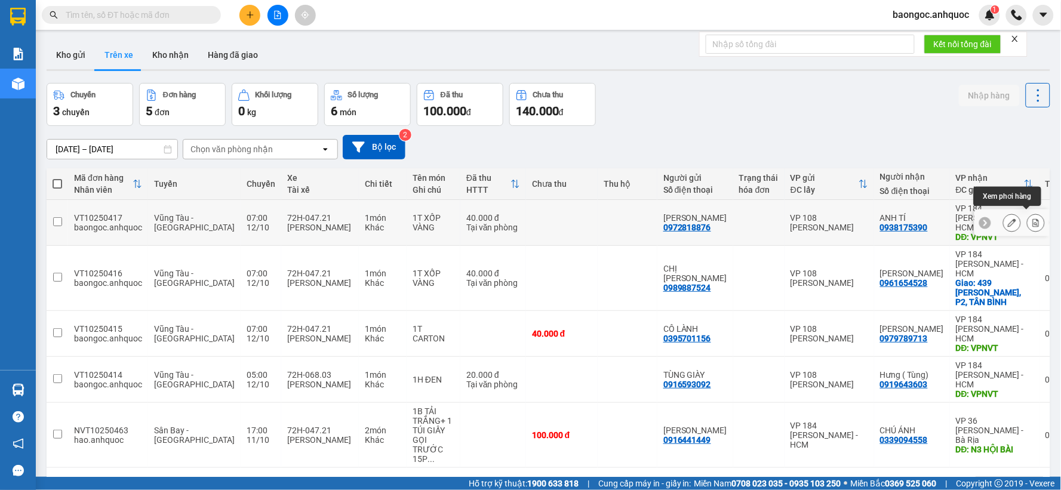
click at [1032, 220] on icon at bounding box center [1036, 223] width 8 height 8
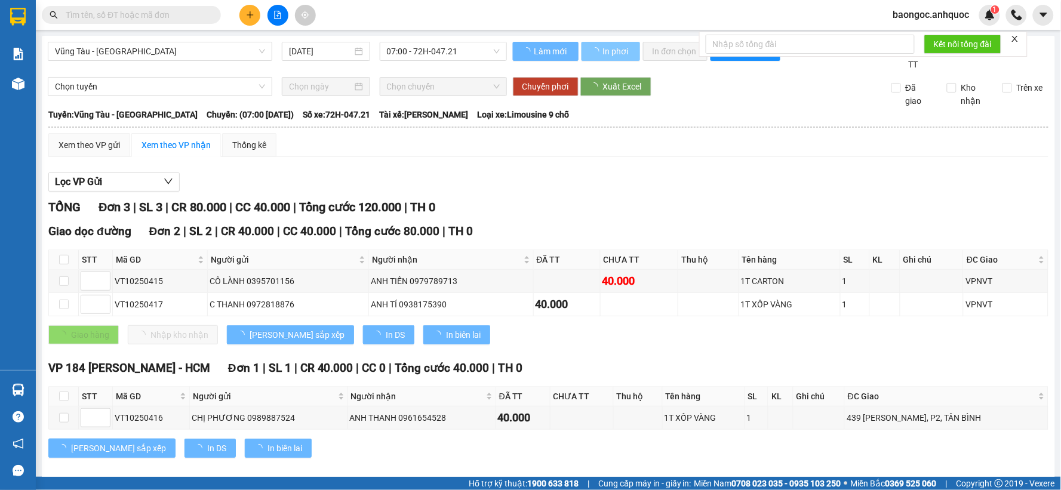
click at [611, 55] on span "In phơi" at bounding box center [616, 51] width 27 height 13
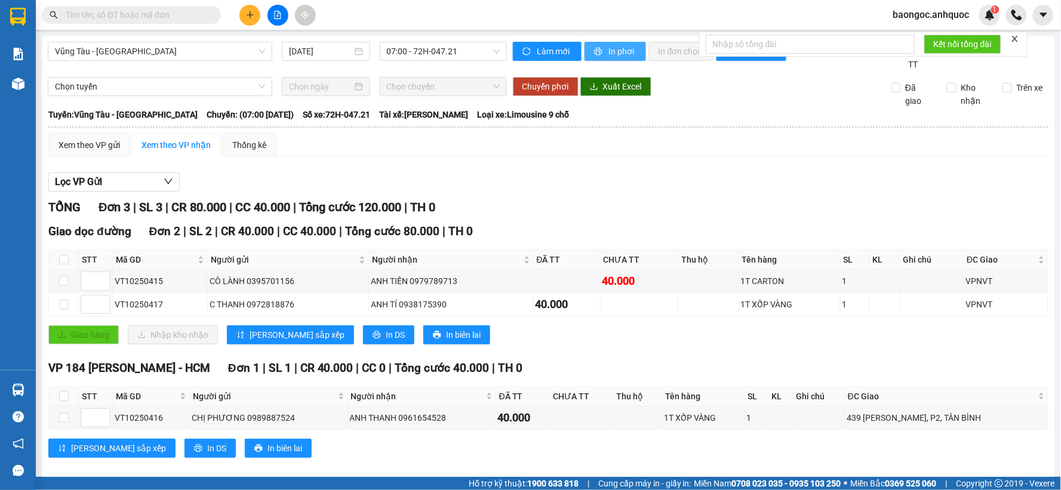
click at [611, 50] on span "In phơi" at bounding box center [622, 51] width 27 height 13
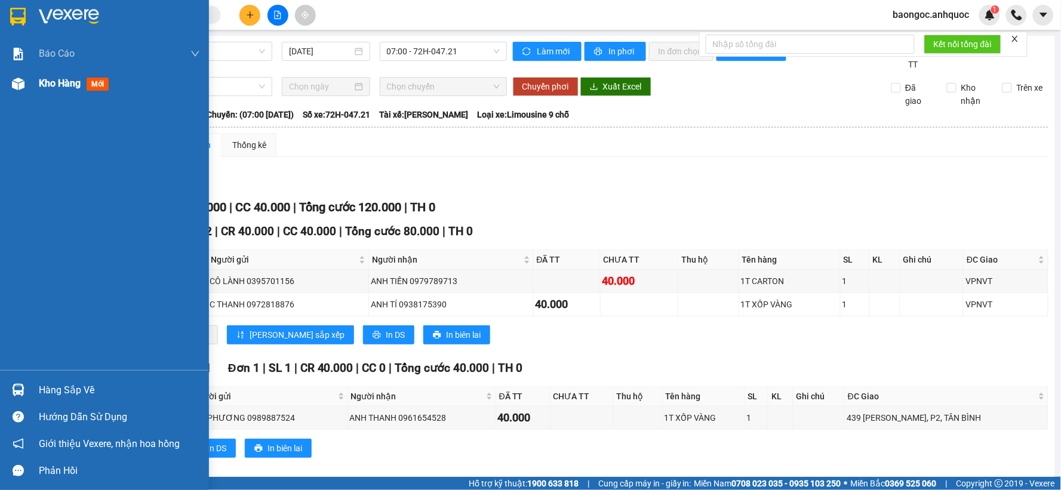
click at [55, 82] on span "Kho hàng" at bounding box center [60, 83] width 42 height 11
click at [56, 88] on span "Kho hàng" at bounding box center [60, 83] width 42 height 11
click at [47, 87] on span "Kho hàng" at bounding box center [60, 83] width 42 height 11
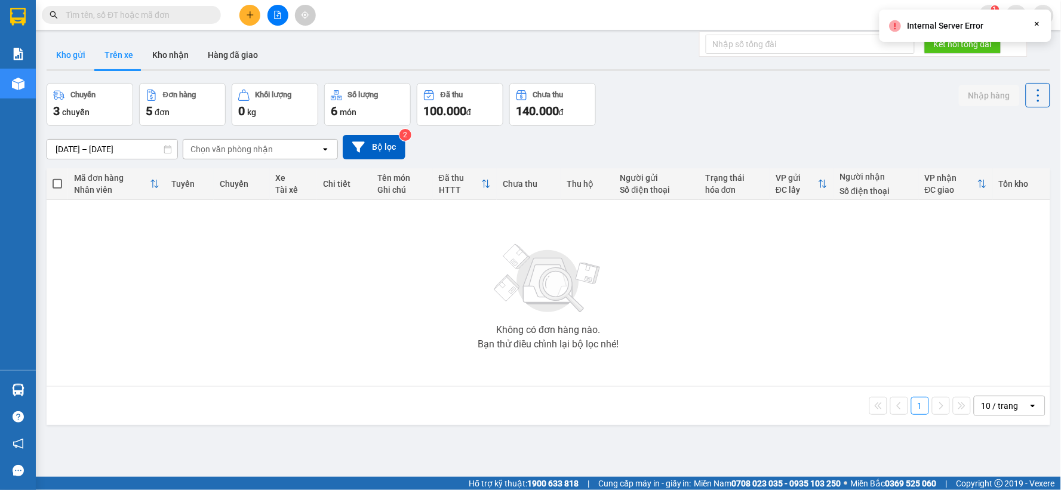
click at [75, 62] on button "Kho gửi" at bounding box center [71, 55] width 48 height 29
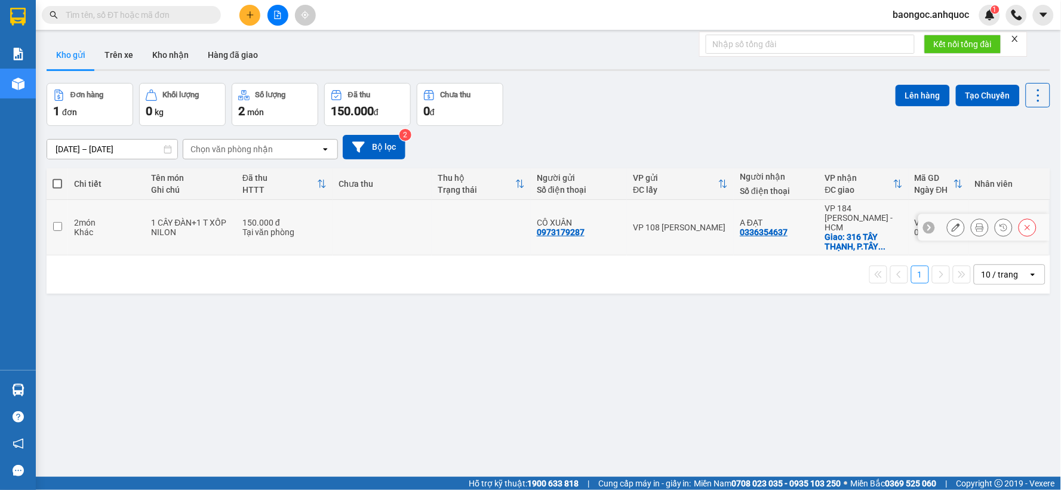
click at [374, 220] on td at bounding box center [382, 228] width 99 height 56
checkbox input "true"
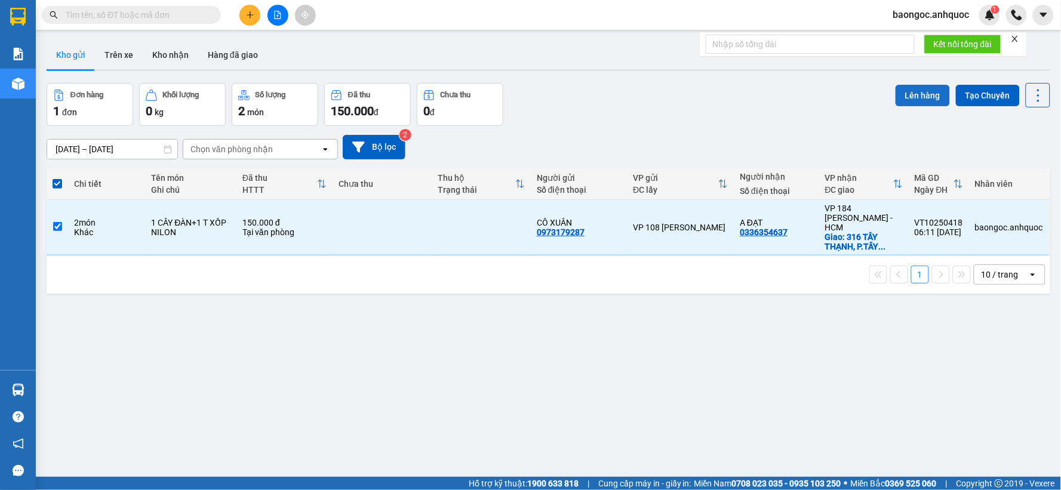
click at [922, 93] on button "Lên hàng" at bounding box center [923, 95] width 54 height 21
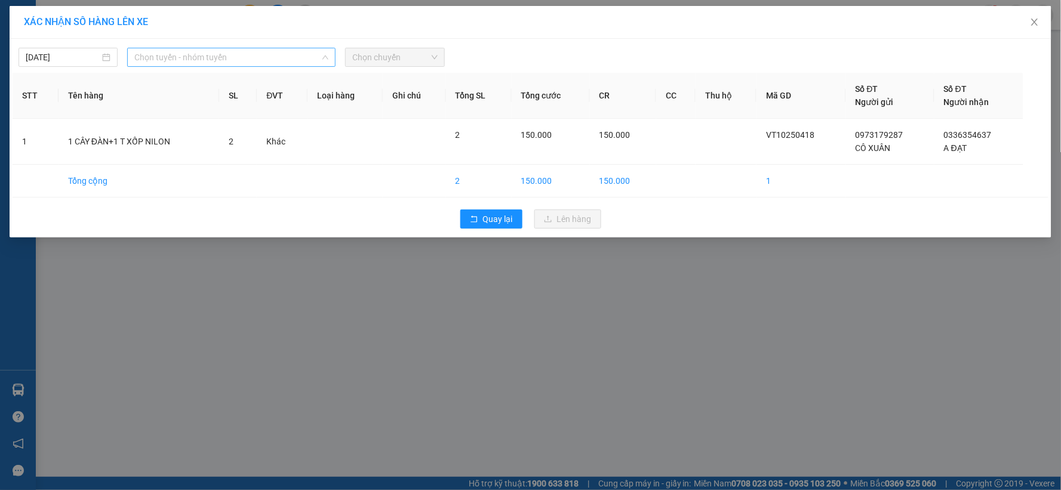
click at [216, 55] on span "Chọn tuyến - nhóm tuyến" at bounding box center [231, 57] width 194 height 18
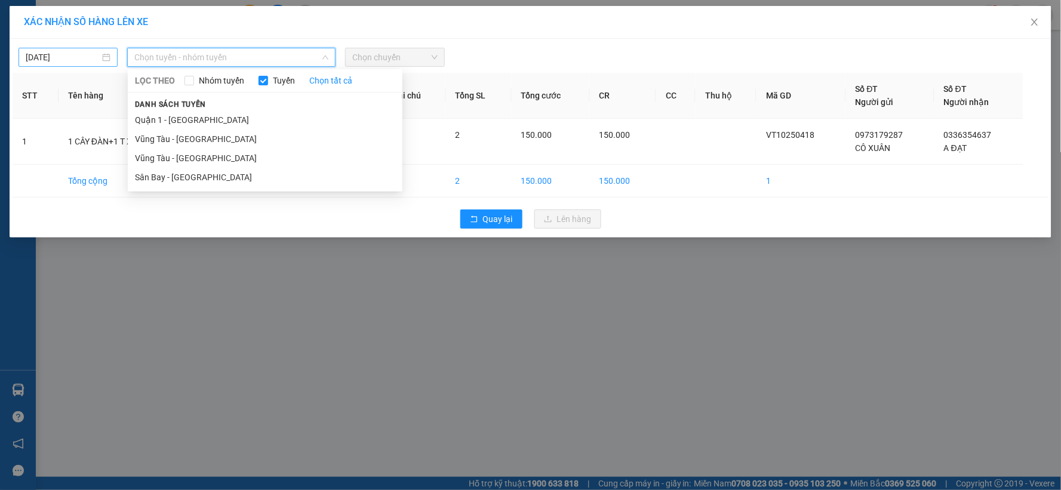
click at [85, 48] on div "11/10/2025" at bounding box center [68, 57] width 99 height 19
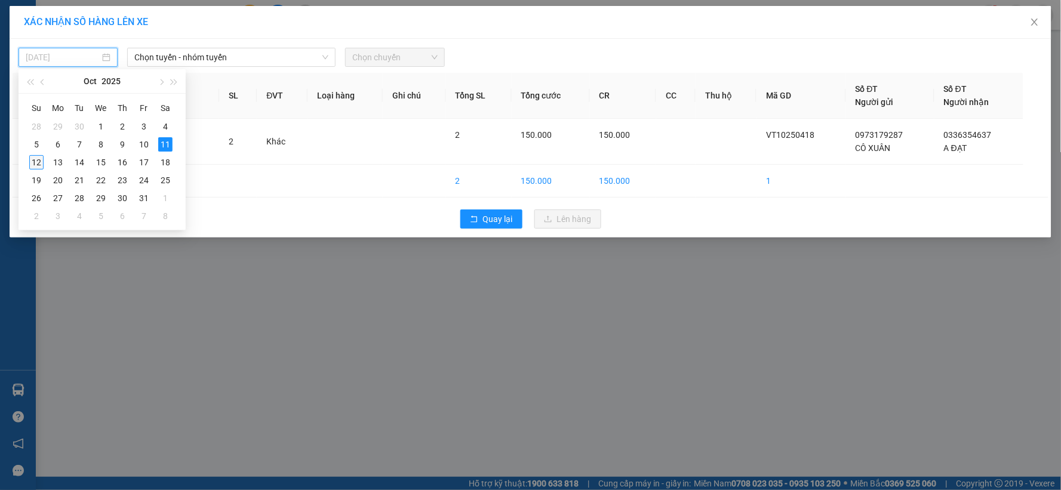
click at [38, 162] on div "12" at bounding box center [36, 162] width 14 height 14
type input "[DATE]"
click at [167, 61] on span "Chọn tuyến - nhóm tuyến" at bounding box center [231, 57] width 194 height 18
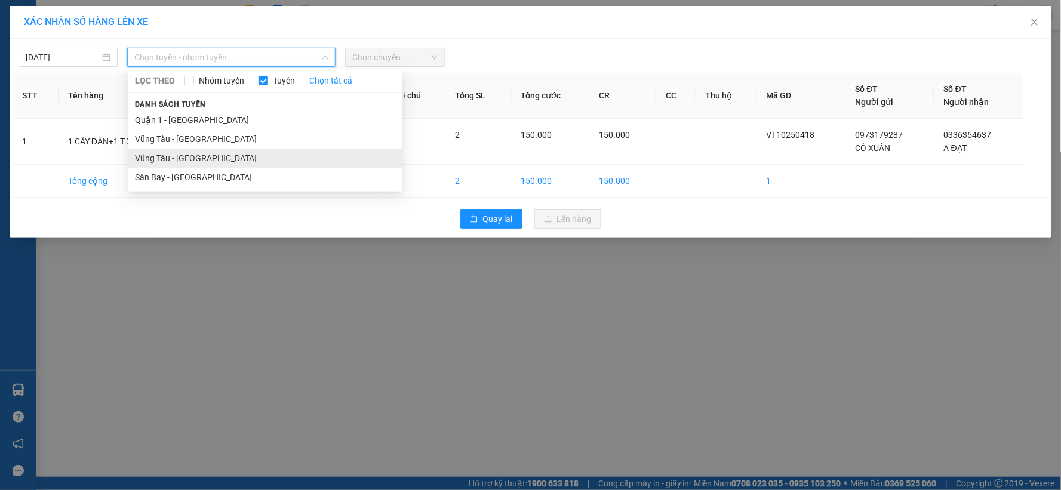
click at [156, 160] on li "Vũng Tàu - [GEOGRAPHIC_DATA]" at bounding box center [265, 158] width 275 height 19
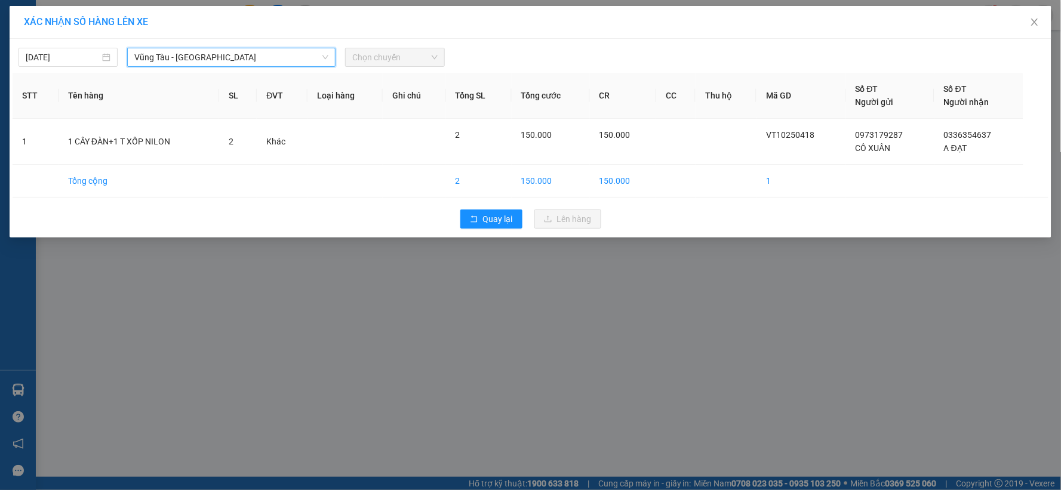
click at [403, 51] on span "Chọn chuyến" at bounding box center [394, 57] width 85 height 18
click at [398, 58] on span "Chọn chuyến" at bounding box center [394, 57] width 85 height 18
click at [414, 56] on span "Chọn chuyến" at bounding box center [394, 57] width 85 height 18
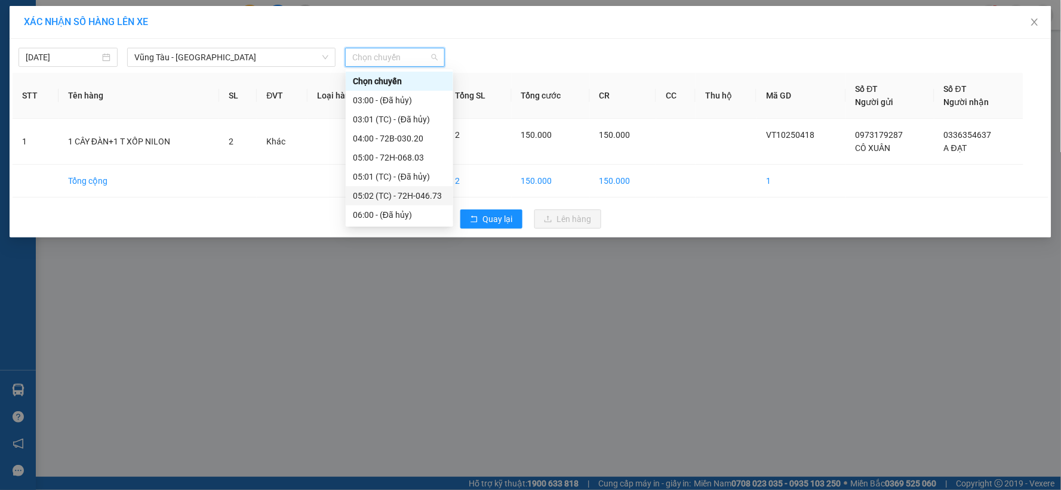
scroll to position [66, 0]
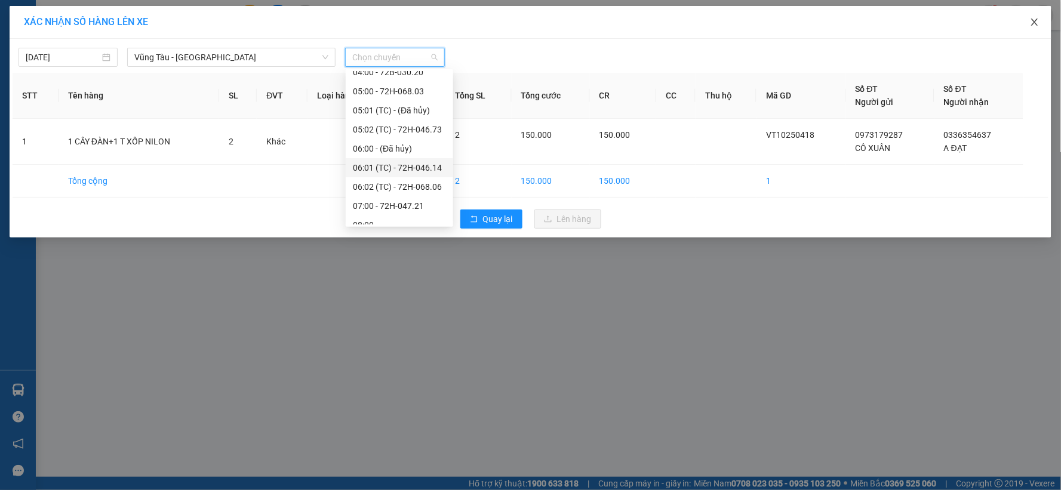
click at [1030, 17] on span "Close" at bounding box center [1034, 22] width 33 height 33
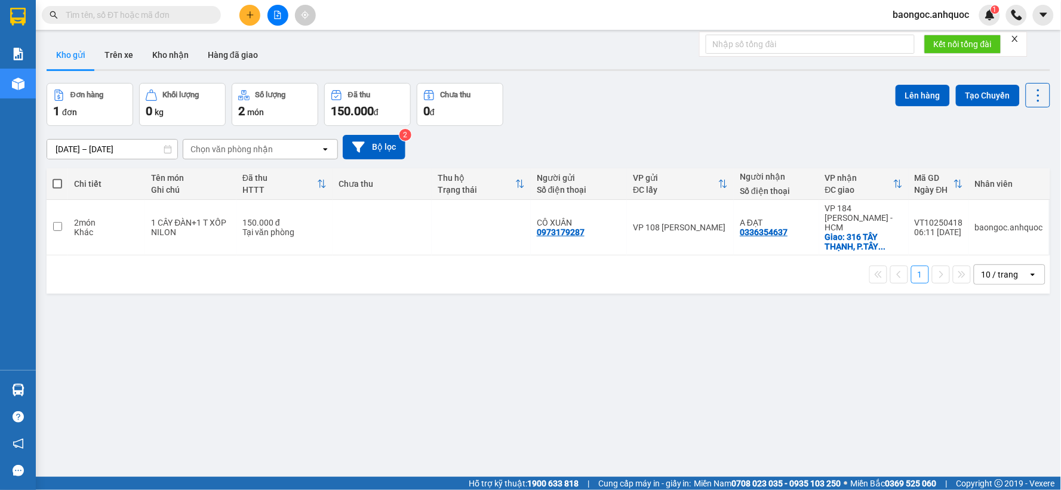
click at [285, 242] on td "150.000 đ Tại văn phòng" at bounding box center [284, 228] width 96 height 56
checkbox input "true"
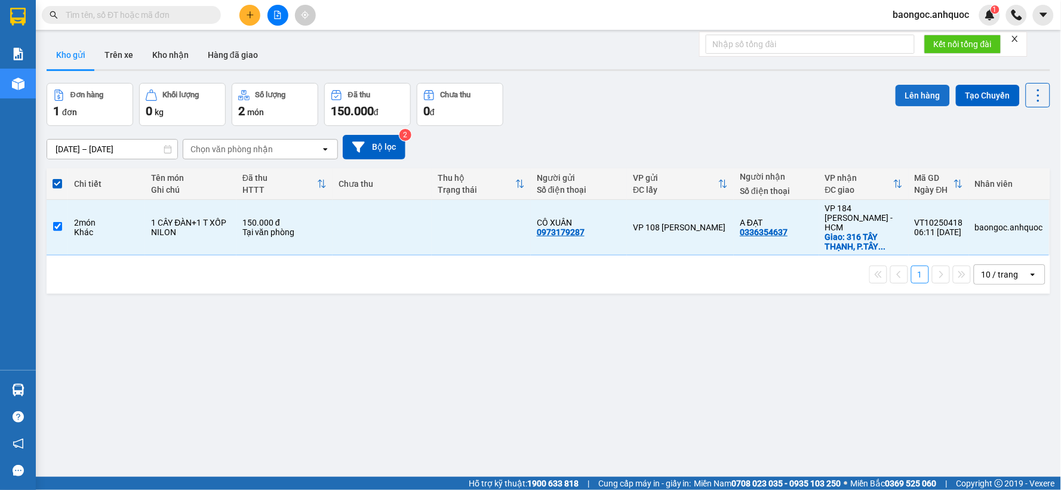
click at [917, 97] on button "Lên hàng" at bounding box center [923, 95] width 54 height 21
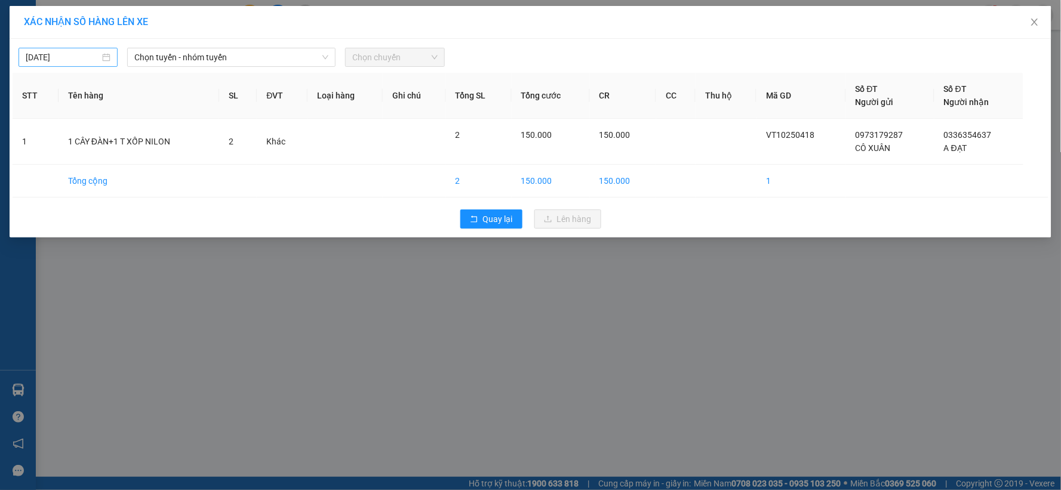
click at [105, 51] on div "11/10/2025" at bounding box center [68, 57] width 85 height 13
click at [35, 162] on div "12" at bounding box center [36, 162] width 14 height 14
click at [253, 56] on span "Chọn tuyến - nhóm tuyến" at bounding box center [231, 57] width 194 height 18
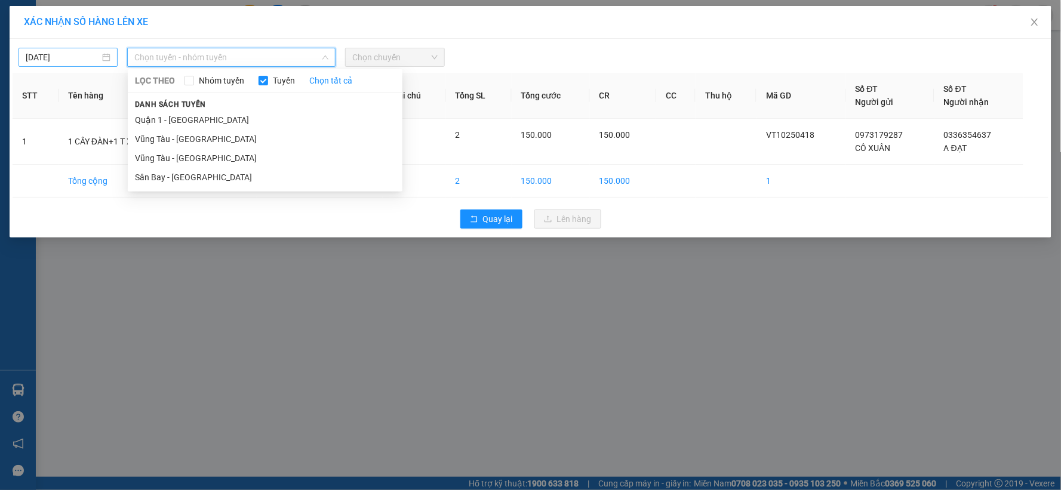
type input "[DATE]"
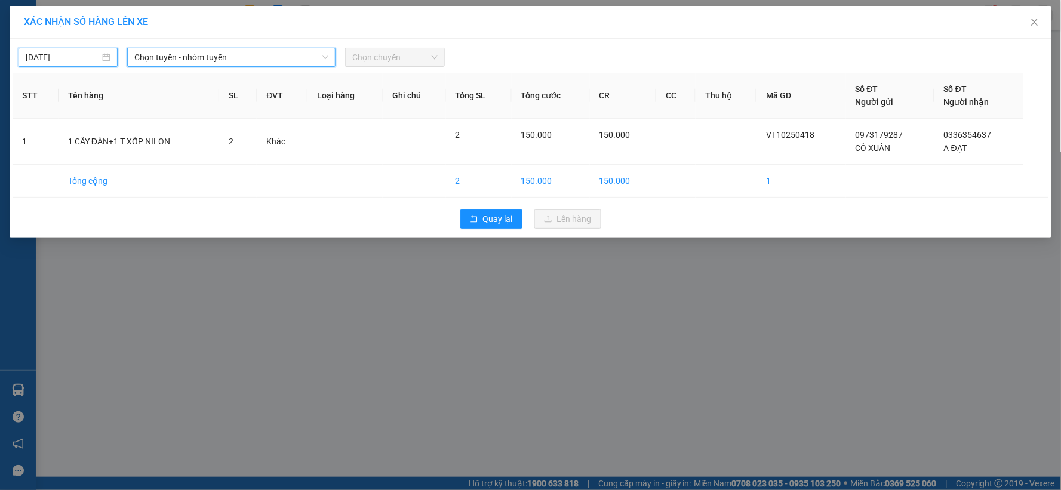
click at [60, 54] on input "[DATE]" at bounding box center [63, 57] width 74 height 13
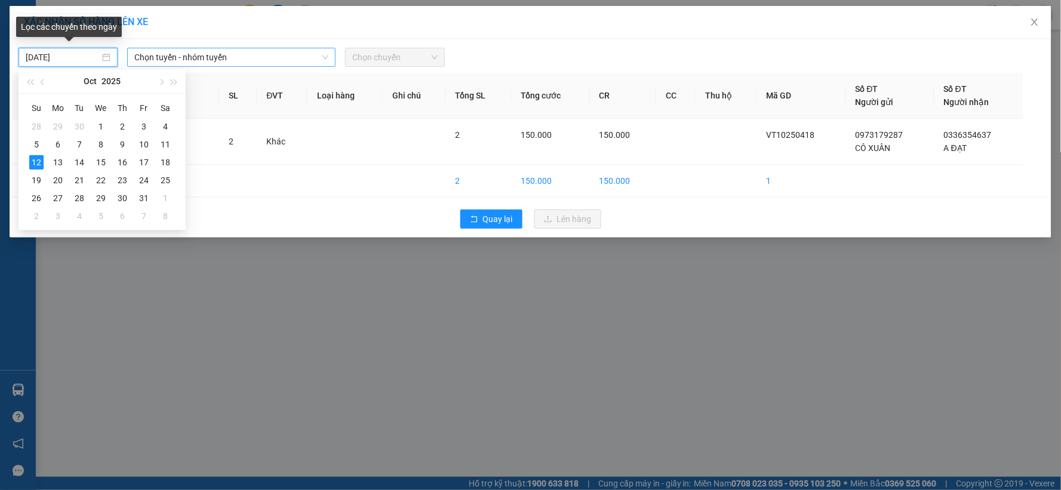
click at [174, 59] on span "Chọn tuyến - nhóm tuyến" at bounding box center [231, 57] width 194 height 18
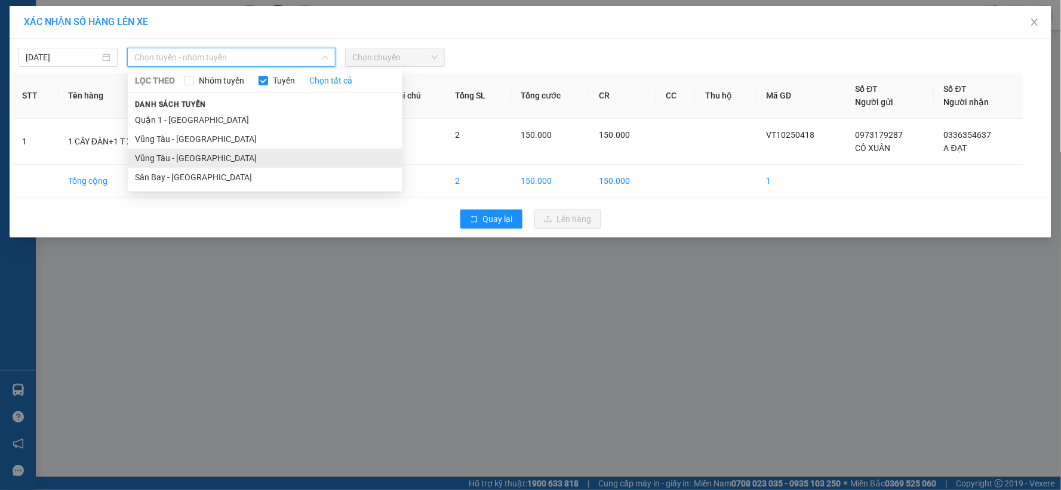
click at [209, 152] on li "Vũng Tàu - [GEOGRAPHIC_DATA]" at bounding box center [265, 158] width 275 height 19
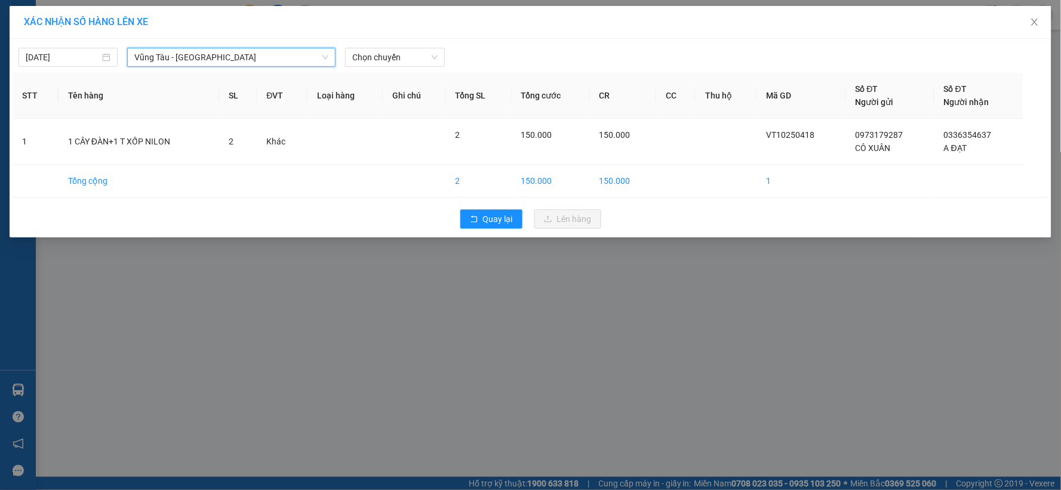
click at [379, 73] on th "Loại hàng" at bounding box center [345, 96] width 75 height 46
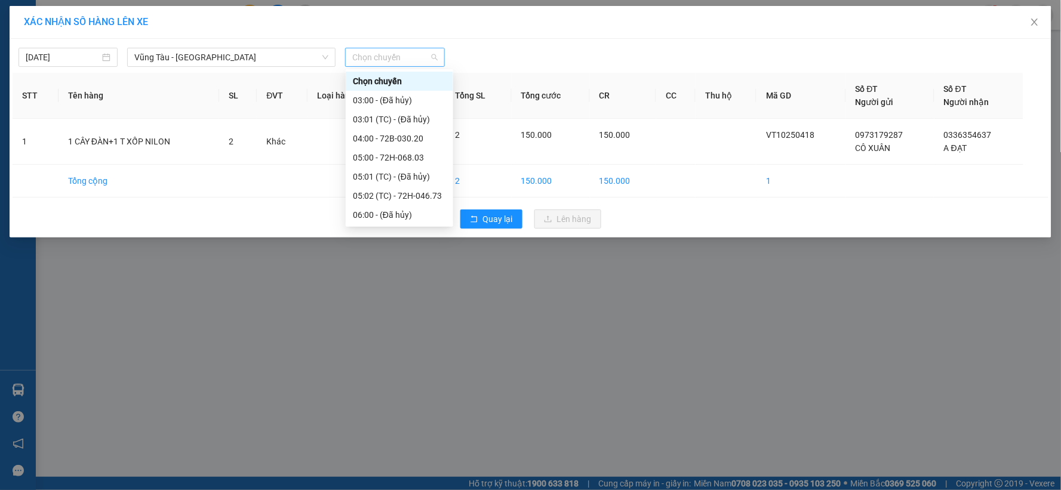
click at [379, 57] on span "Chọn chuyến" at bounding box center [394, 57] width 85 height 18
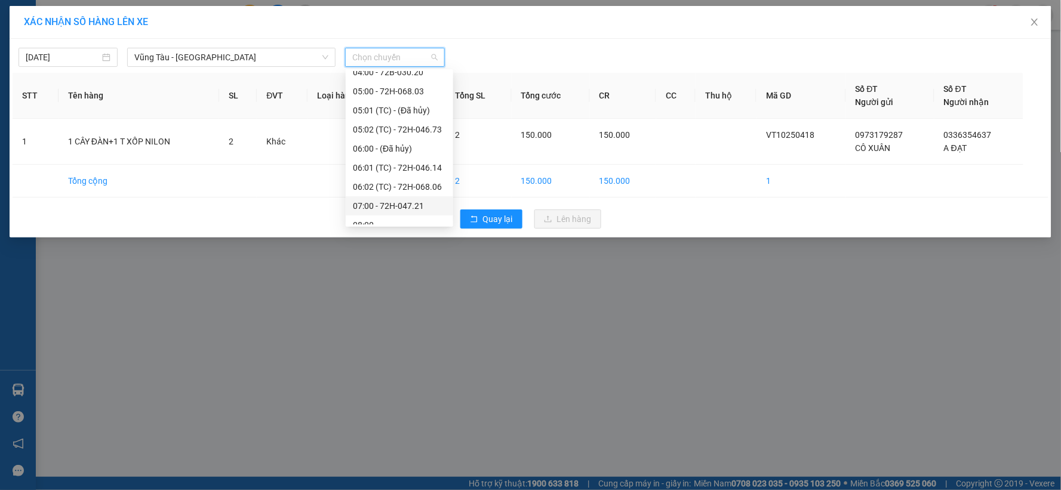
scroll to position [133, 0]
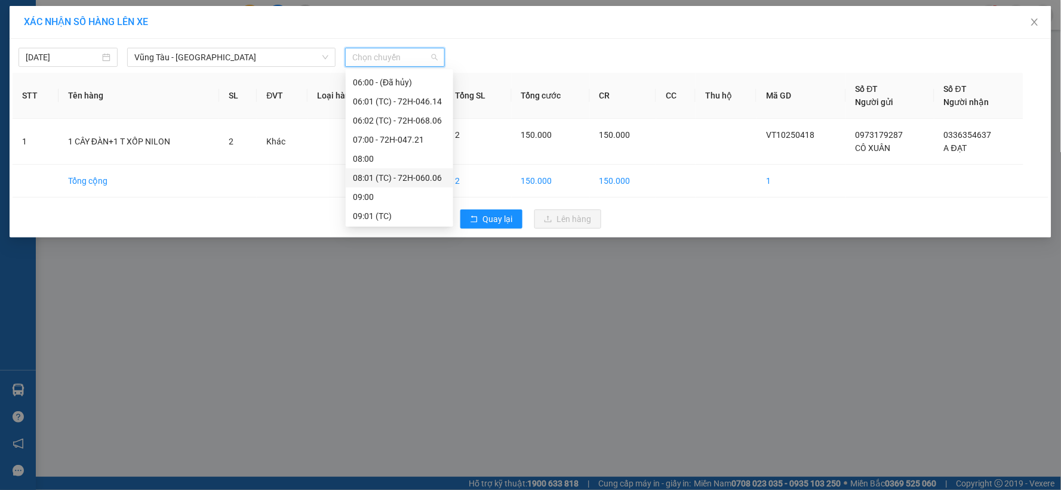
click at [401, 174] on div "08:01 (TC) - 72H-060.06" at bounding box center [399, 177] width 93 height 13
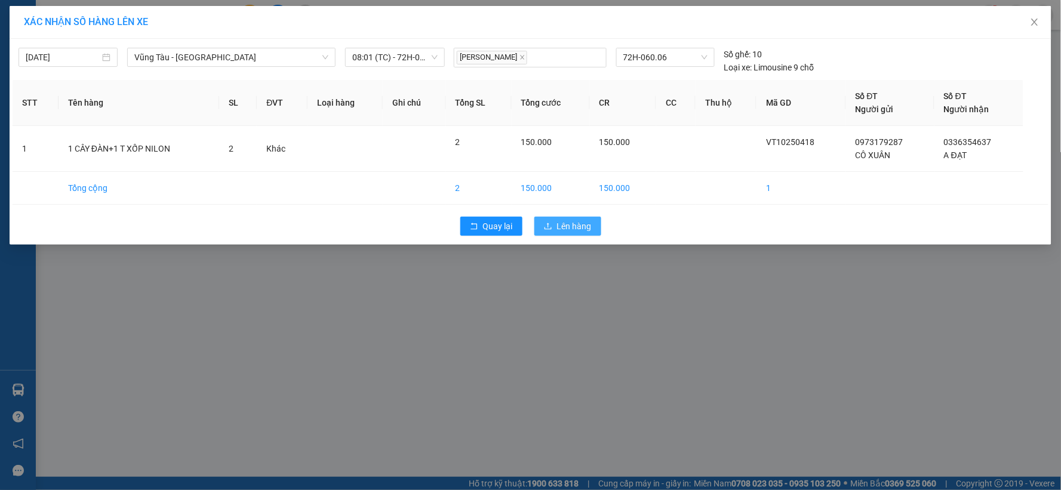
click at [576, 222] on span "Lên hàng" at bounding box center [574, 226] width 35 height 13
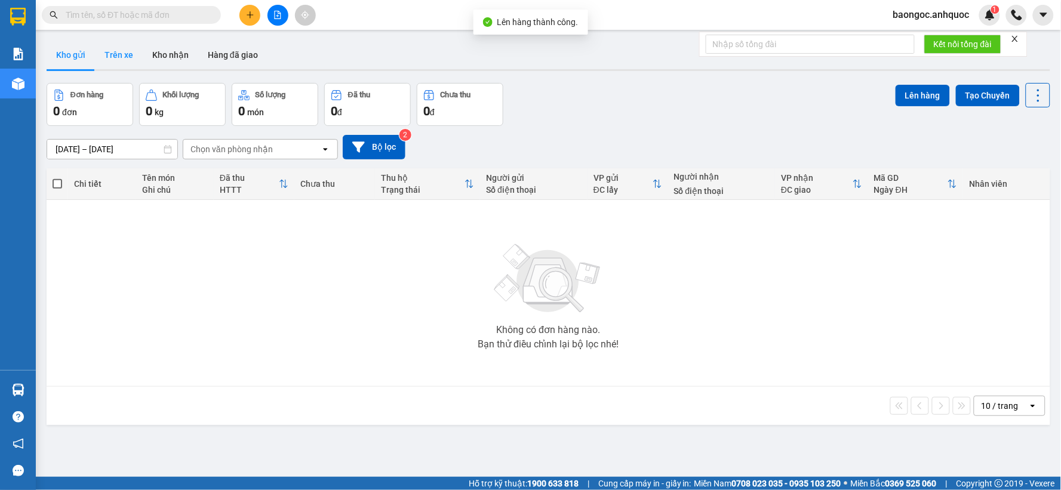
click at [116, 57] on button "Trên xe" at bounding box center [119, 55] width 48 height 29
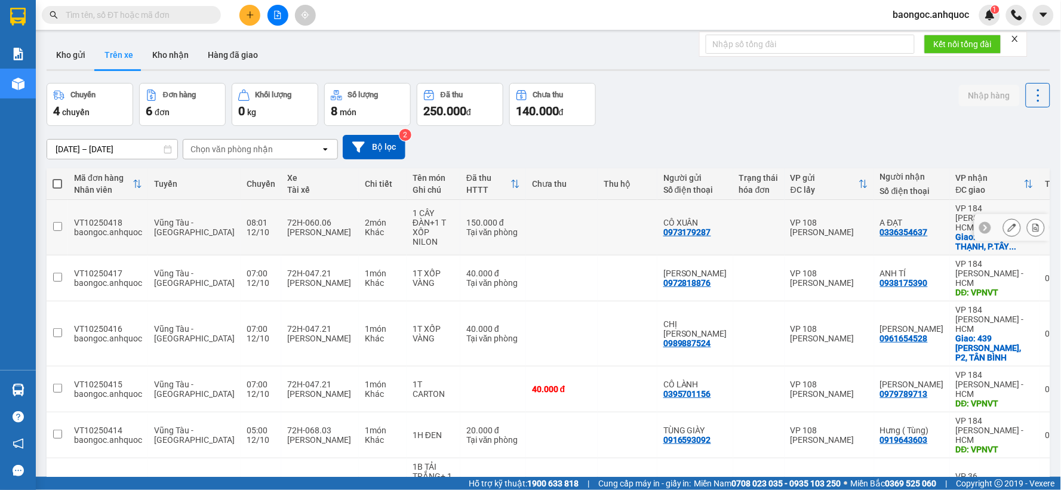
click at [1027, 219] on div at bounding box center [1036, 228] width 18 height 18
click at [1032, 223] on icon at bounding box center [1036, 227] width 8 height 8
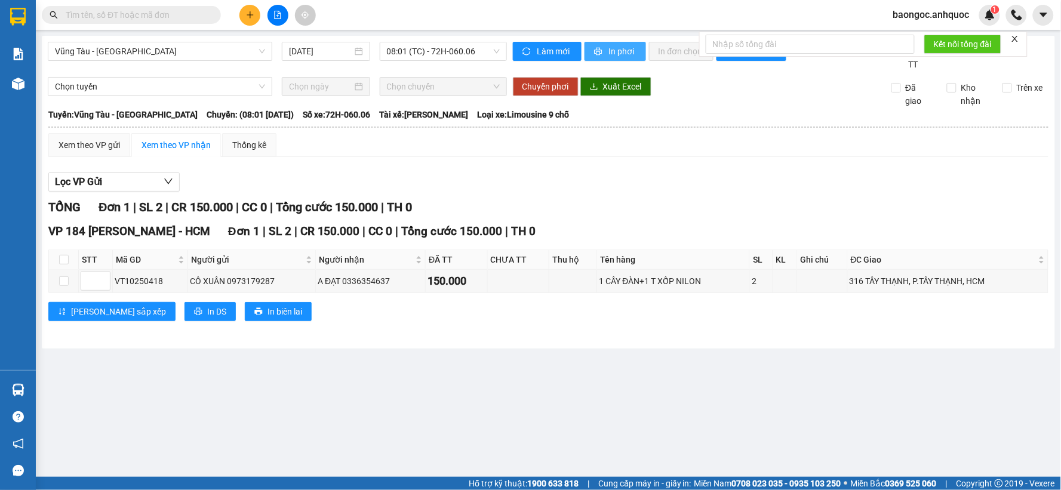
click at [600, 56] on span "printer" at bounding box center [599, 52] width 10 height 10
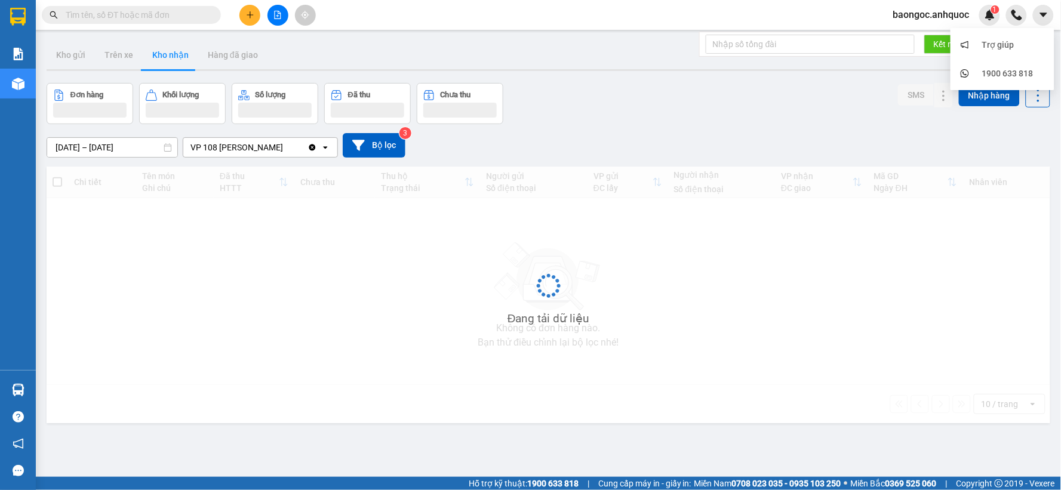
click at [951, 15] on span "baongoc.anhquoc" at bounding box center [932, 14] width 96 height 15
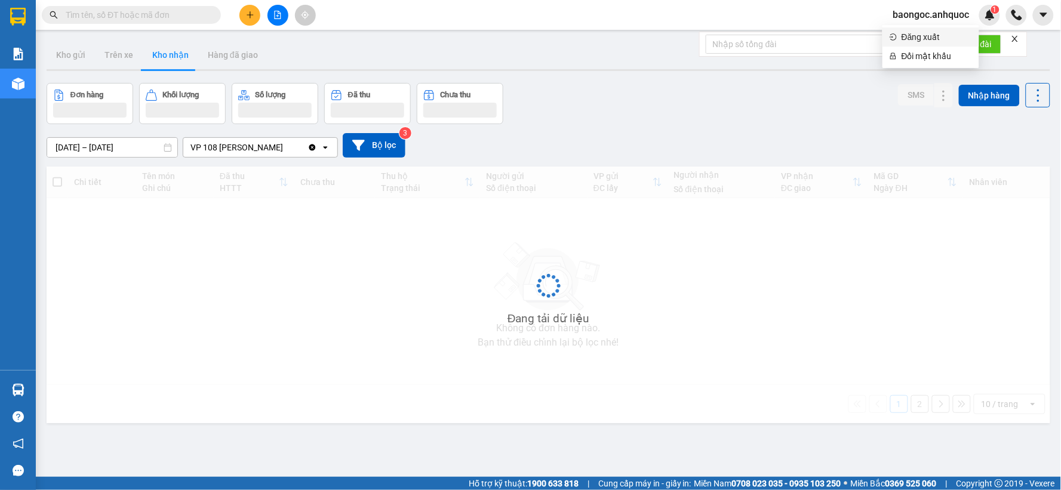
click at [902, 41] on span "Đăng xuất" at bounding box center [937, 36] width 70 height 13
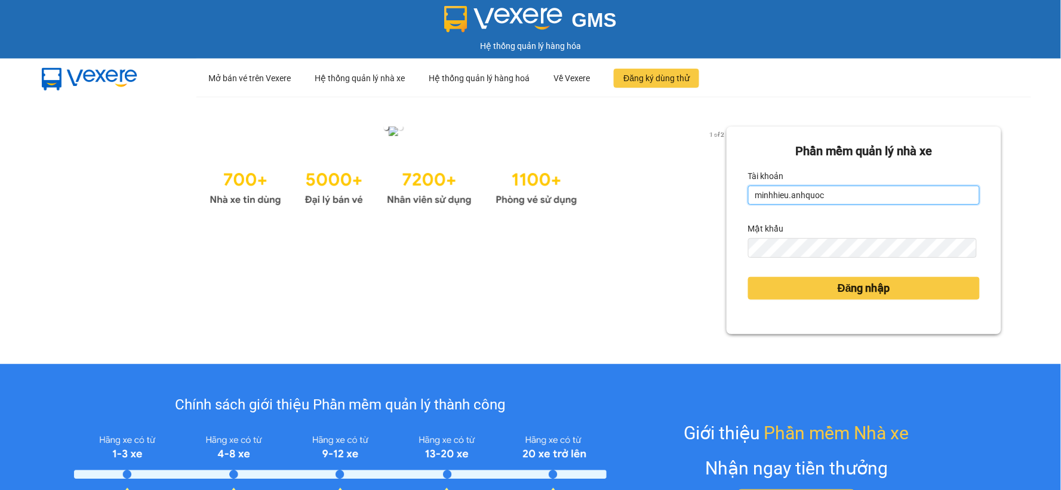
click at [833, 197] on input "minhhieu.anhquoc" at bounding box center [864, 195] width 232 height 19
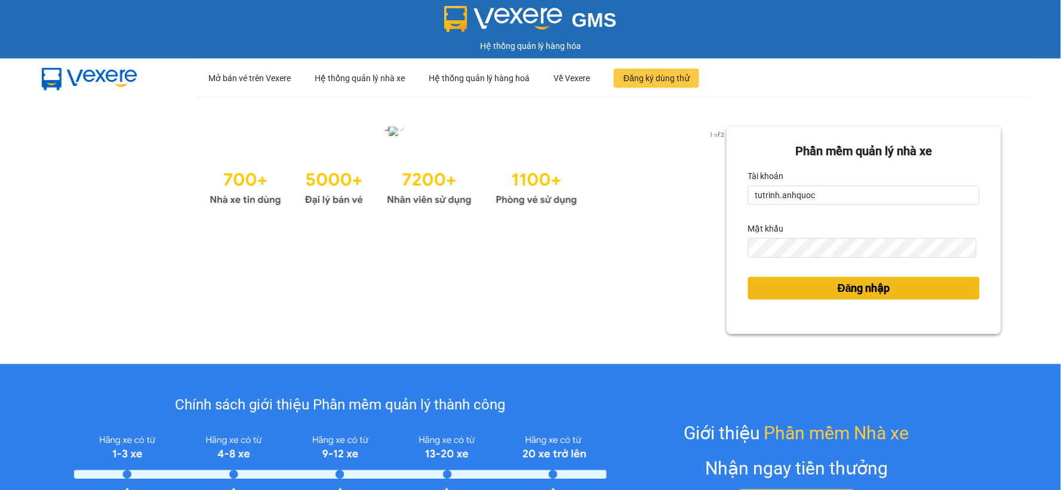
type input "minhhieu.anhquoc"
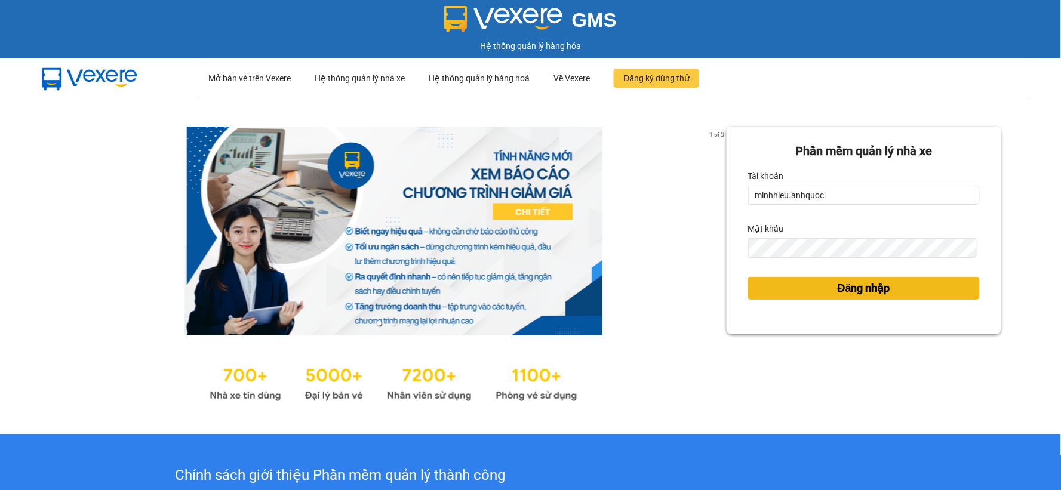
click at [838, 287] on span "Đăng nhập" at bounding box center [864, 288] width 53 height 17
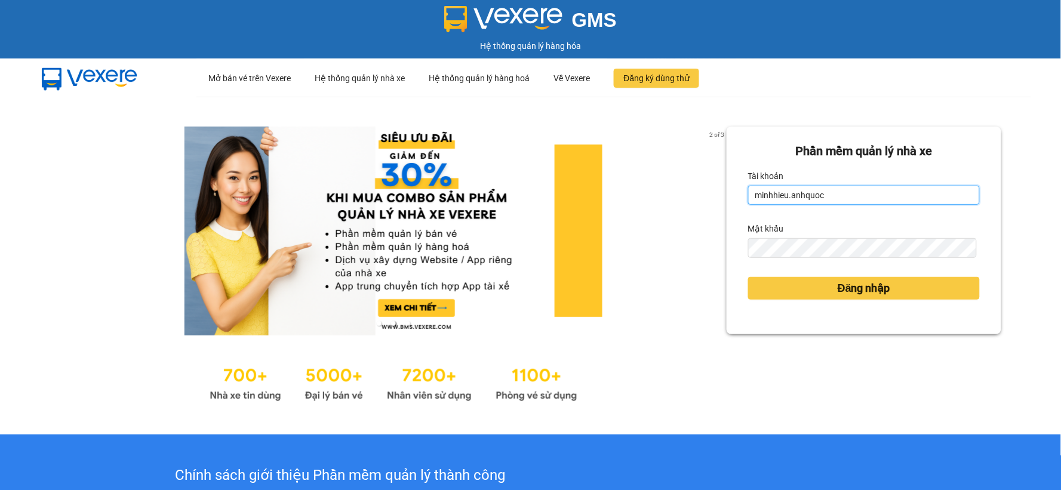
drag, startPoint x: 854, startPoint y: 186, endPoint x: 840, endPoint y: 201, distance: 21.1
click at [853, 186] on input "minhhieu.anhquoc" at bounding box center [864, 195] width 232 height 19
type input "tutrinh.anhquoc"
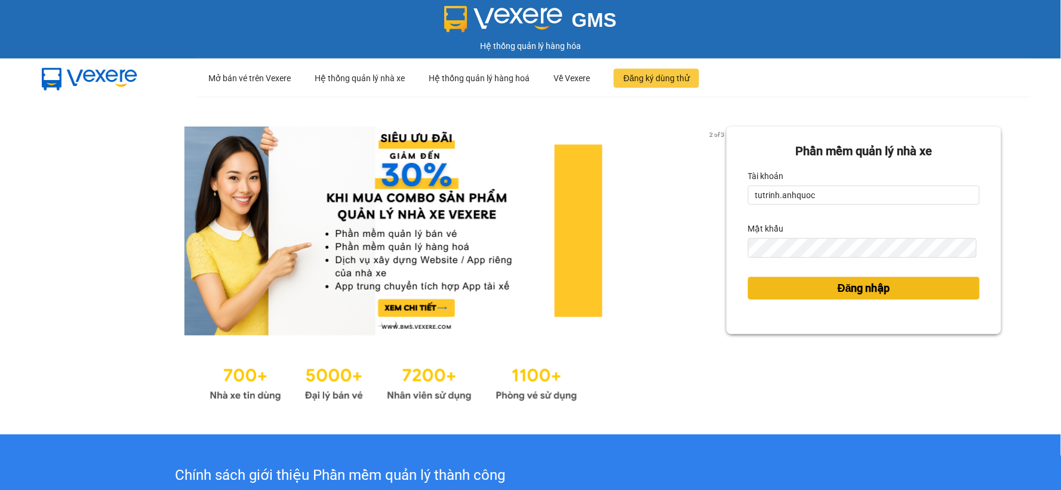
click at [820, 287] on button "Đăng nhập" at bounding box center [864, 288] width 232 height 23
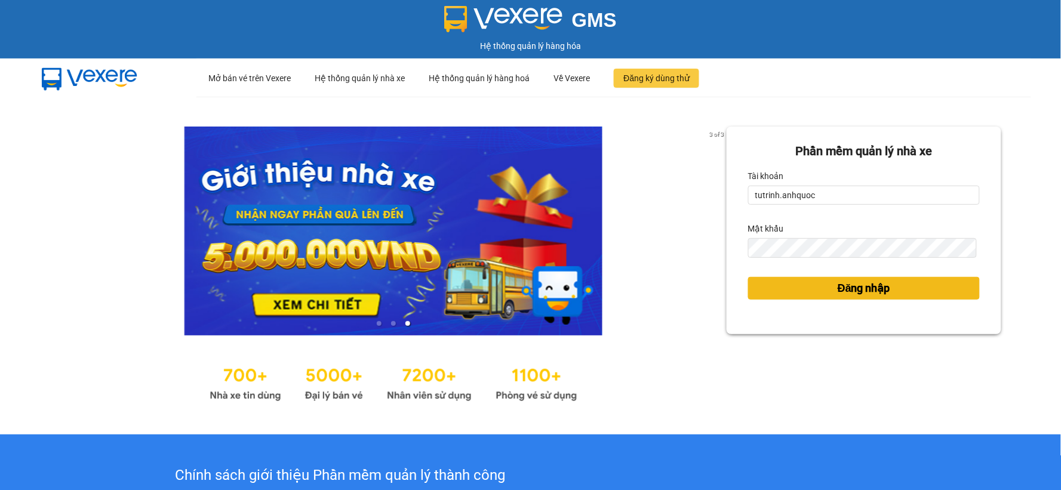
click at [846, 289] on span "Đăng nhập" at bounding box center [864, 288] width 53 height 17
click at [808, 291] on button "Đăng nhập" at bounding box center [864, 288] width 232 height 23
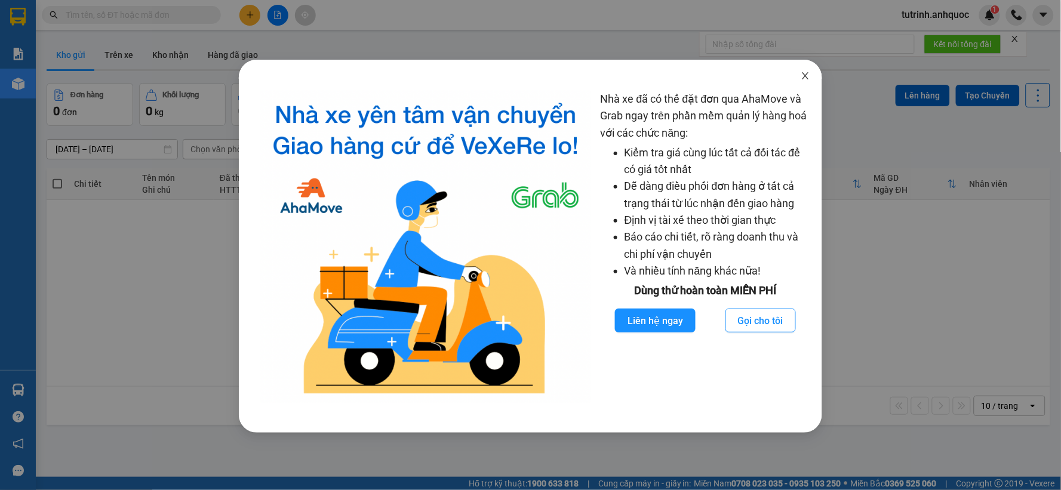
click at [808, 75] on icon "close" at bounding box center [806, 76] width 10 height 10
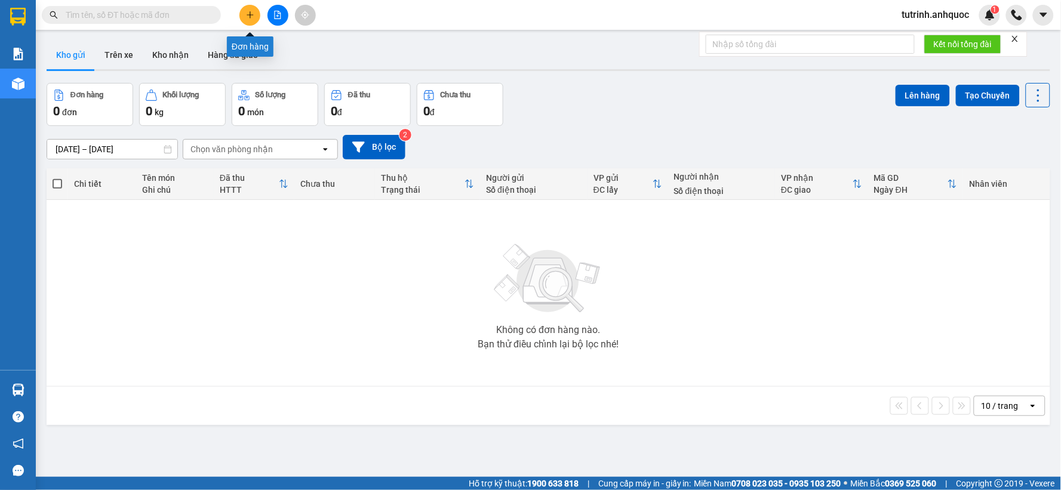
click at [242, 13] on button at bounding box center [249, 15] width 21 height 21
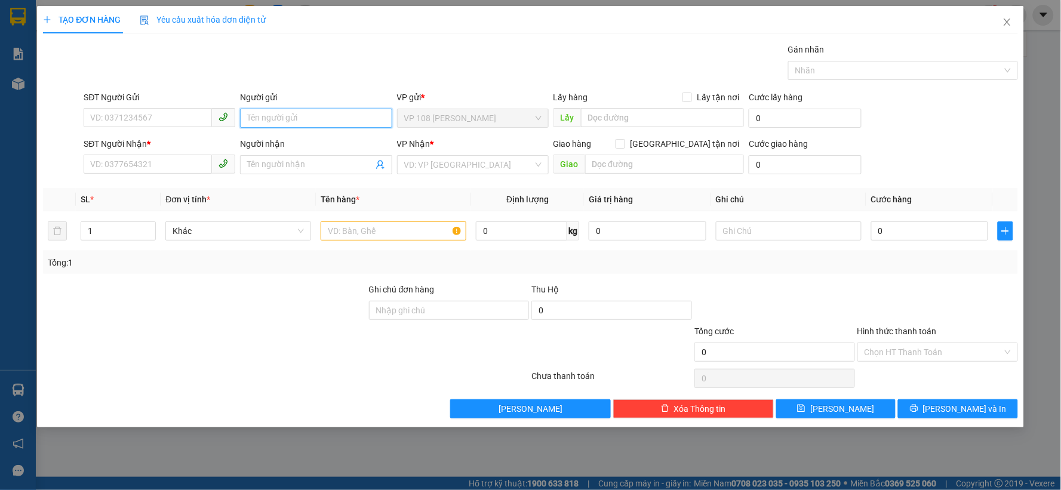
click at [300, 121] on input "Người gửi" at bounding box center [316, 118] width 152 height 19
type input "TÙNG GIÀY"
click at [297, 139] on div "TÙNG GIÀY - 0916593092" at bounding box center [316, 142] width 137 height 13
type input "0916593092"
type input "TÙNG GIÀY"
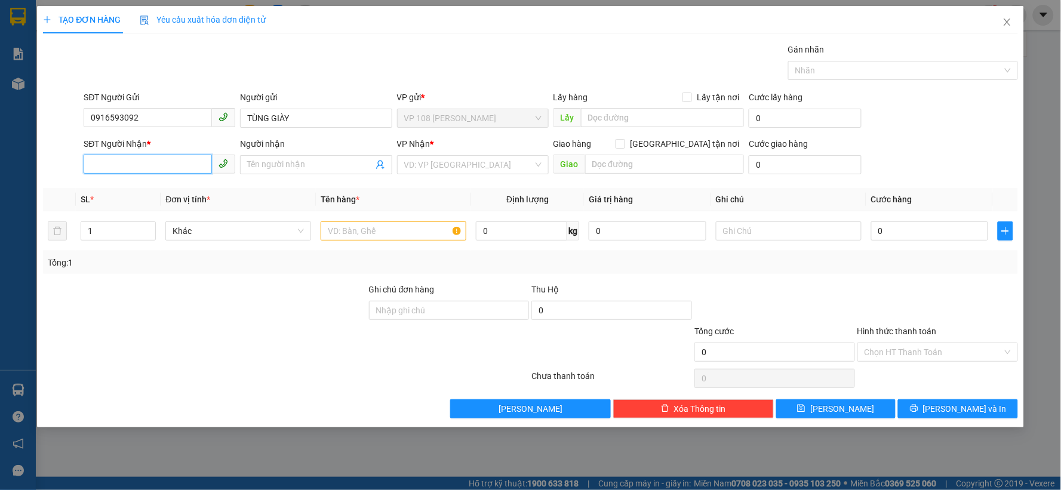
click at [169, 164] on input "SĐT Người Nhận *" at bounding box center [148, 164] width 128 height 19
click at [132, 186] on div "0919643603 - [PERSON_NAME] ( Tùng)" at bounding box center [164, 188] width 146 height 13
type input "0919643603"
type input "Hưng ( Tùng)"
type input "VPNVT"
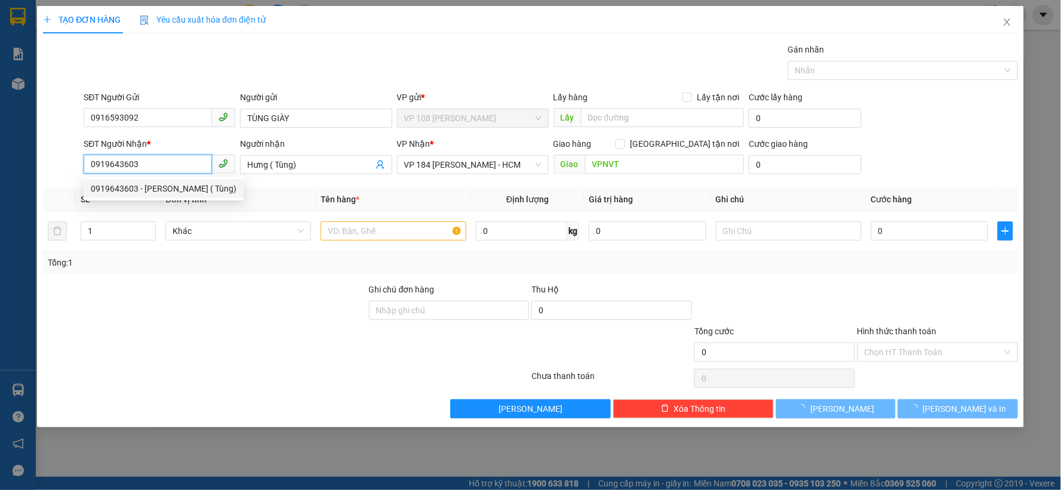
type input "20.000"
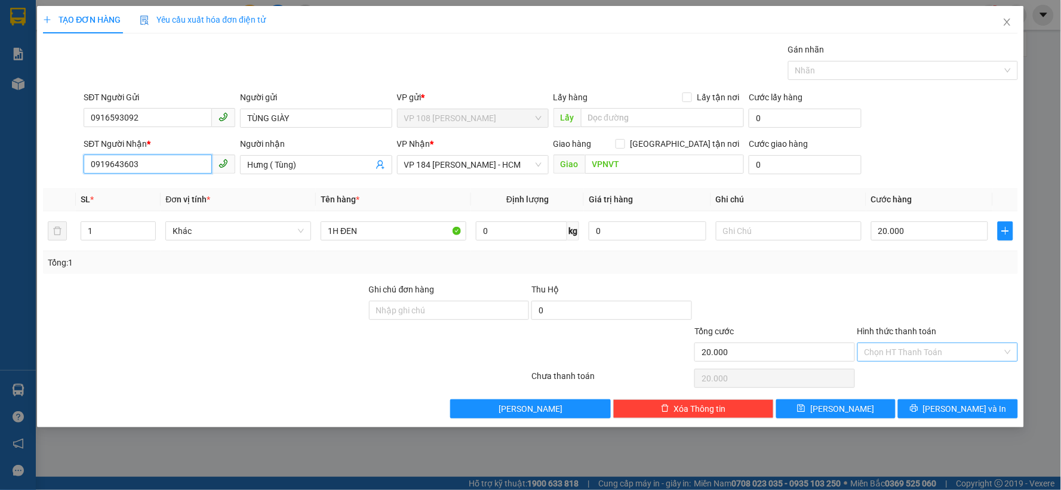
type input "0919643603"
click at [929, 359] on input "Hình thức thanh toán" at bounding box center [934, 352] width 138 height 18
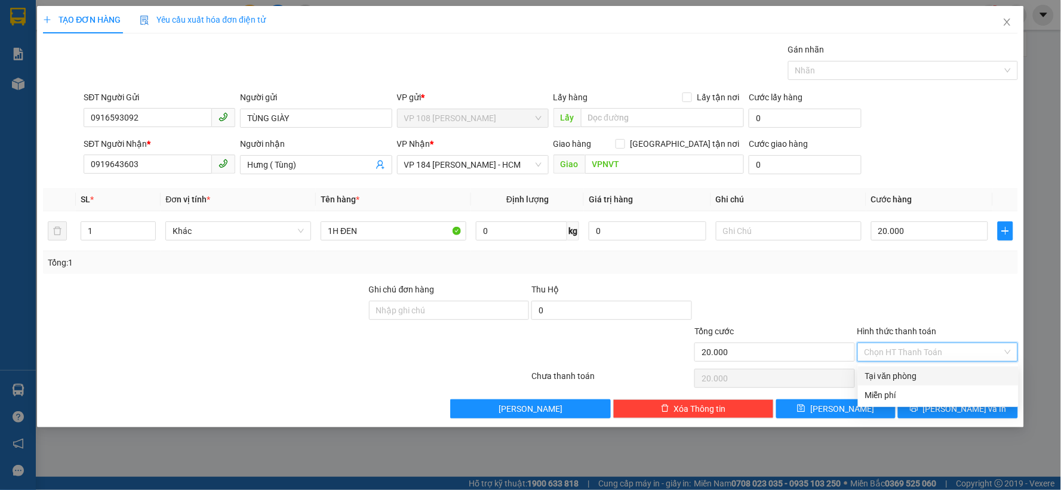
click at [905, 368] on div "Tại văn phòng" at bounding box center [938, 376] width 161 height 19
type input "0"
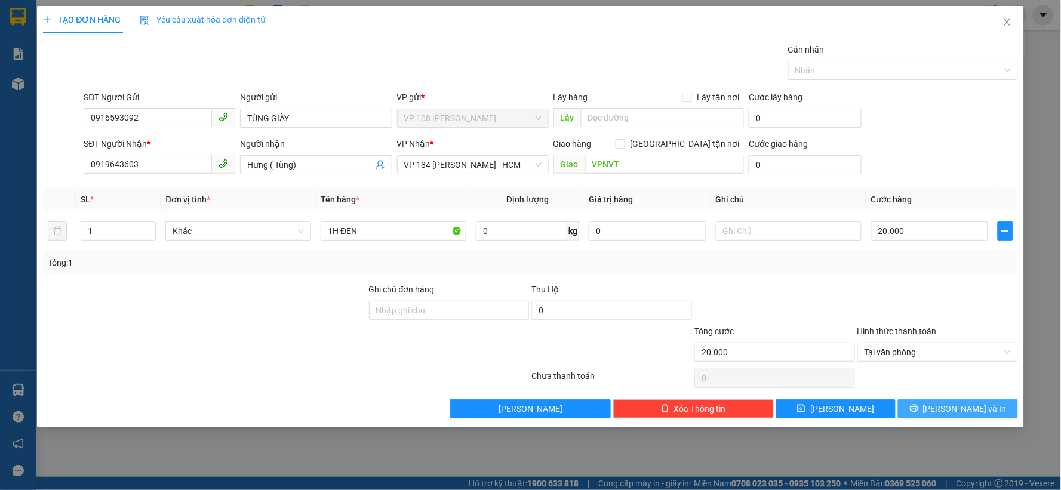
click at [929, 402] on button "[PERSON_NAME] và In" at bounding box center [958, 408] width 120 height 19
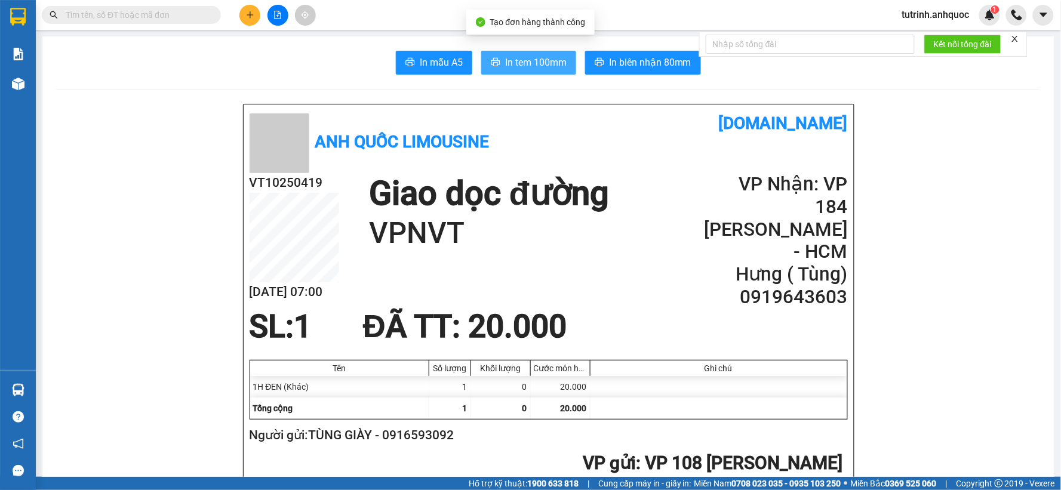
drag, startPoint x: 517, startPoint y: 64, endPoint x: 502, endPoint y: 64, distance: 14.9
click at [517, 64] on span "In tem 100mm" at bounding box center [536, 62] width 62 height 15
click at [257, 12] on button at bounding box center [249, 15] width 21 height 21
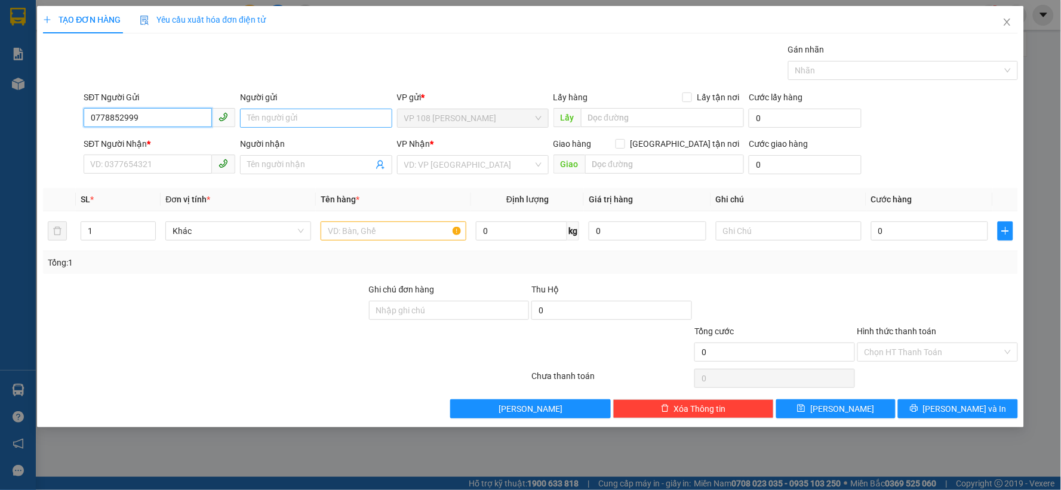
type input "0778852999"
click at [270, 111] on input "Người gửi" at bounding box center [316, 118] width 152 height 19
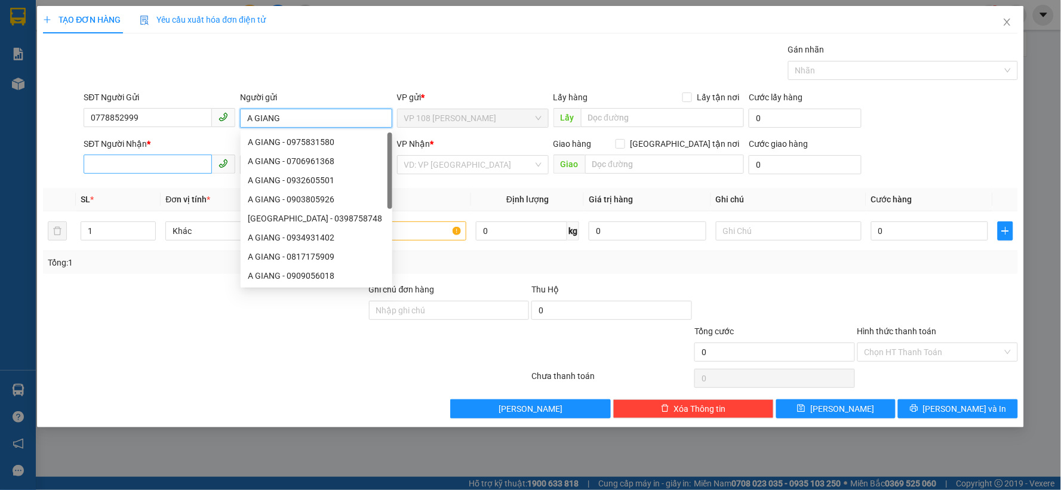
type input "A GIANG"
click at [161, 166] on input "SĐT Người Nhận *" at bounding box center [148, 164] width 128 height 19
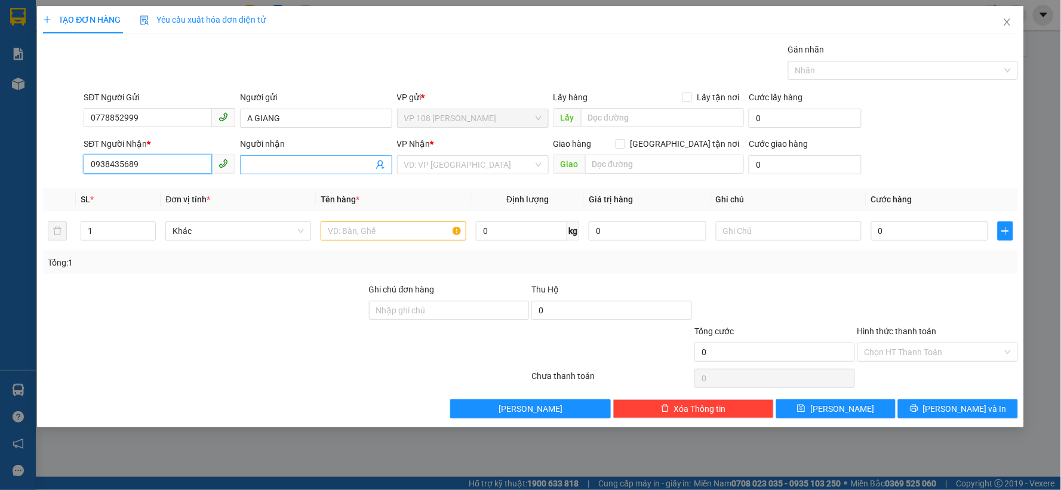
type input "0938435689"
click at [272, 164] on input "Người nhận" at bounding box center [309, 164] width 125 height 13
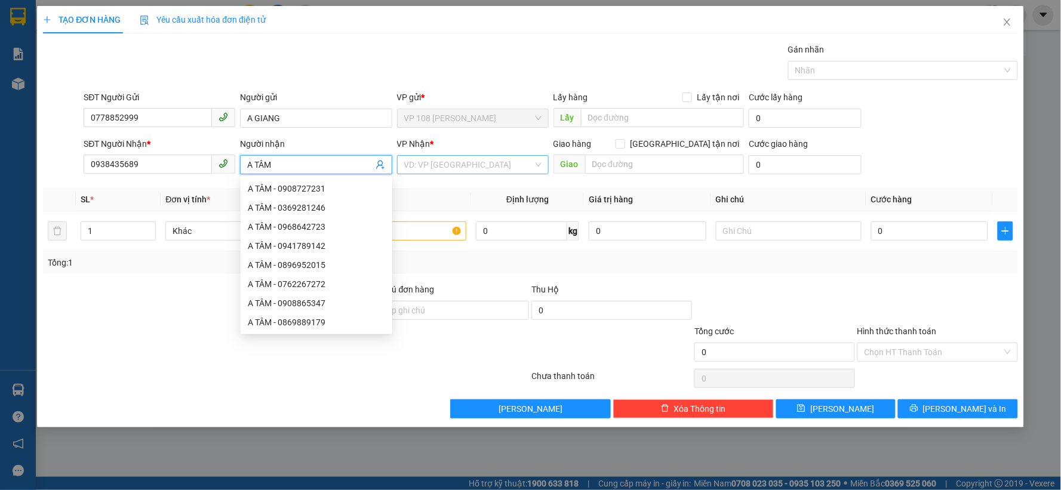
type input "A TÂM"
click at [468, 168] on input "search" at bounding box center [468, 165] width 129 height 18
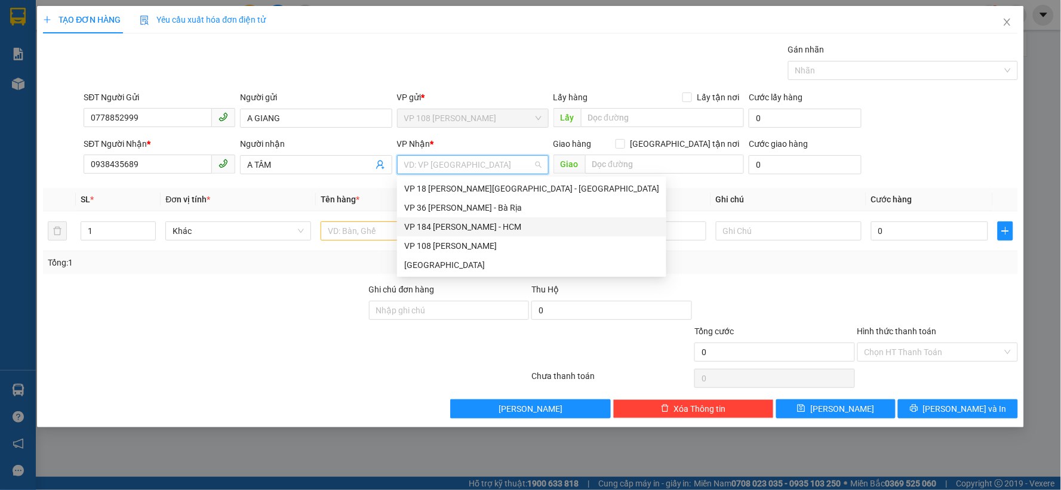
click at [461, 226] on div "VP 184 [PERSON_NAME] - HCM" at bounding box center [531, 226] width 255 height 13
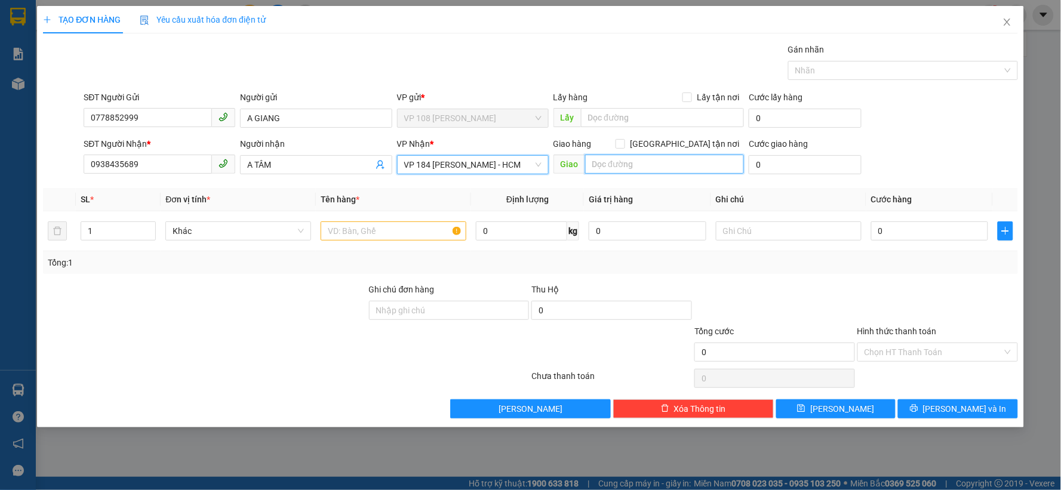
click at [628, 169] on input "text" at bounding box center [664, 164] width 159 height 19
type input "VPNVT"
click at [380, 224] on input "text" at bounding box center [394, 231] width 146 height 19
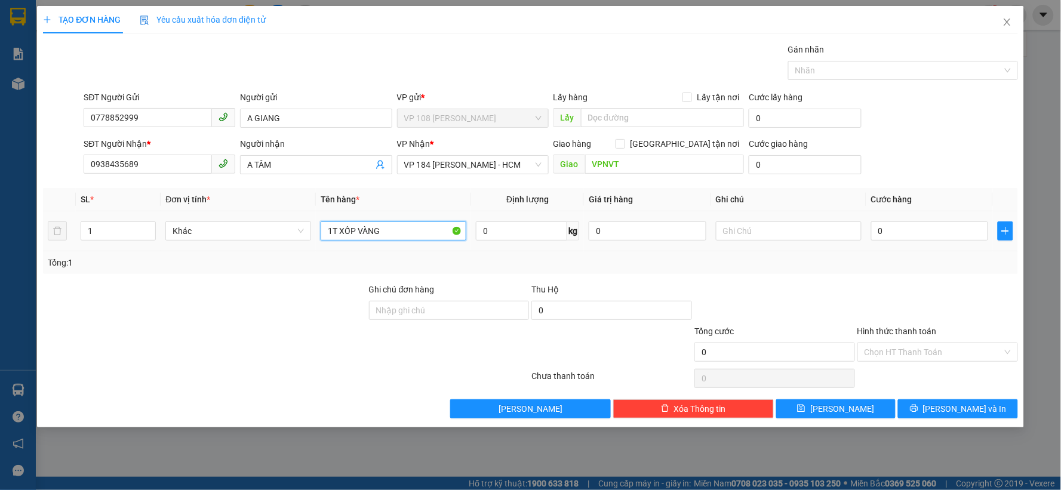
type input "1T XỐP VÀNG"
click at [932, 220] on div "0" at bounding box center [930, 231] width 118 height 24
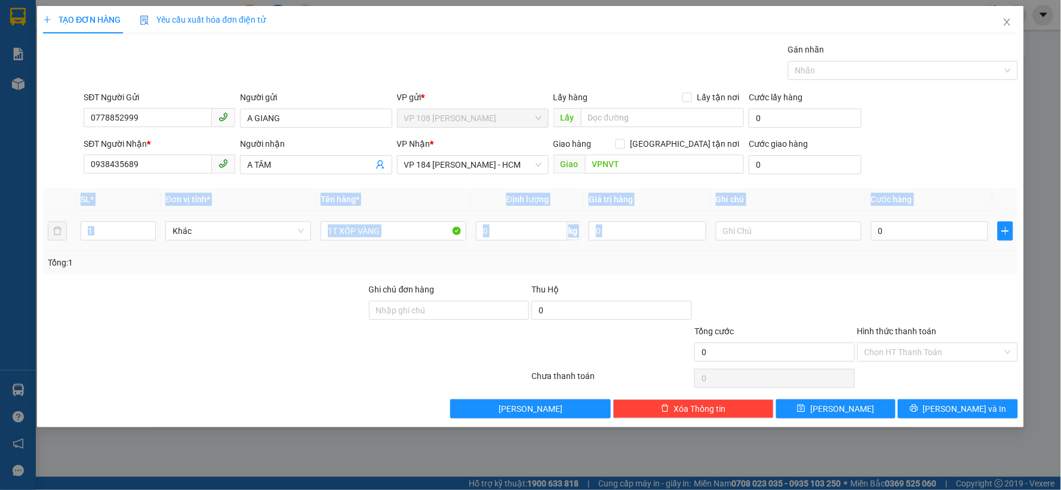
click at [931, 220] on div "0" at bounding box center [930, 231] width 118 height 24
click at [927, 222] on input "0" at bounding box center [930, 231] width 118 height 19
click at [881, 227] on input "0" at bounding box center [930, 231] width 118 height 19
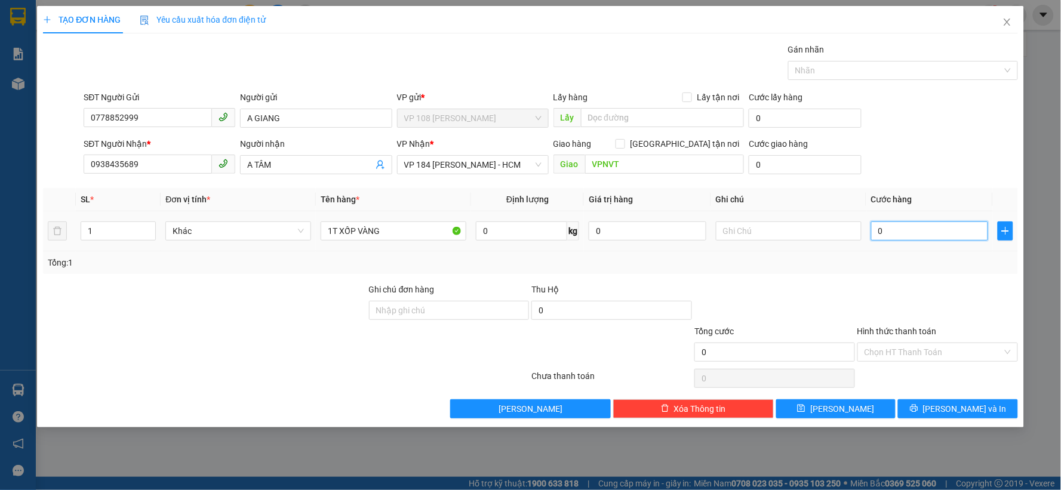
click at [878, 228] on input "0" at bounding box center [930, 231] width 118 height 19
type input "40"
type input "400"
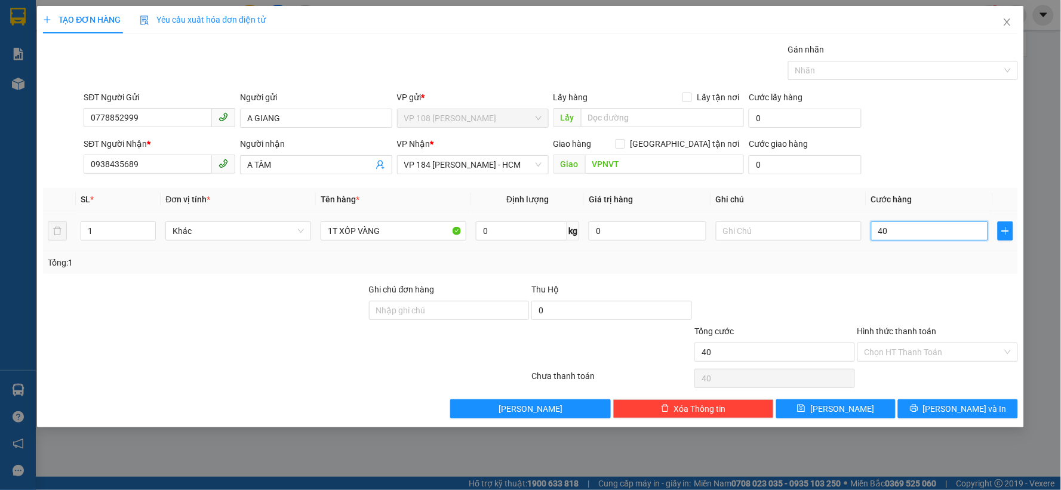
type input "400"
type input "4.000"
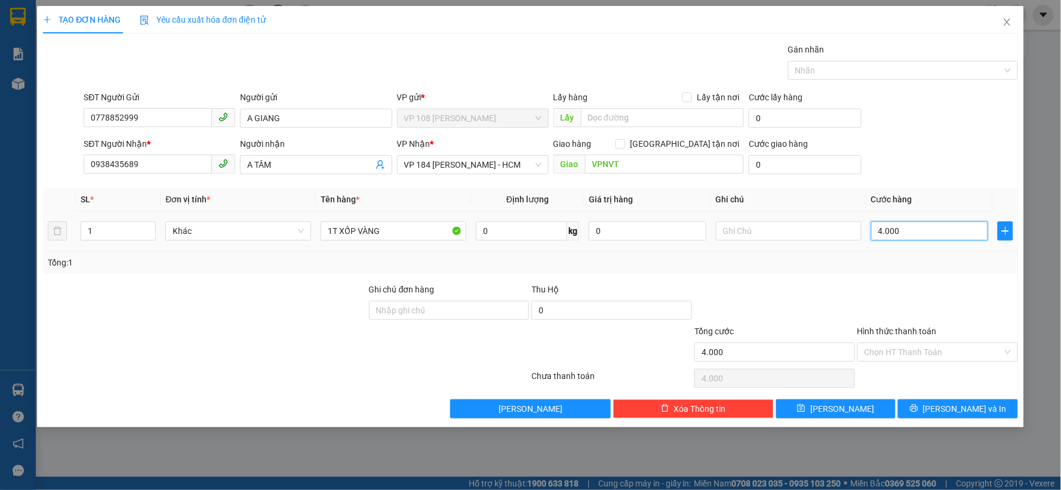
type input "40.000"
click at [905, 353] on input "Hình thức thanh toán" at bounding box center [934, 352] width 138 height 18
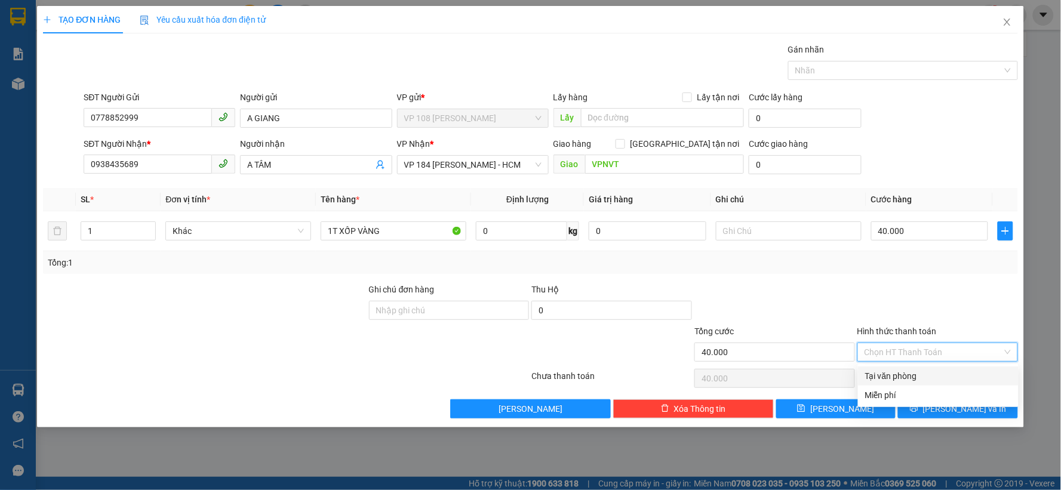
click at [904, 370] on div "Tại văn phòng" at bounding box center [938, 376] width 146 height 13
type input "0"
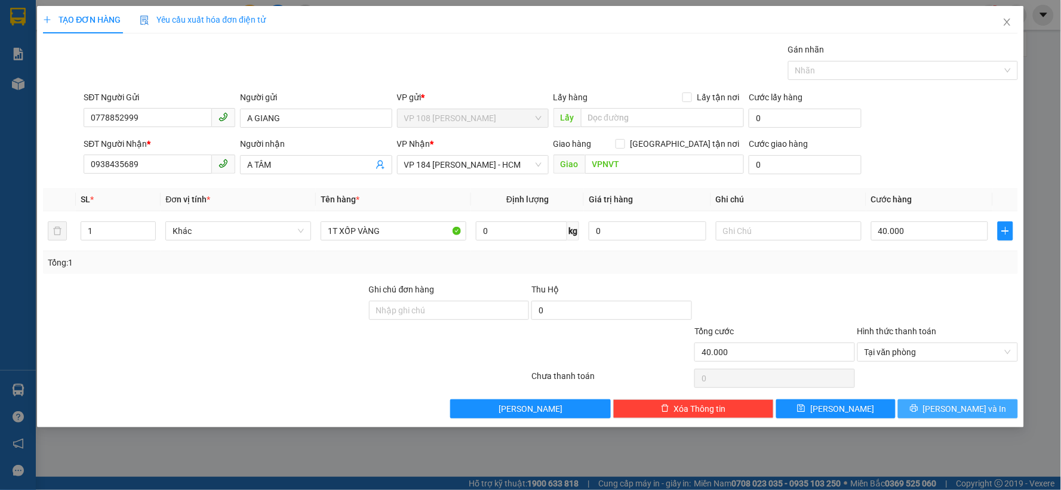
click at [936, 402] on button "[PERSON_NAME] và In" at bounding box center [958, 408] width 120 height 19
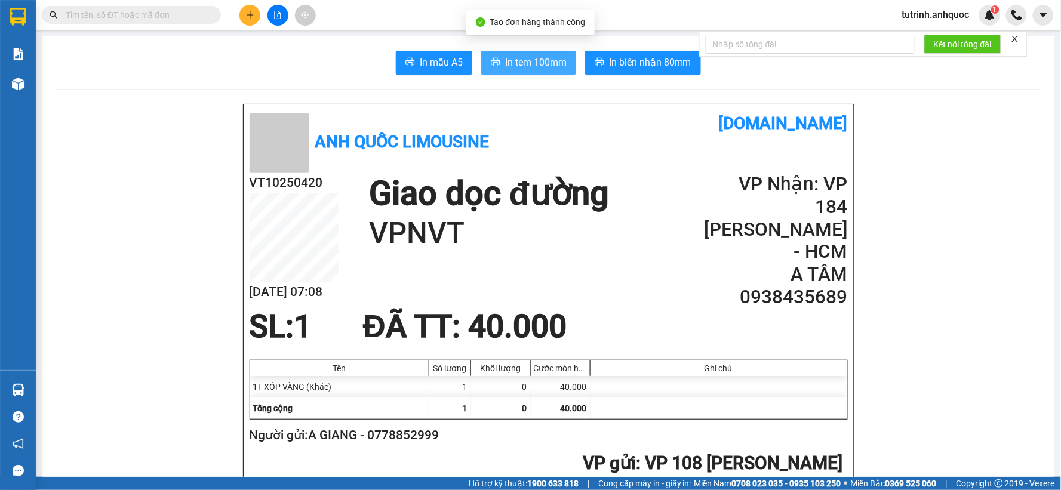
click at [505, 57] on span "In tem 100mm" at bounding box center [536, 62] width 62 height 15
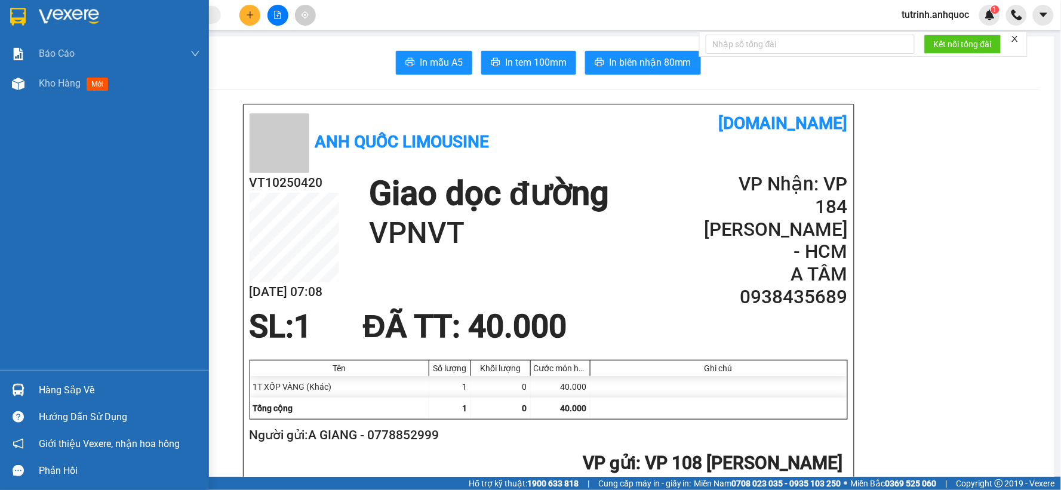
click at [8, 7] on div at bounding box center [18, 16] width 21 height 21
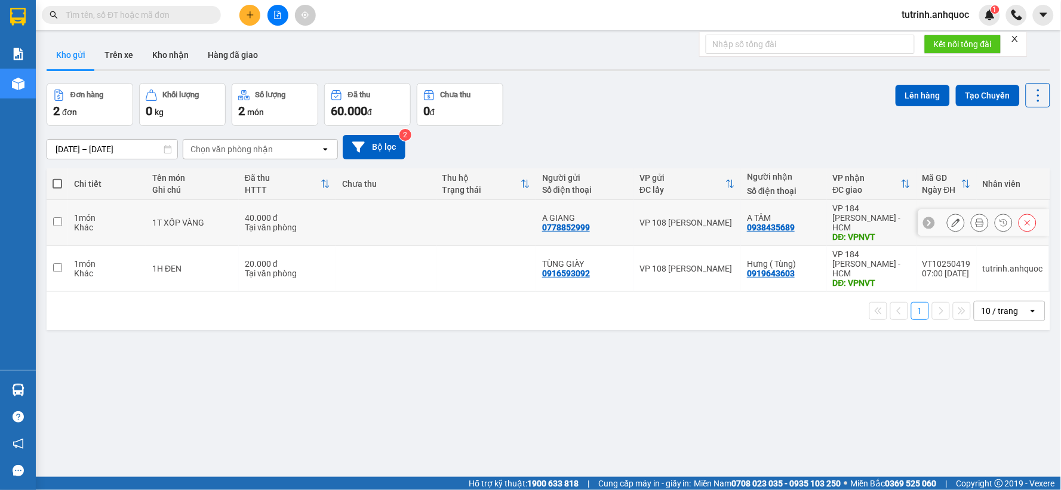
click at [57, 217] on input "checkbox" at bounding box center [57, 221] width 9 height 9
checkbox input "true"
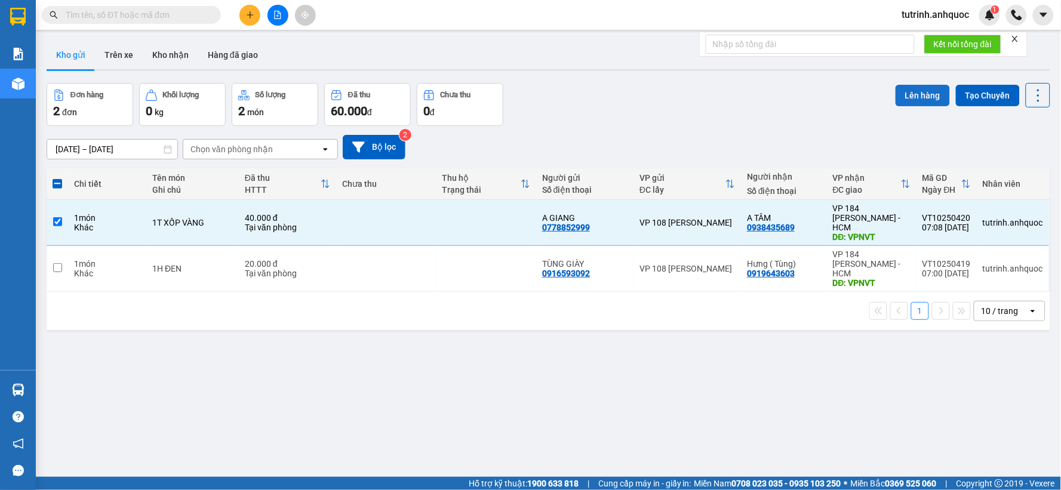
click at [899, 93] on button "Lên hàng" at bounding box center [923, 95] width 54 height 21
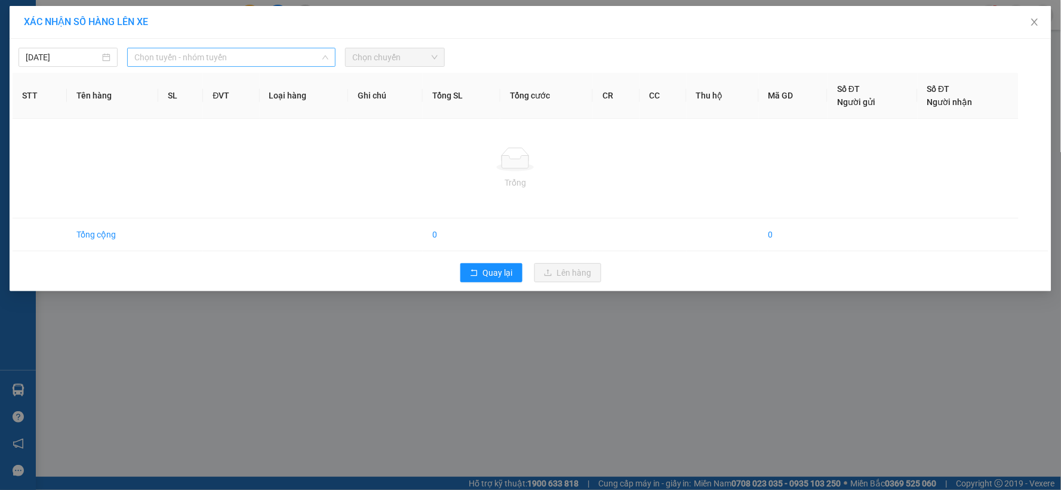
click at [198, 54] on span "Chọn tuyến - nhóm tuyến" at bounding box center [231, 57] width 194 height 18
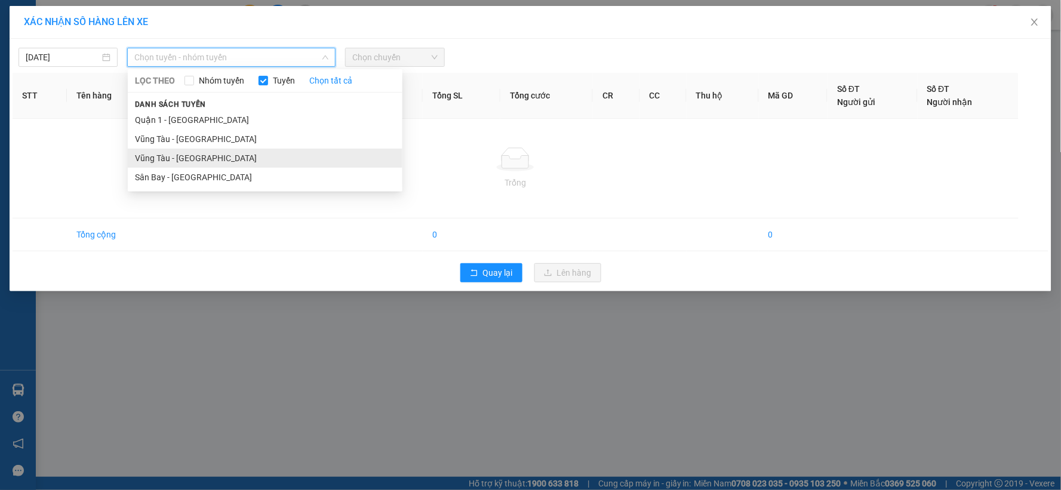
drag, startPoint x: 193, startPoint y: 162, endPoint x: 376, endPoint y: 104, distance: 192.1
click at [194, 161] on li "Vũng Tàu - [GEOGRAPHIC_DATA]" at bounding box center [265, 158] width 275 height 19
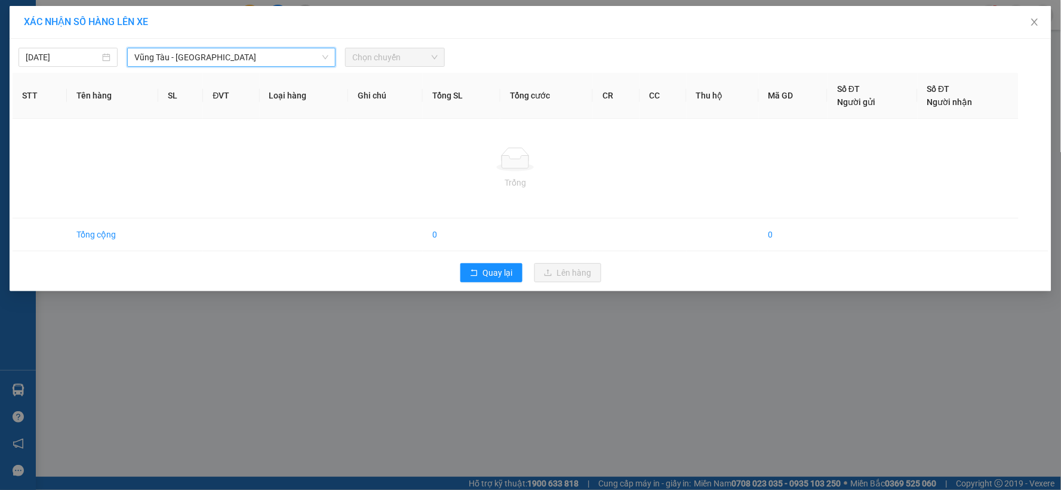
click at [397, 63] on span "Chọn chuyến" at bounding box center [394, 57] width 85 height 18
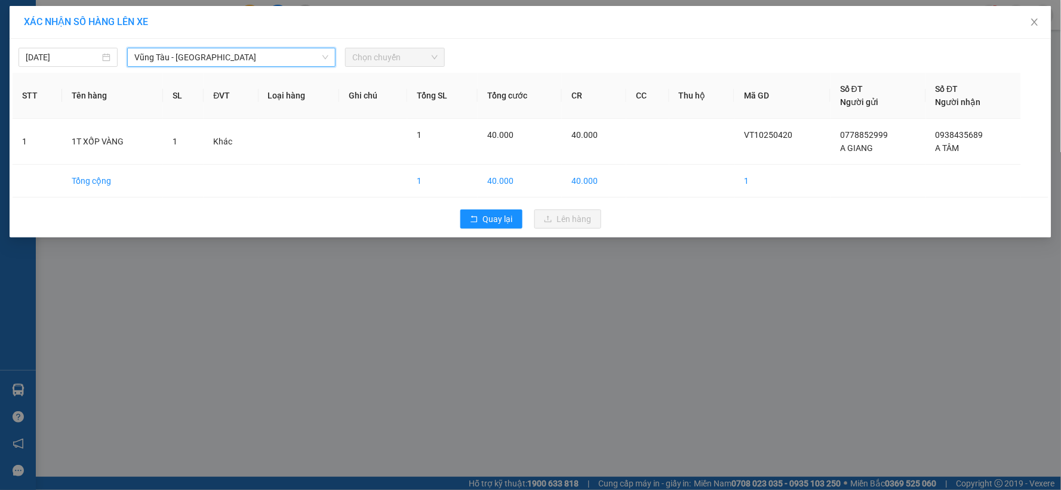
click at [411, 54] on span "Chọn chuyến" at bounding box center [394, 57] width 85 height 18
click at [394, 58] on span "Chọn chuyến" at bounding box center [394, 57] width 85 height 18
click at [1029, 21] on span "Close" at bounding box center [1034, 22] width 33 height 33
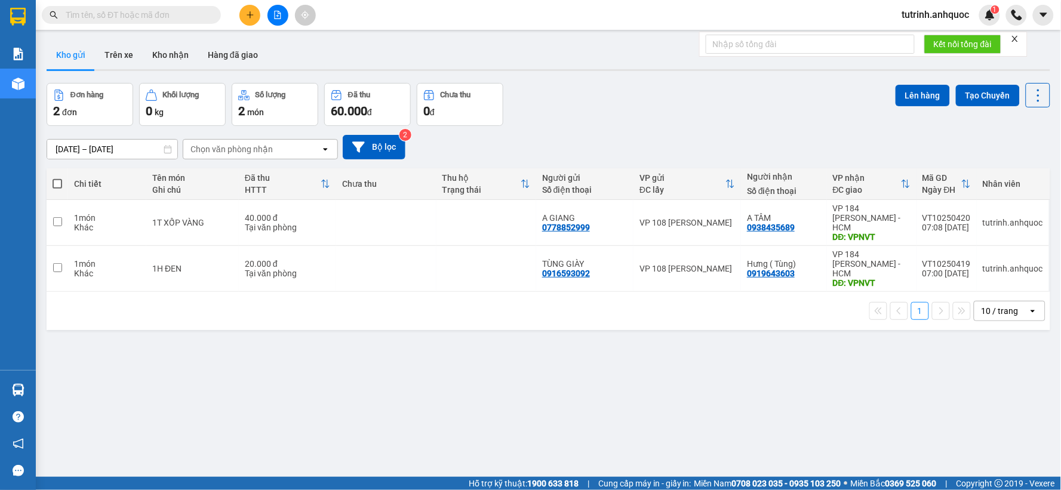
click at [54, 182] on span at bounding box center [58, 184] width 10 height 10
click at [57, 178] on input "checkbox" at bounding box center [57, 178] width 0 height 0
checkbox input "true"
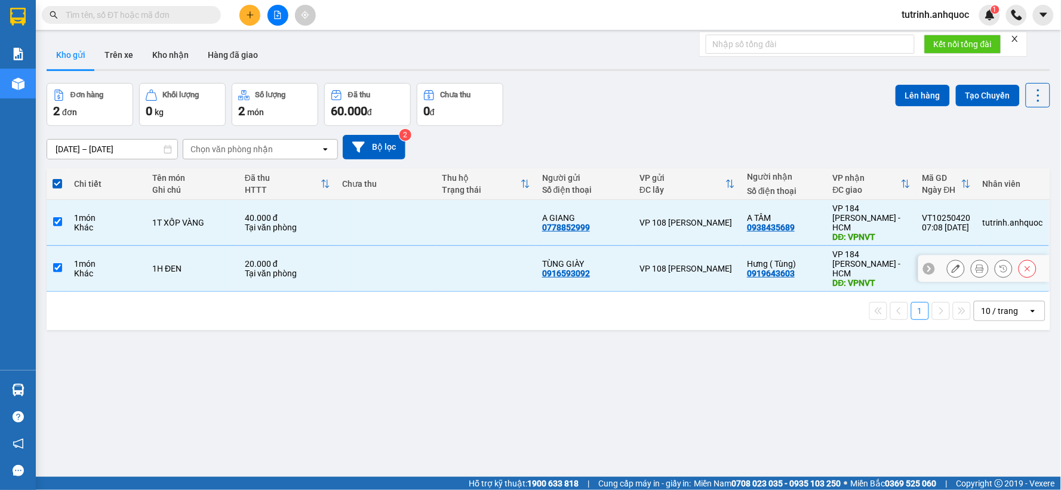
click at [57, 263] on input "checkbox" at bounding box center [57, 267] width 9 height 9
checkbox input "false"
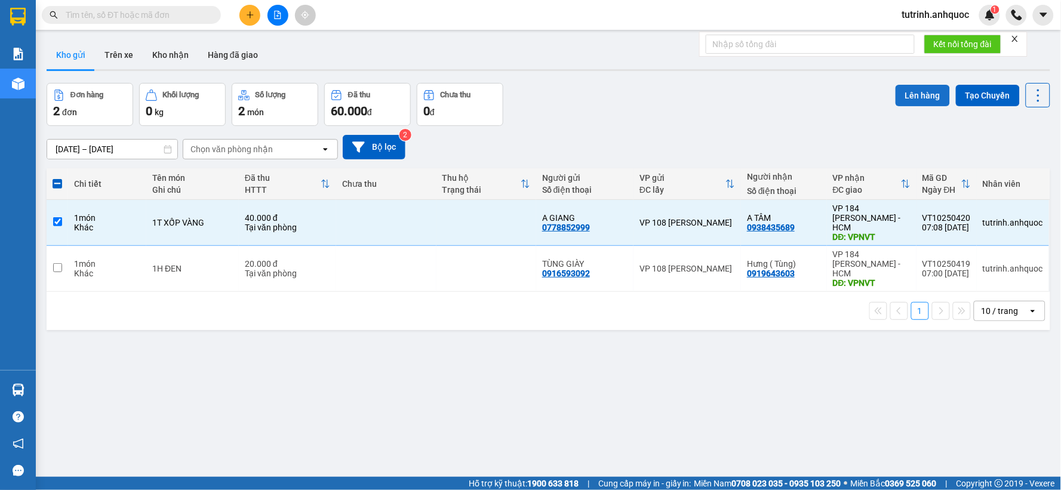
click at [909, 99] on button "Lên hàng" at bounding box center [923, 95] width 54 height 21
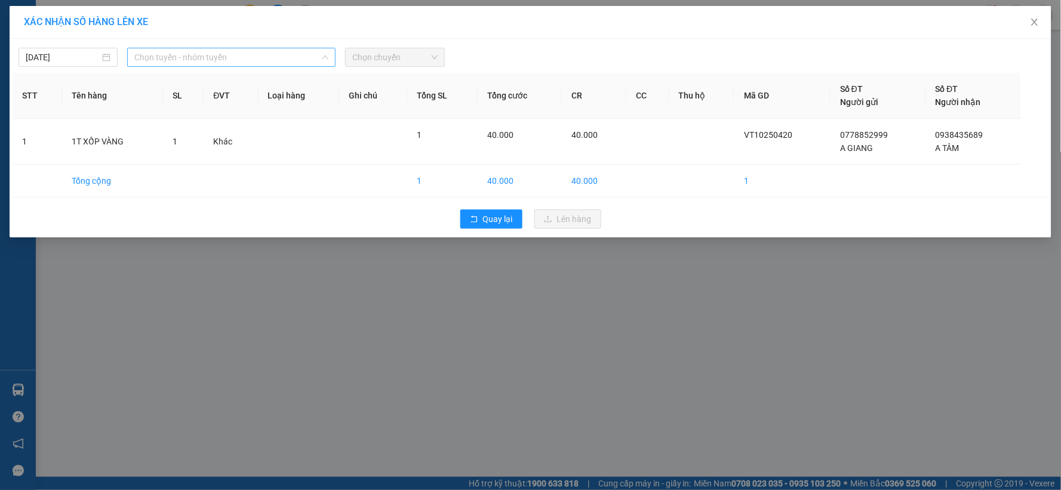
click at [213, 63] on span "Chọn tuyến - nhóm tuyến" at bounding box center [231, 57] width 194 height 18
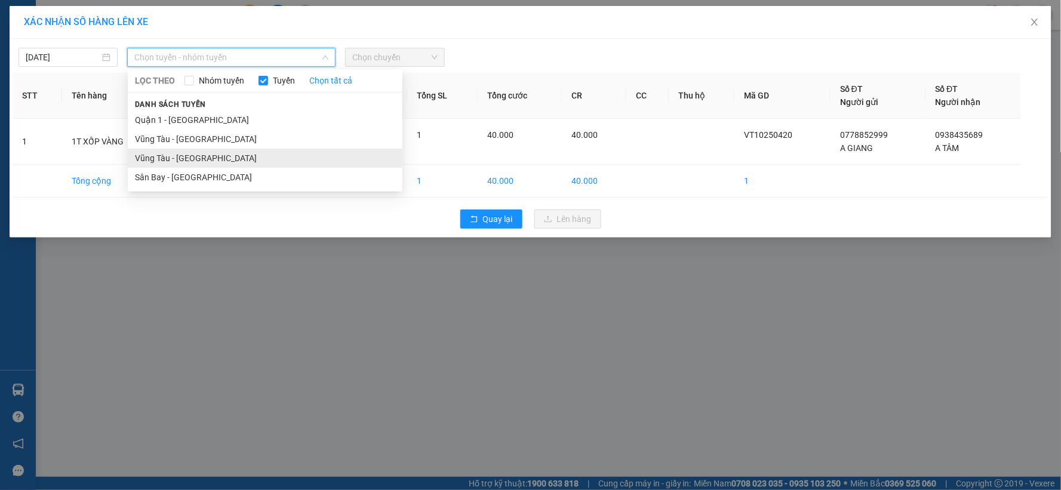
drag, startPoint x: 189, startPoint y: 162, endPoint x: 338, endPoint y: 109, distance: 158.3
click at [192, 160] on li "Vũng Tàu - [GEOGRAPHIC_DATA]" at bounding box center [265, 158] width 275 height 19
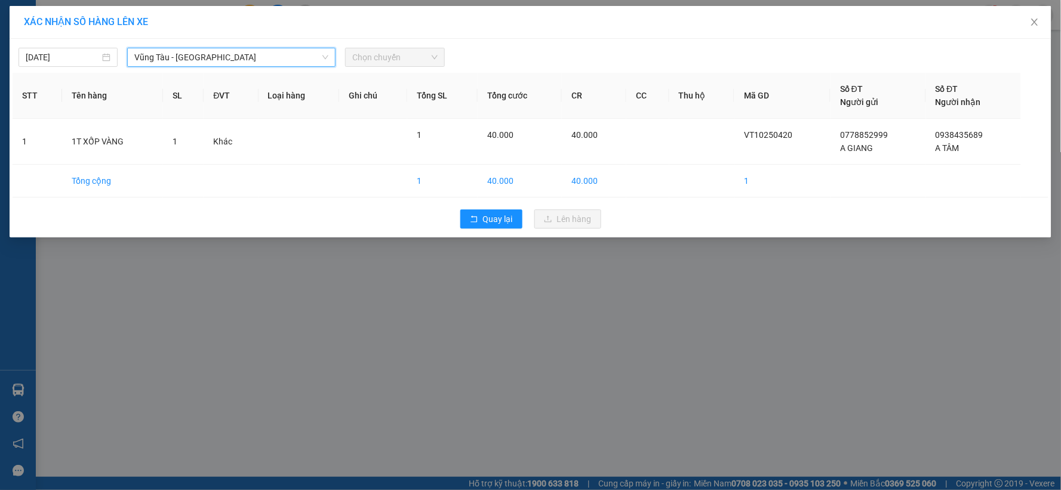
click at [401, 63] on span "Chọn chuyến" at bounding box center [394, 57] width 85 height 18
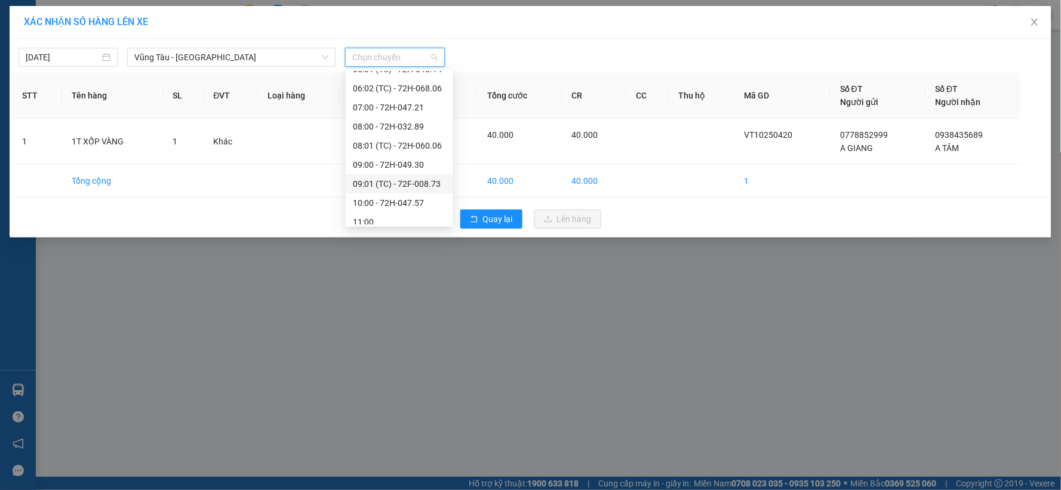
scroll to position [199, 0]
click at [407, 90] on div "08:00 - 72H-032.89" at bounding box center [399, 92] width 93 height 13
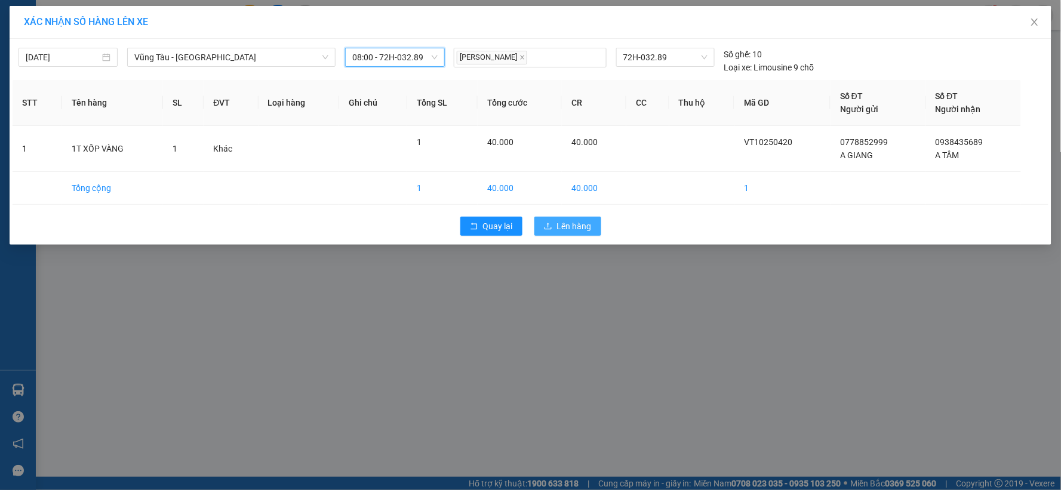
click at [555, 227] on button "Lên hàng" at bounding box center [567, 226] width 67 height 19
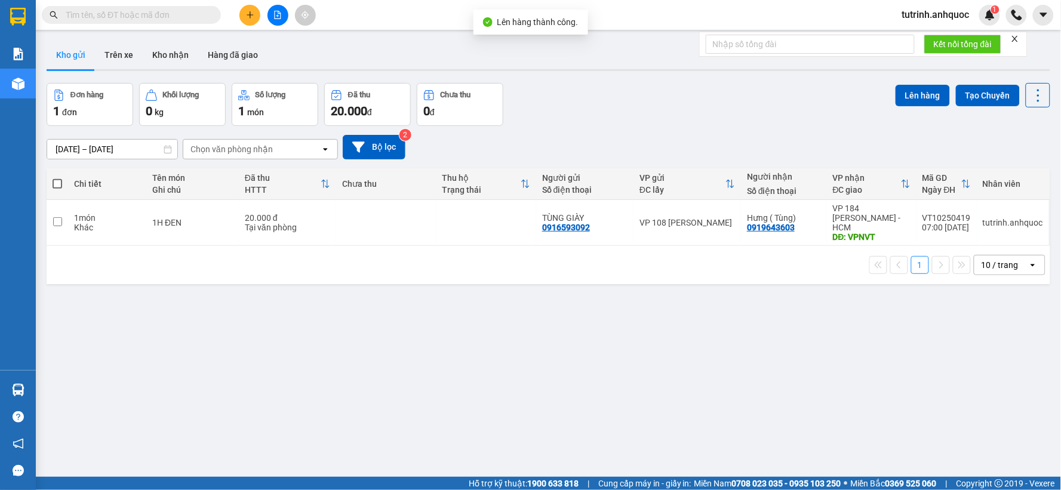
click at [56, 186] on span at bounding box center [58, 184] width 10 height 10
click at [57, 178] on input "checkbox" at bounding box center [57, 178] width 0 height 0
checkbox input "true"
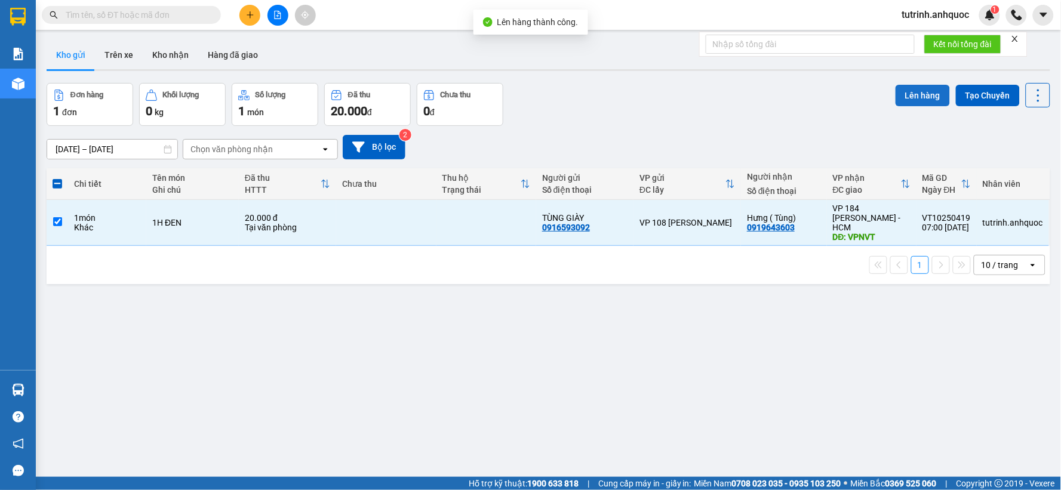
click at [898, 94] on button "Lên hàng" at bounding box center [923, 95] width 54 height 21
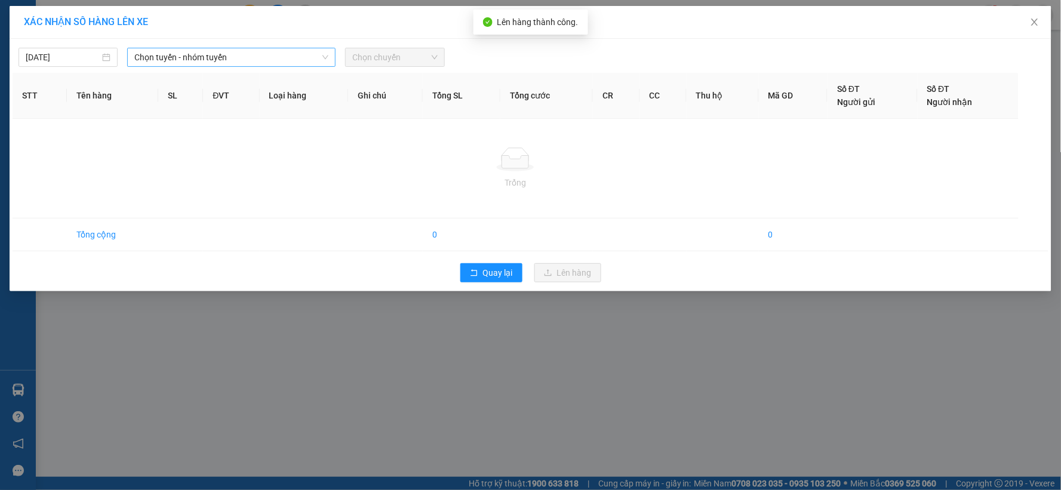
click at [191, 55] on span "Chọn tuyến - nhóm tuyến" at bounding box center [231, 57] width 194 height 18
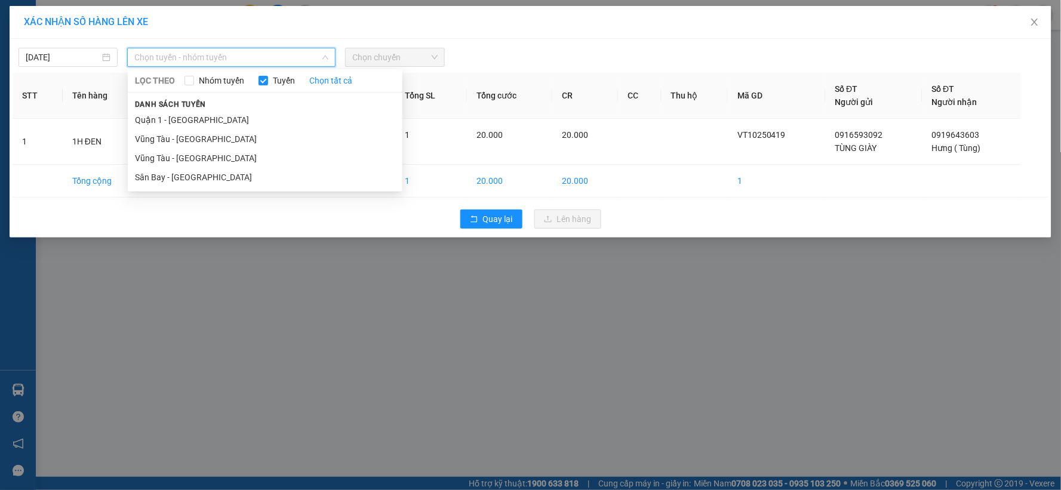
drag, startPoint x: 205, startPoint y: 145, endPoint x: 364, endPoint y: 79, distance: 172.4
click at [207, 140] on li "Vũng Tàu - [GEOGRAPHIC_DATA]" at bounding box center [265, 139] width 275 height 19
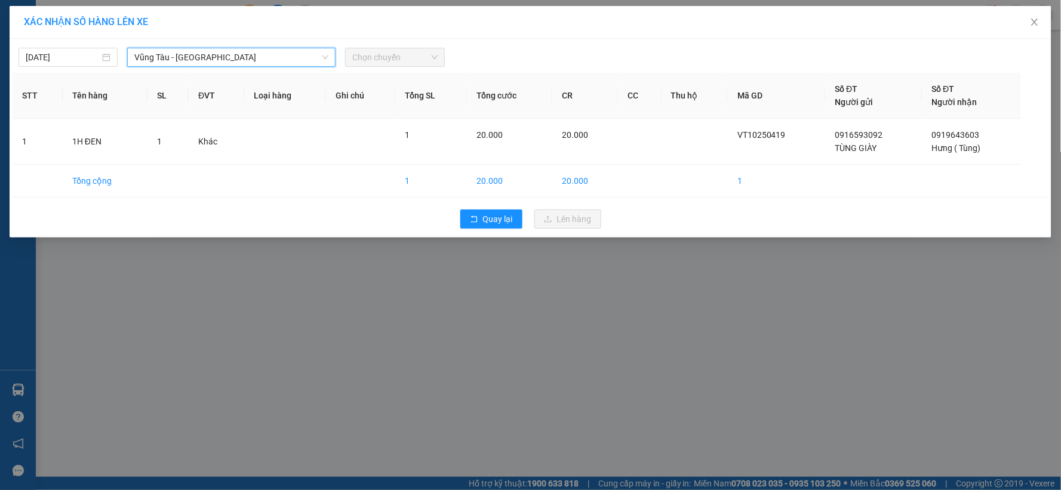
click at [416, 53] on span "Chọn chuyến" at bounding box center [394, 57] width 85 height 18
click at [406, 58] on span "Chọn chuyến" at bounding box center [394, 57] width 85 height 18
click at [392, 54] on span "Chọn chuyến" at bounding box center [394, 57] width 85 height 18
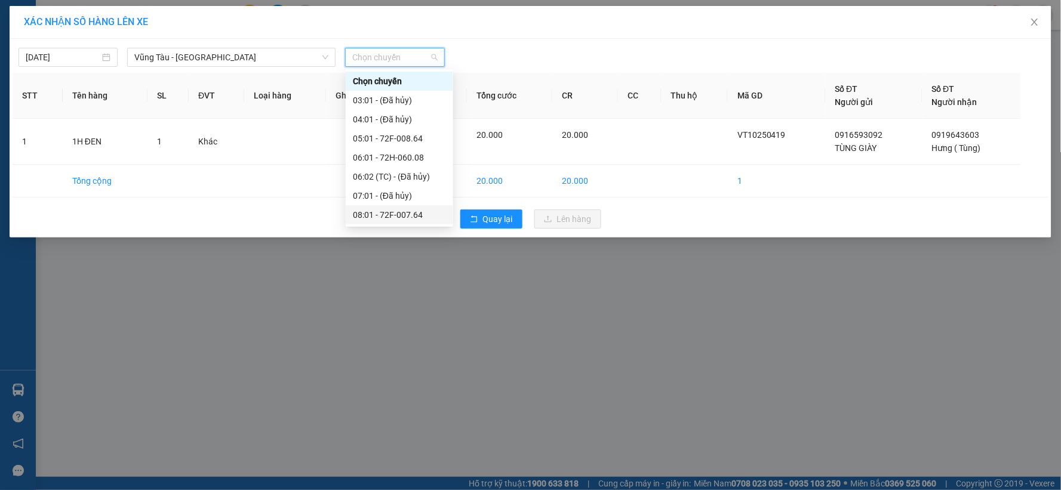
click at [400, 213] on div "08:01 - 72F-007.64" at bounding box center [399, 214] width 93 height 13
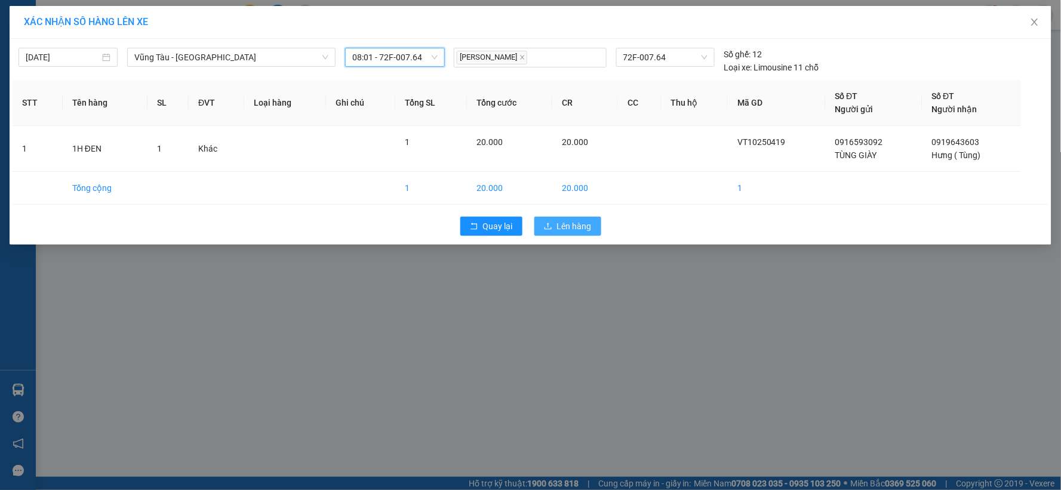
click at [558, 220] on span "Lên hàng" at bounding box center [574, 226] width 35 height 13
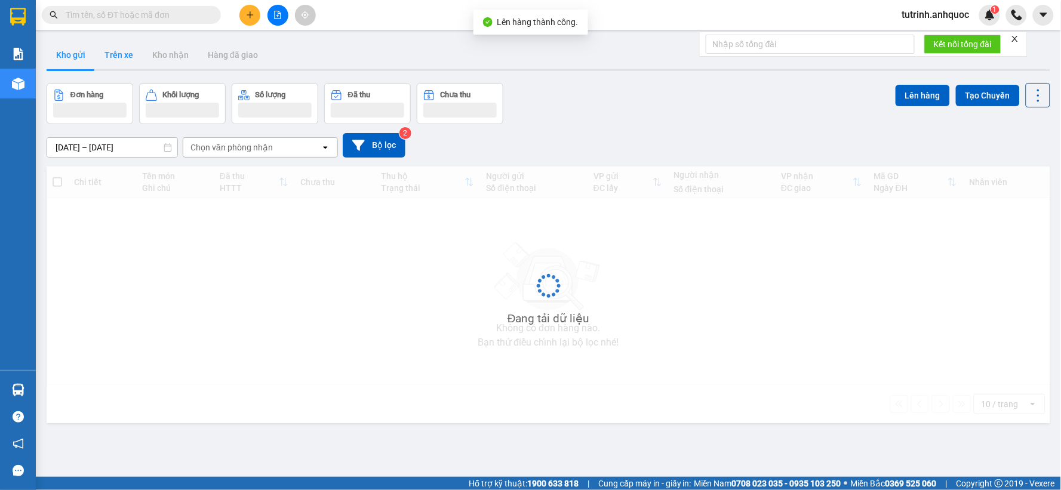
click at [120, 58] on button "Trên xe" at bounding box center [119, 55] width 48 height 29
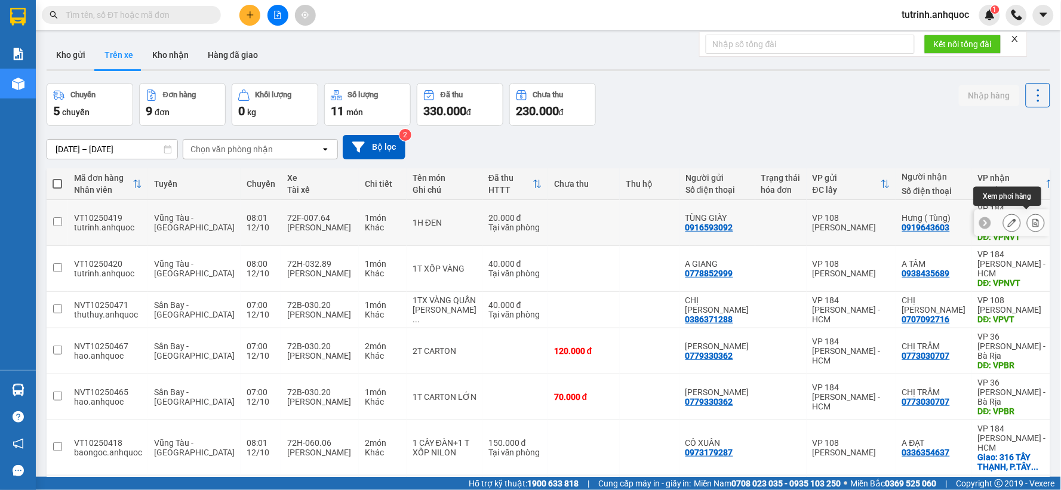
click at [1033, 219] on icon at bounding box center [1036, 223] width 7 height 8
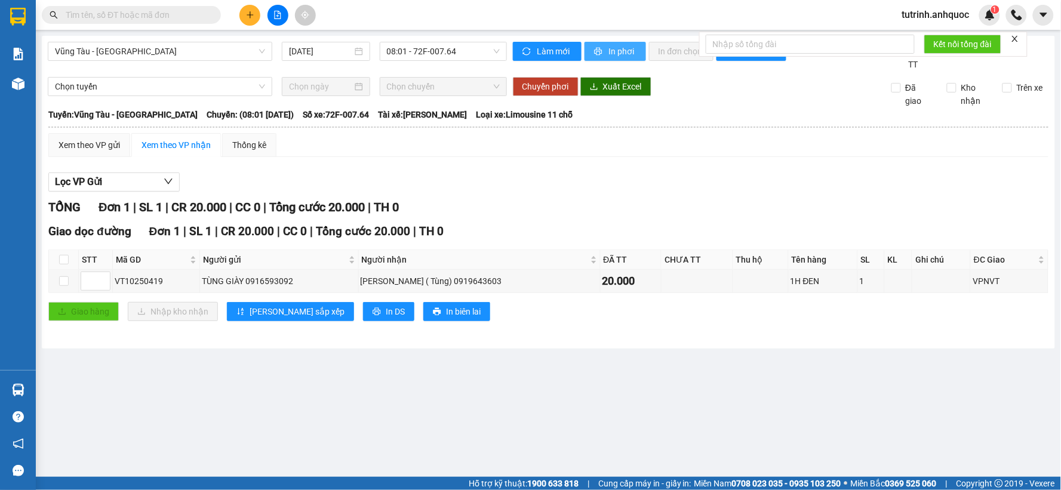
click at [620, 53] on span "In phơi" at bounding box center [622, 51] width 27 height 13
click at [618, 57] on span "In phơi" at bounding box center [622, 51] width 27 height 13
click at [163, 62] on div "Vũng Tàu - Quận 1 [DATE] 08:01 - 72F-007.64" at bounding box center [277, 56] width 459 height 29
click at [162, 57] on span "Vũng Tàu - [GEOGRAPHIC_DATA]" at bounding box center [160, 51] width 210 height 18
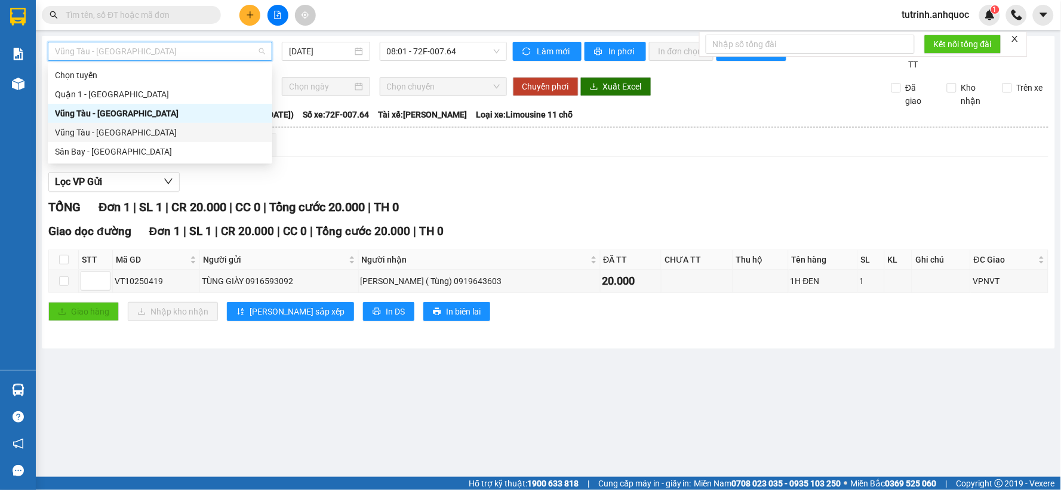
click at [126, 133] on div "Vũng Tàu - [GEOGRAPHIC_DATA]" at bounding box center [160, 132] width 210 height 13
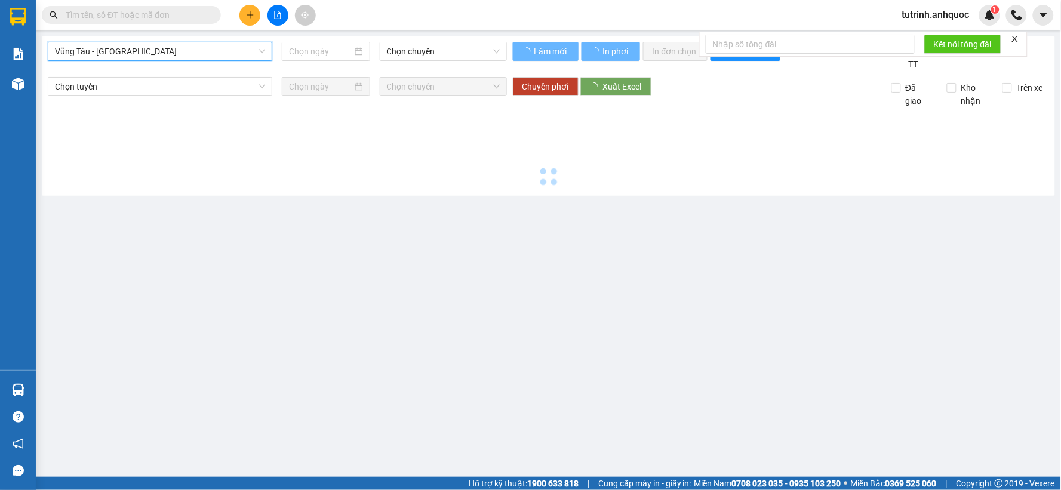
type input "[DATE]"
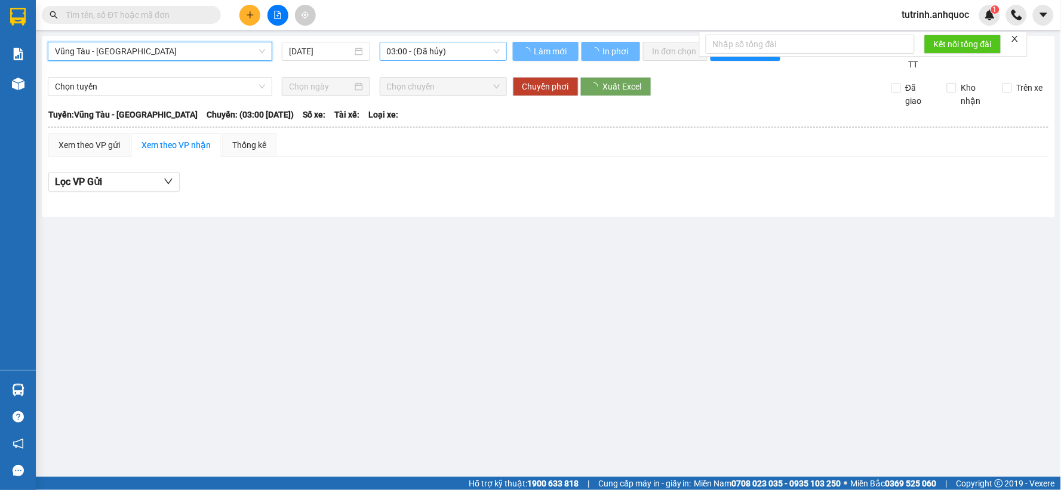
click at [402, 54] on span "03:00 - (Đã hủy)" at bounding box center [443, 51] width 113 height 18
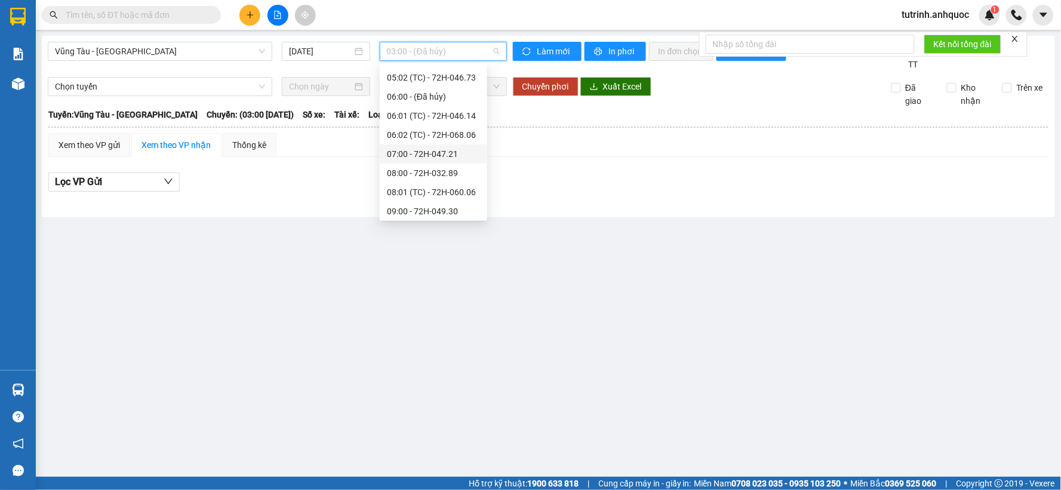
scroll to position [133, 0]
drag, startPoint x: 435, startPoint y: 157, endPoint x: 597, endPoint y: 85, distance: 177.8
click at [435, 156] on div "08:00 - 72H-032.89" at bounding box center [433, 152] width 93 height 13
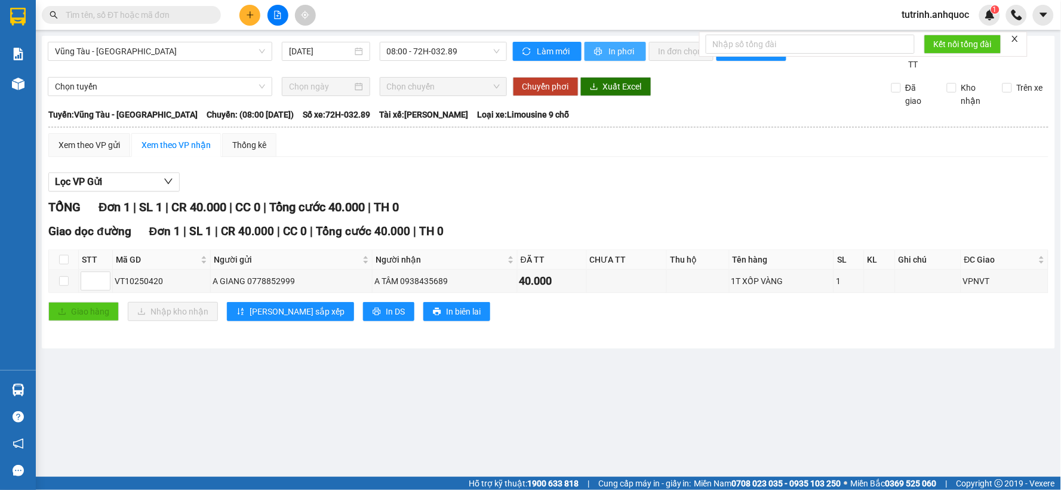
click at [609, 54] on span "In phơi" at bounding box center [622, 51] width 27 height 13
click at [599, 50] on icon "printer" at bounding box center [598, 52] width 8 height 8
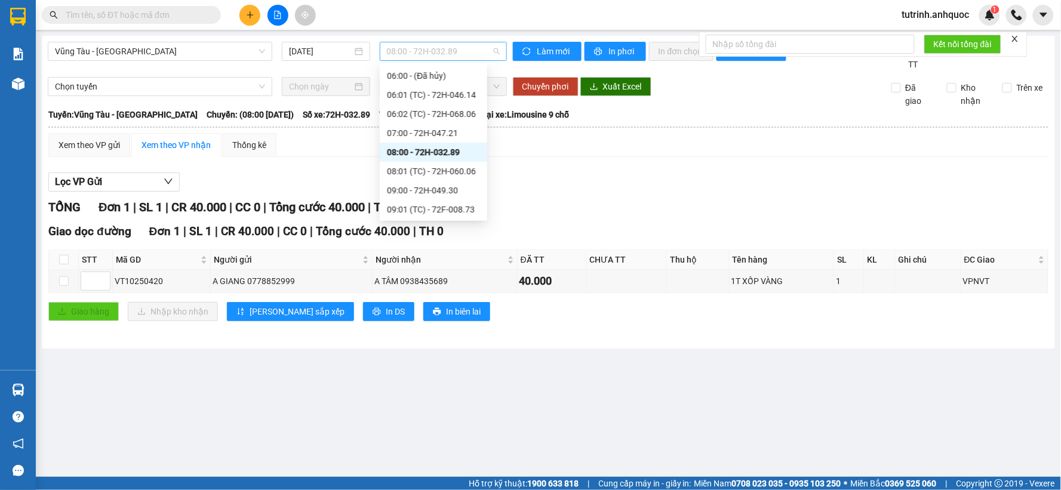
click at [407, 52] on span "08:00 - 72H-032.89" at bounding box center [443, 51] width 113 height 18
click at [410, 173] on div "08:01 (TC) - 72H-060.06" at bounding box center [433, 171] width 93 height 13
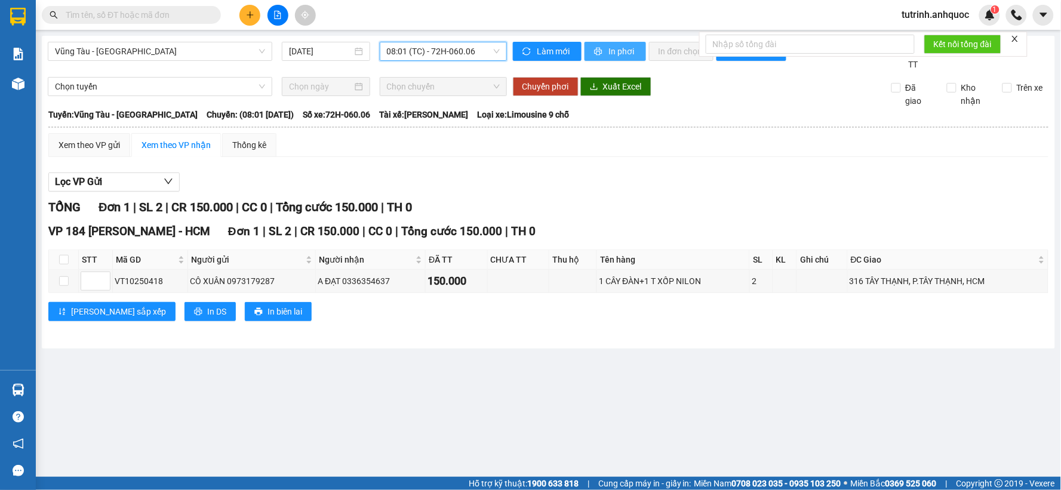
click at [617, 51] on span "In phơi" at bounding box center [622, 51] width 27 height 13
